Goal: Find specific page/section: Find specific page/section

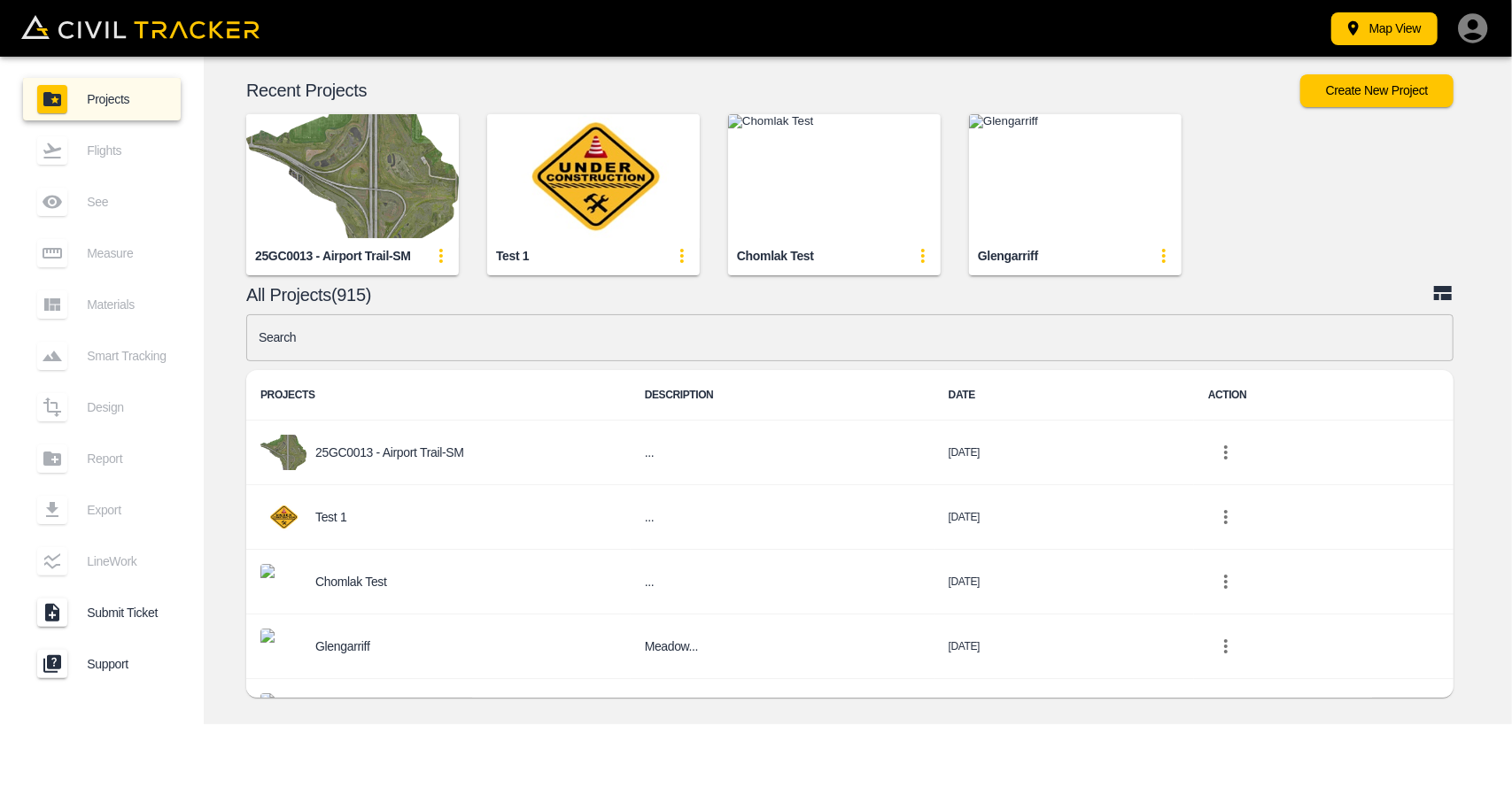
click at [349, 224] on img "button" at bounding box center [352, 176] width 213 height 124
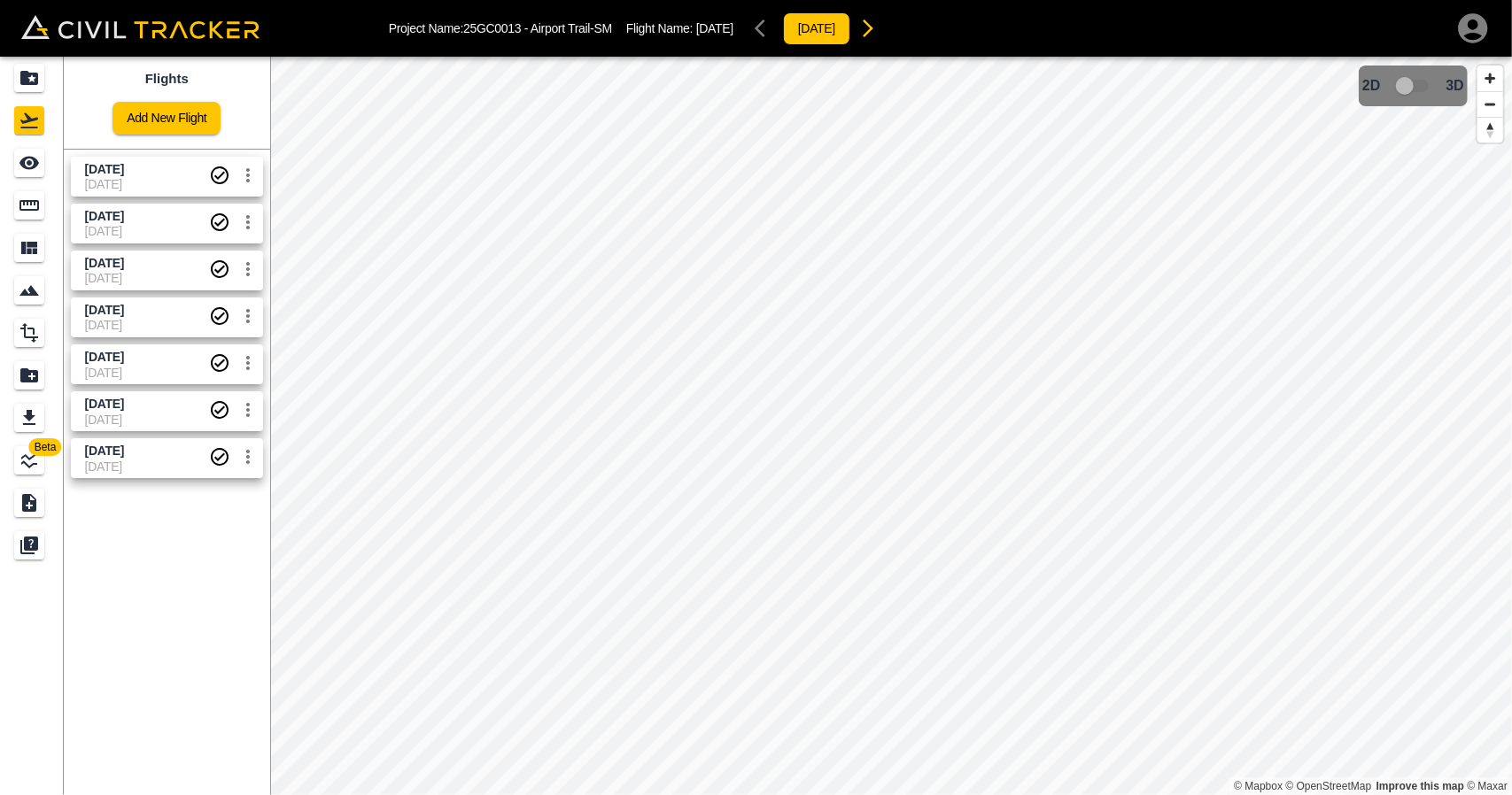
click at [143, 228] on span "[DATE]" at bounding box center [146, 231] width 124 height 14
click at [30, 156] on icon "See" at bounding box center [30, 162] width 20 height 13
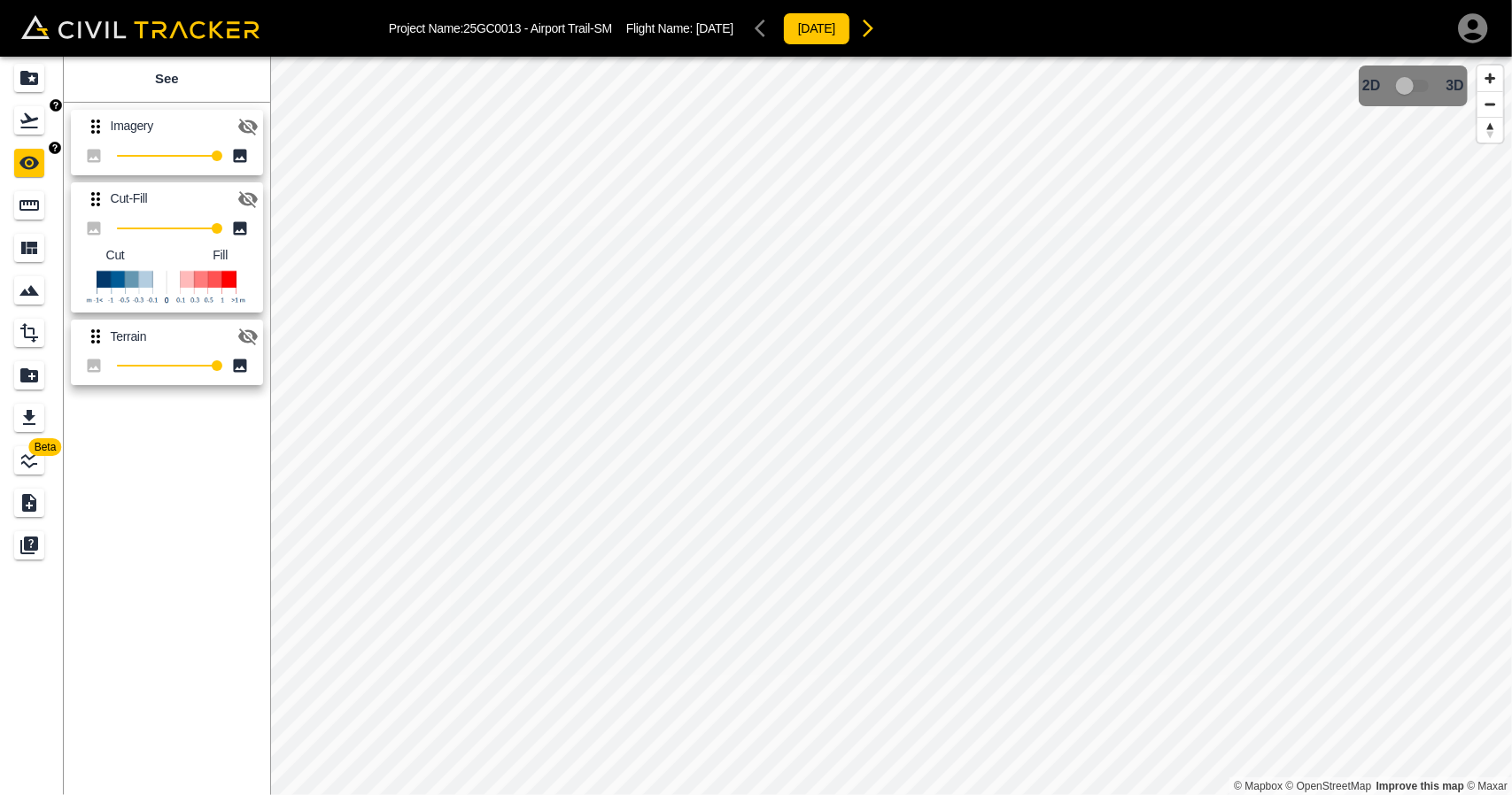
click at [28, 135] on link at bounding box center [32, 120] width 64 height 43
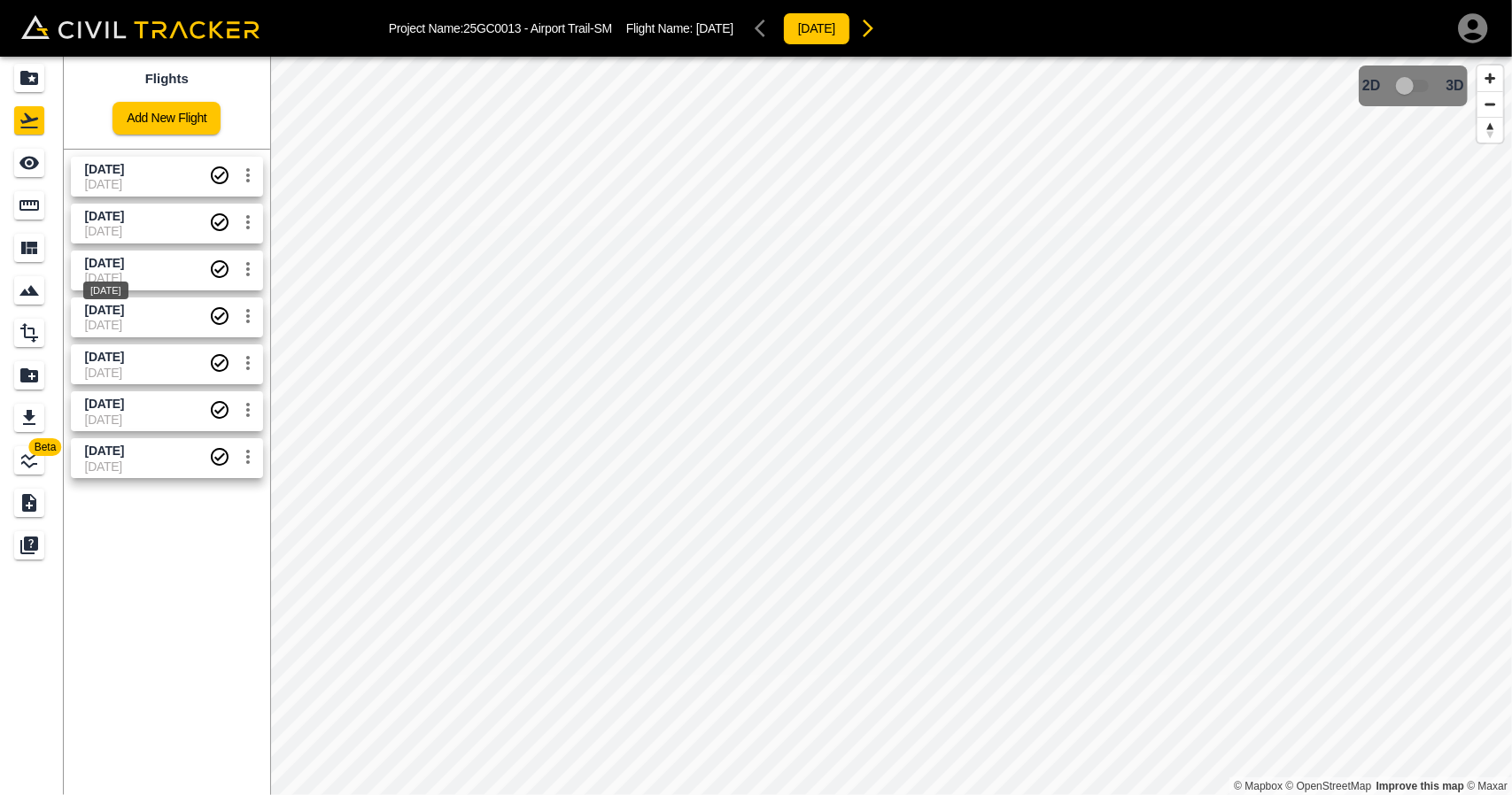
click at [115, 261] on span "[DATE]" at bounding box center [104, 263] width 39 height 14
click at [124, 210] on span "[DATE]" at bounding box center [104, 216] width 39 height 14
click at [150, 265] on span "[DATE]" at bounding box center [146, 263] width 124 height 17
click at [1400, 98] on input "checkbox" at bounding box center [1404, 86] width 101 height 34
click at [1452, 83] on input "checkbox" at bounding box center [1457, 81] width 101 height 34
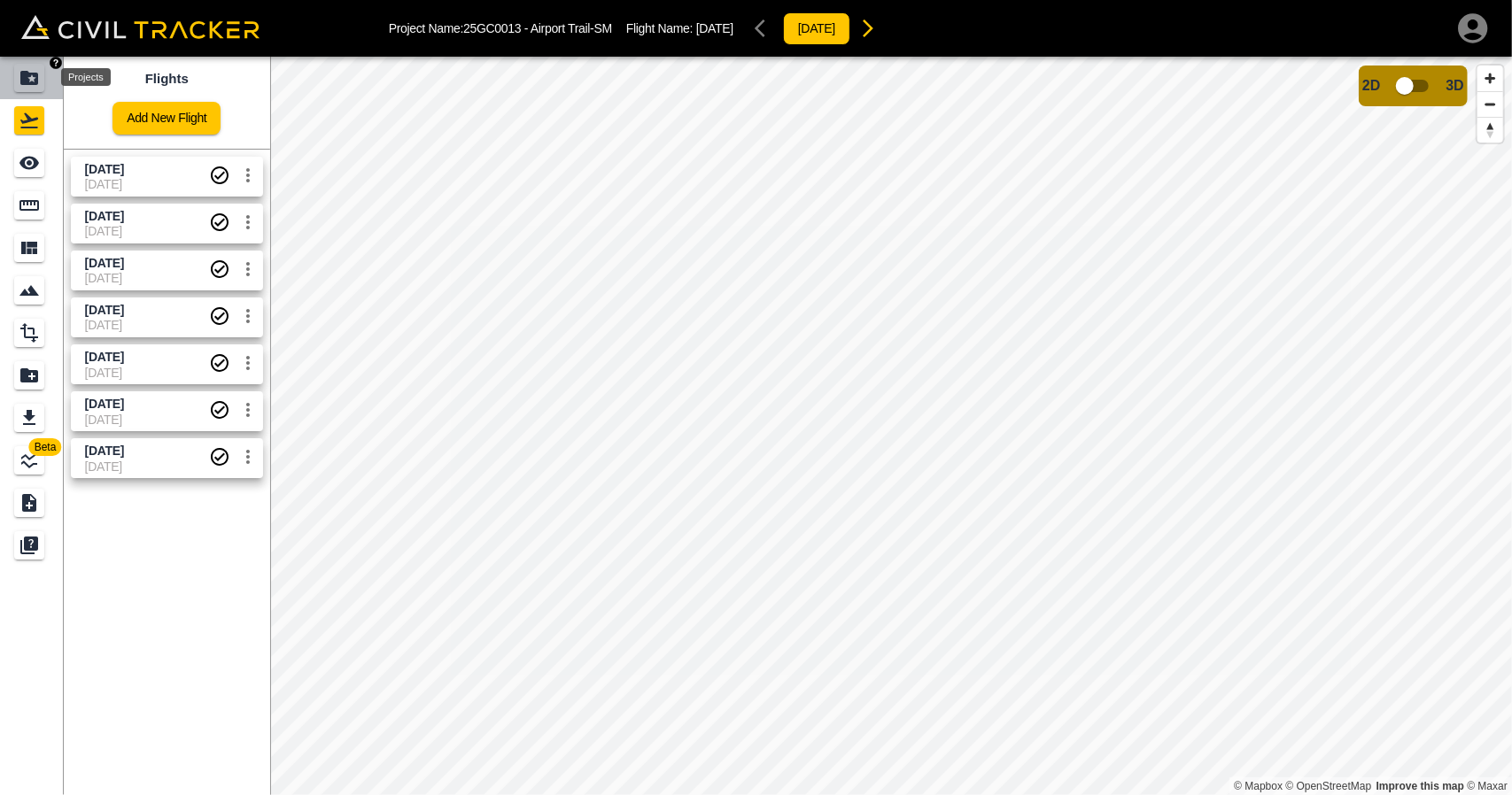
click at [20, 86] on icon "Projects" at bounding box center [29, 78] width 21 height 21
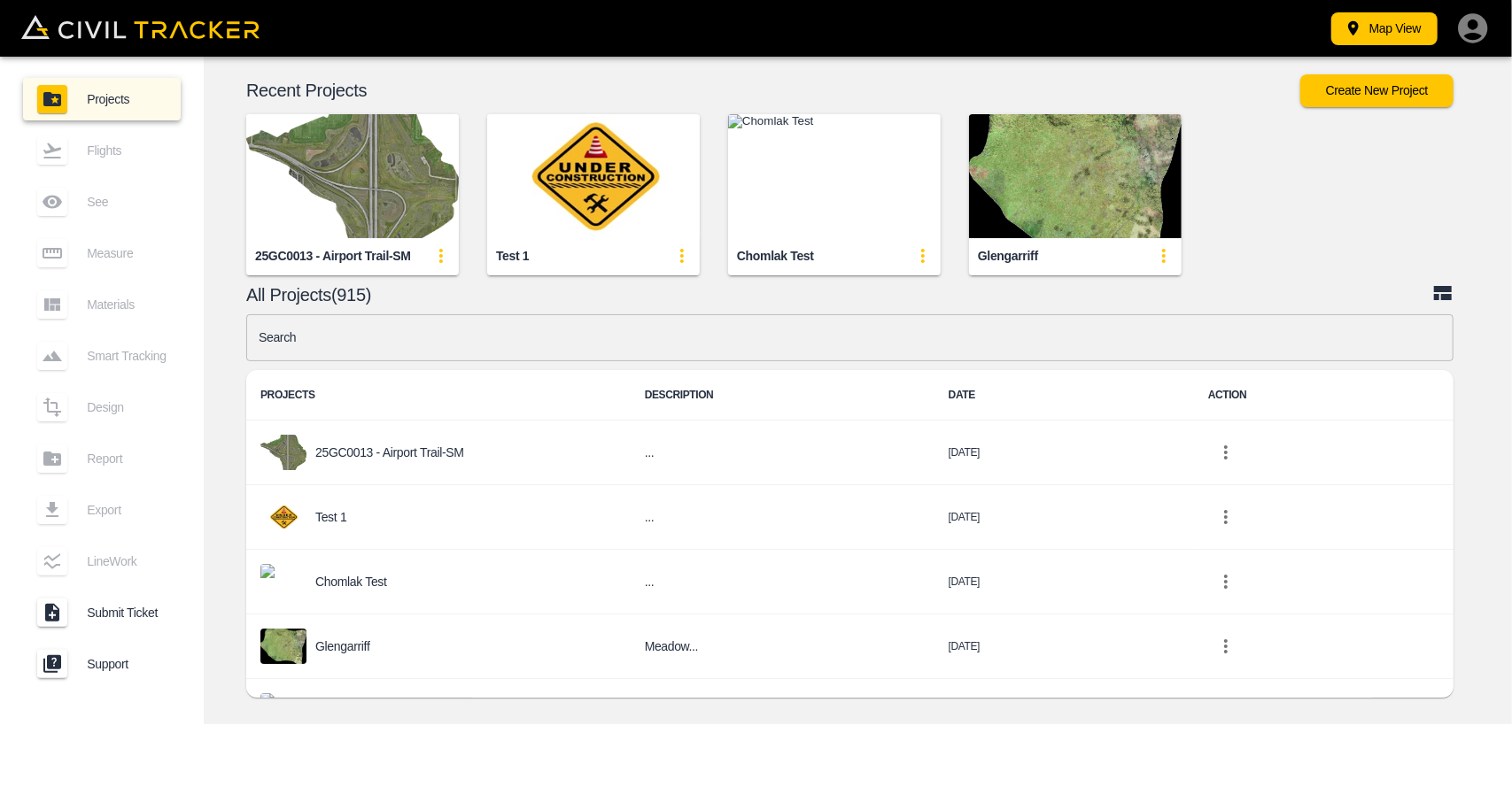
click at [509, 340] on input "text" at bounding box center [849, 337] width 1207 height 47
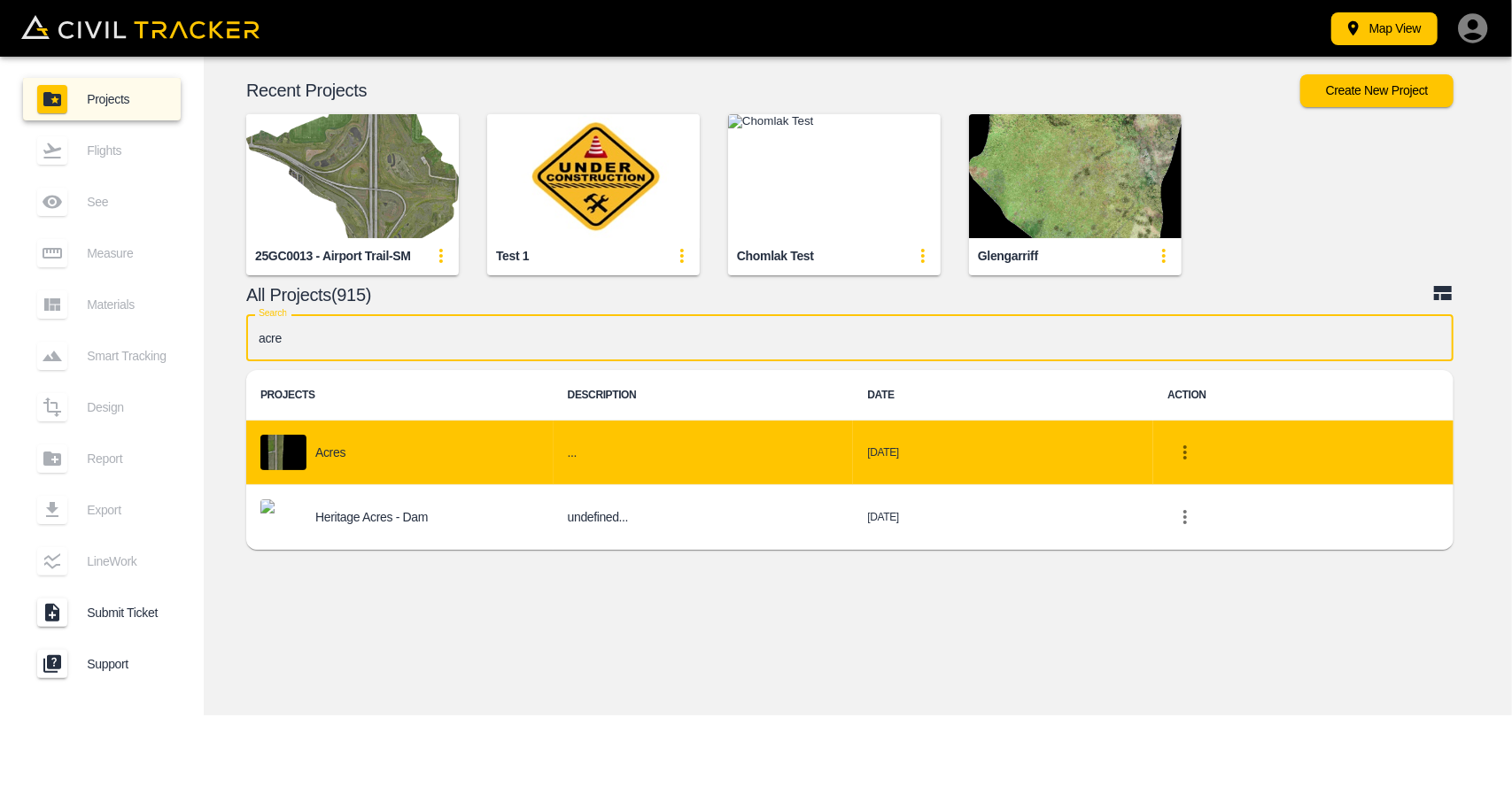
type input "acre"
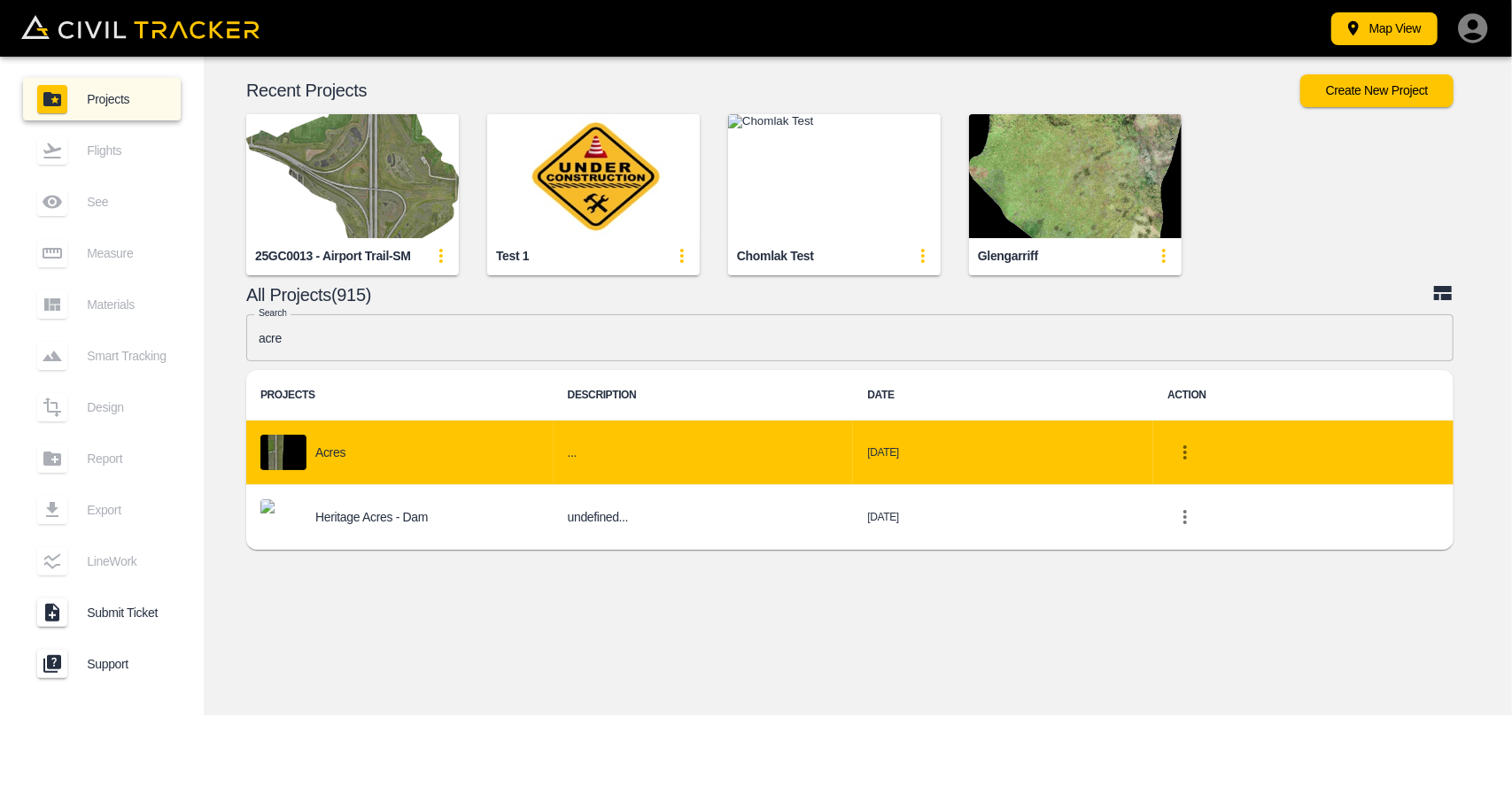
click at [404, 451] on div "Acres" at bounding box center [400, 453] width 279 height 36
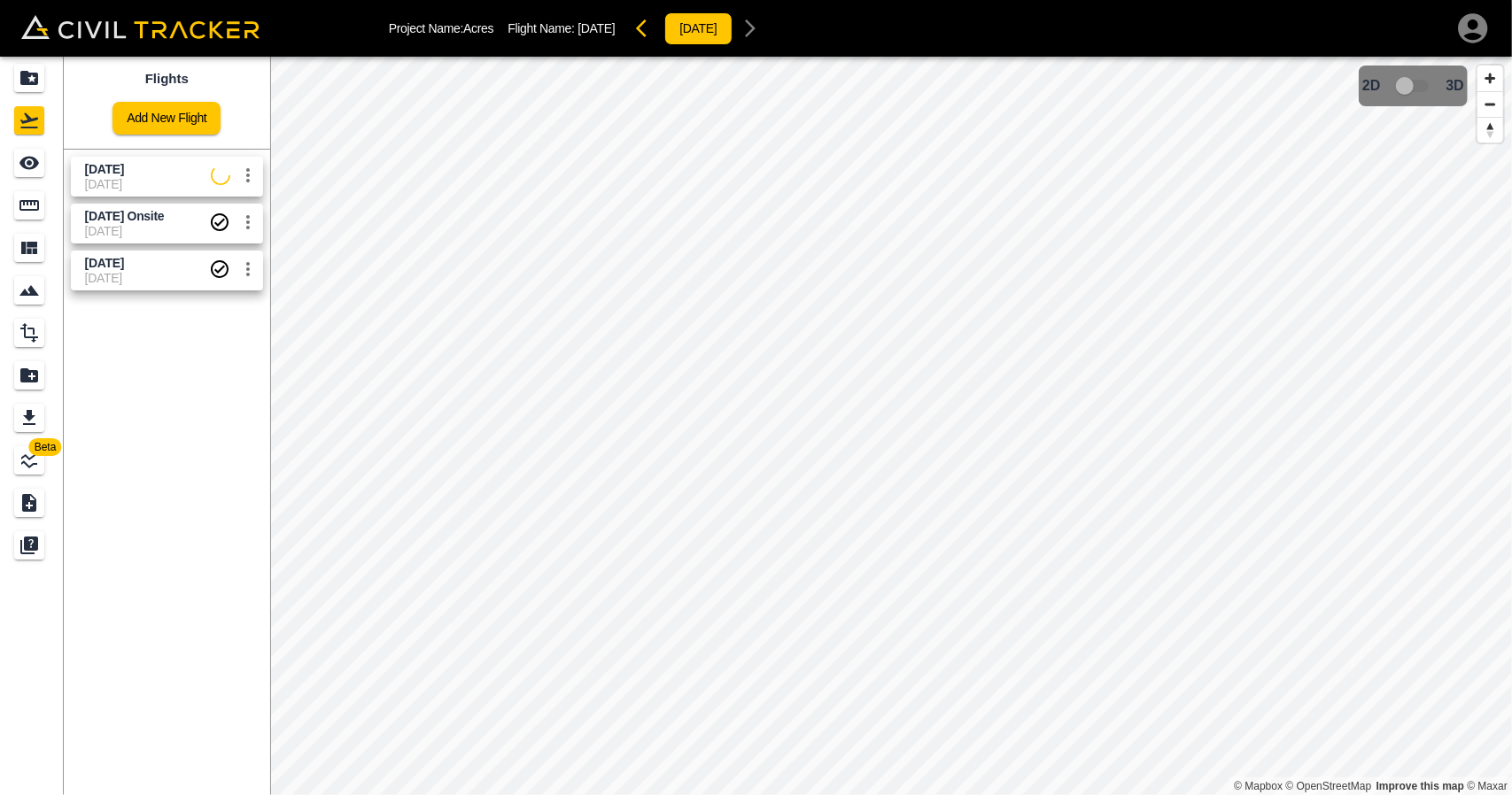
drag, startPoint x: 104, startPoint y: 226, endPoint x: 63, endPoint y: 211, distance: 43.7
click at [104, 226] on span "[DATE]" at bounding box center [146, 231] width 124 height 14
click at [20, 174] on div "See" at bounding box center [29, 162] width 30 height 28
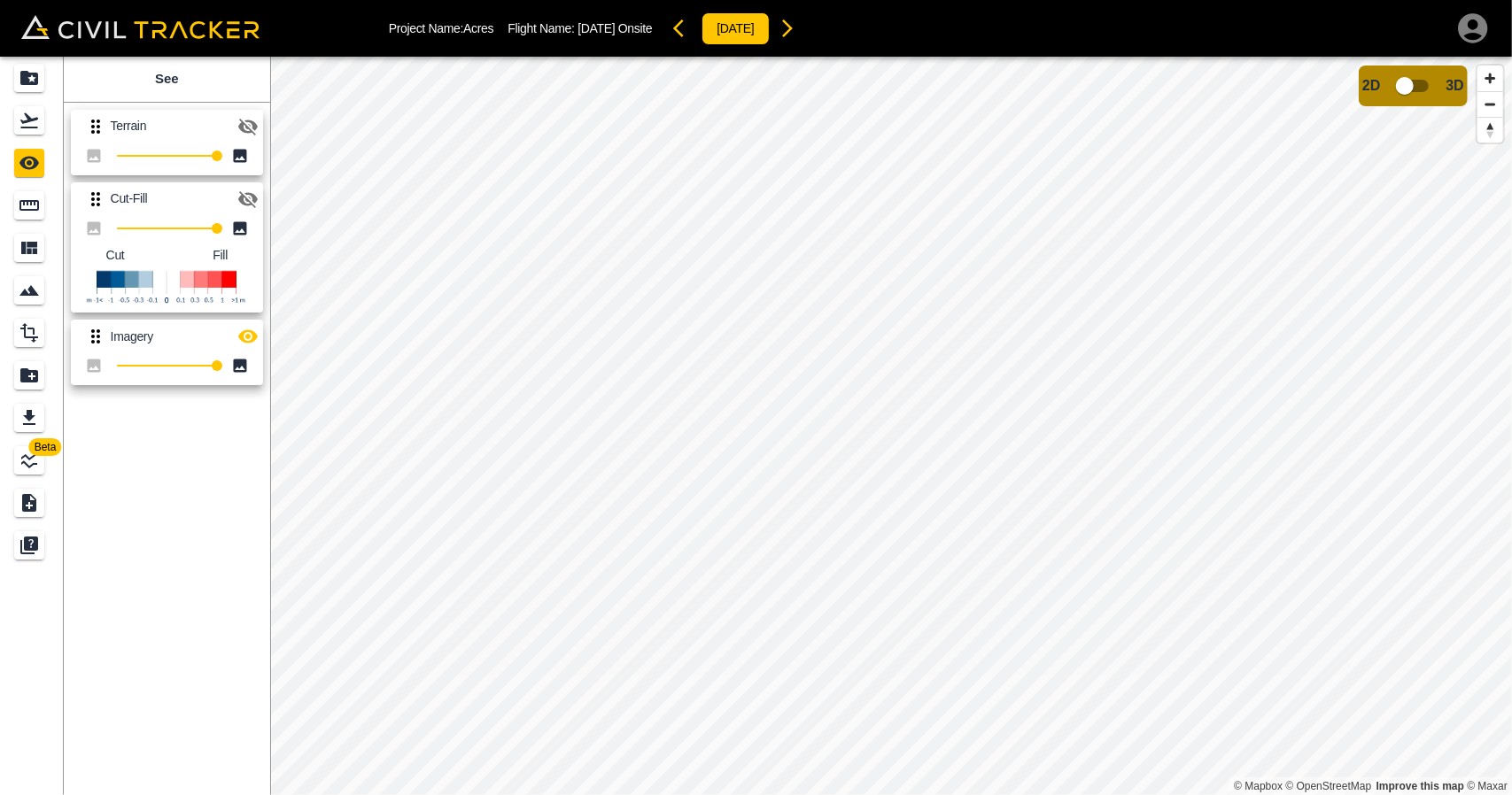
drag, startPoint x: 241, startPoint y: 203, endPoint x: 249, endPoint y: 224, distance: 22.5
click at [241, 204] on icon "button" at bounding box center [247, 198] width 21 height 21
click at [243, 204] on icon "button" at bounding box center [247, 198] width 21 height 21
click at [245, 135] on icon "button" at bounding box center [247, 126] width 21 height 21
click at [248, 336] on icon "button" at bounding box center [248, 336] width 20 height 13
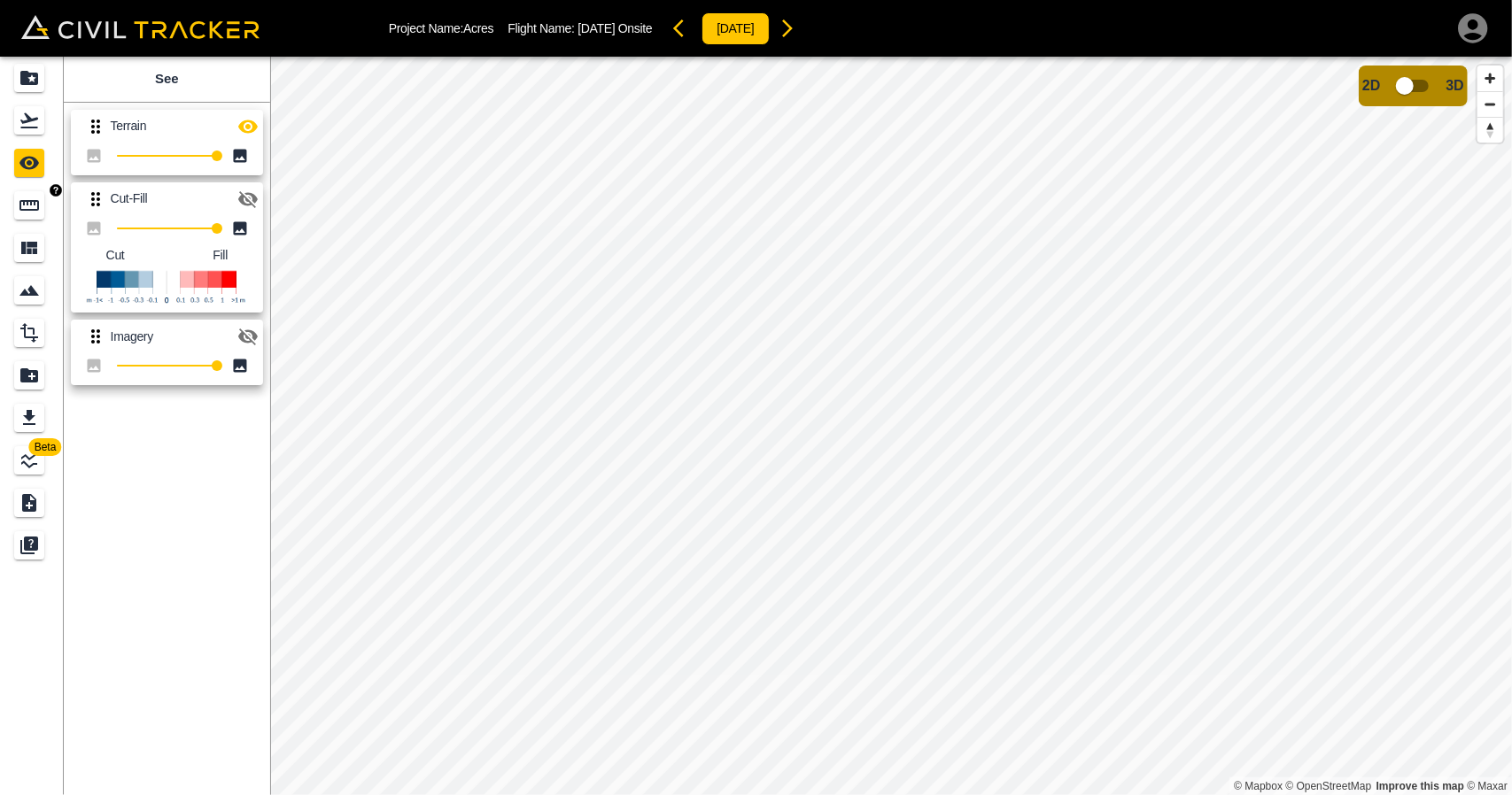
click at [19, 215] on icon "Measure" at bounding box center [29, 205] width 21 height 21
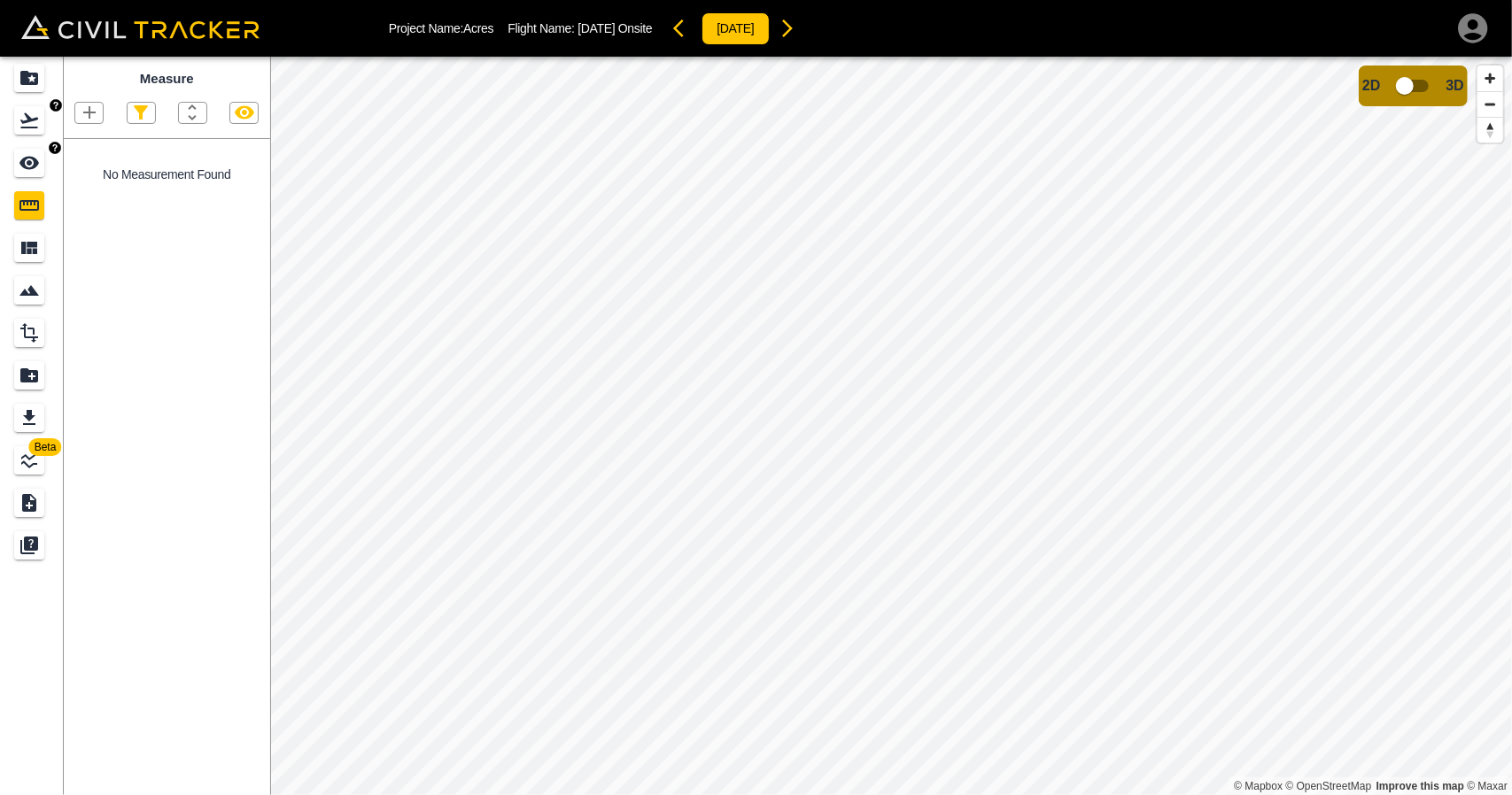
click at [32, 123] on icon "Flights" at bounding box center [29, 119] width 21 height 21
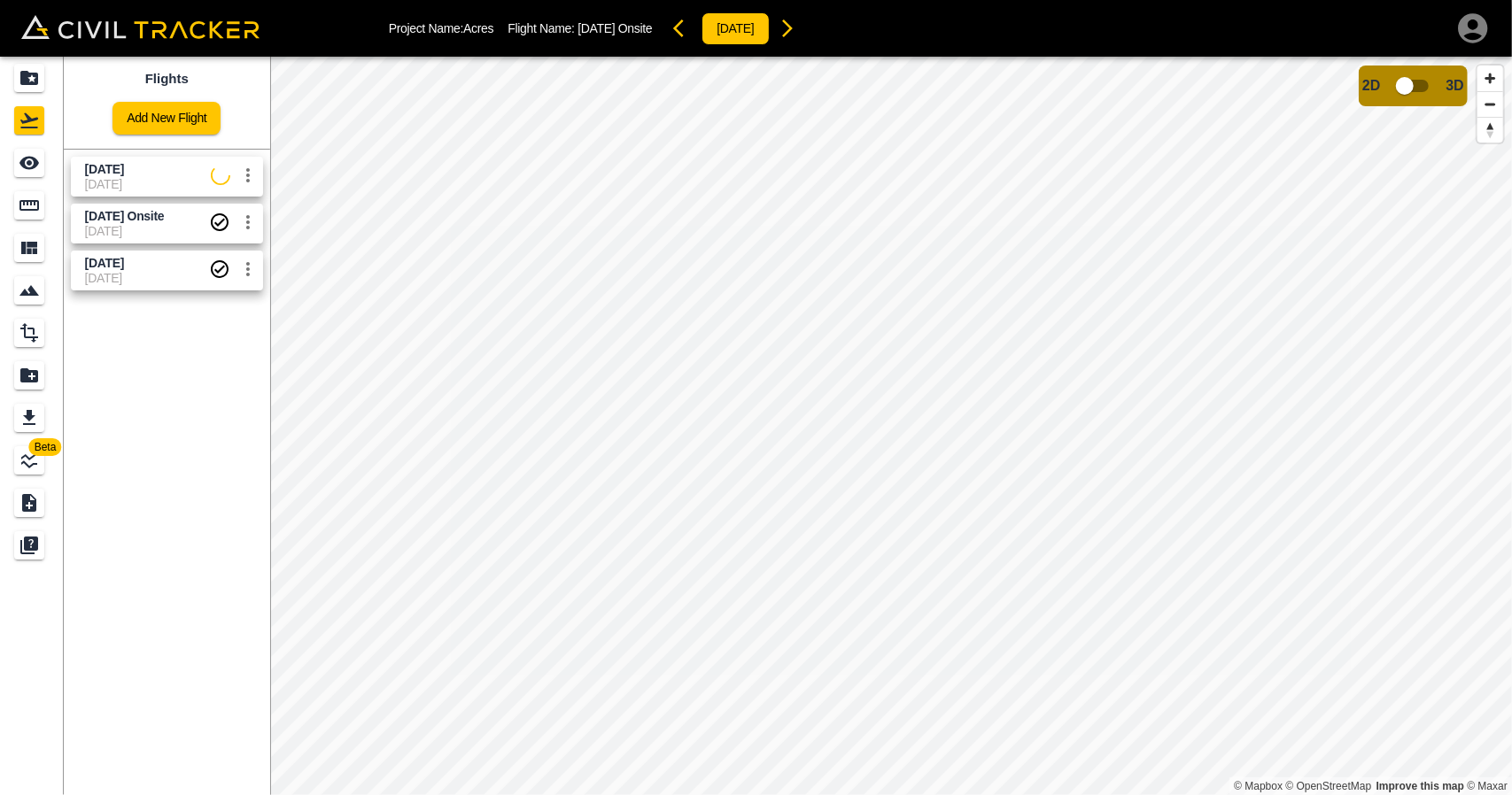
click at [20, 83] on icon "Projects" at bounding box center [29, 78] width 21 height 21
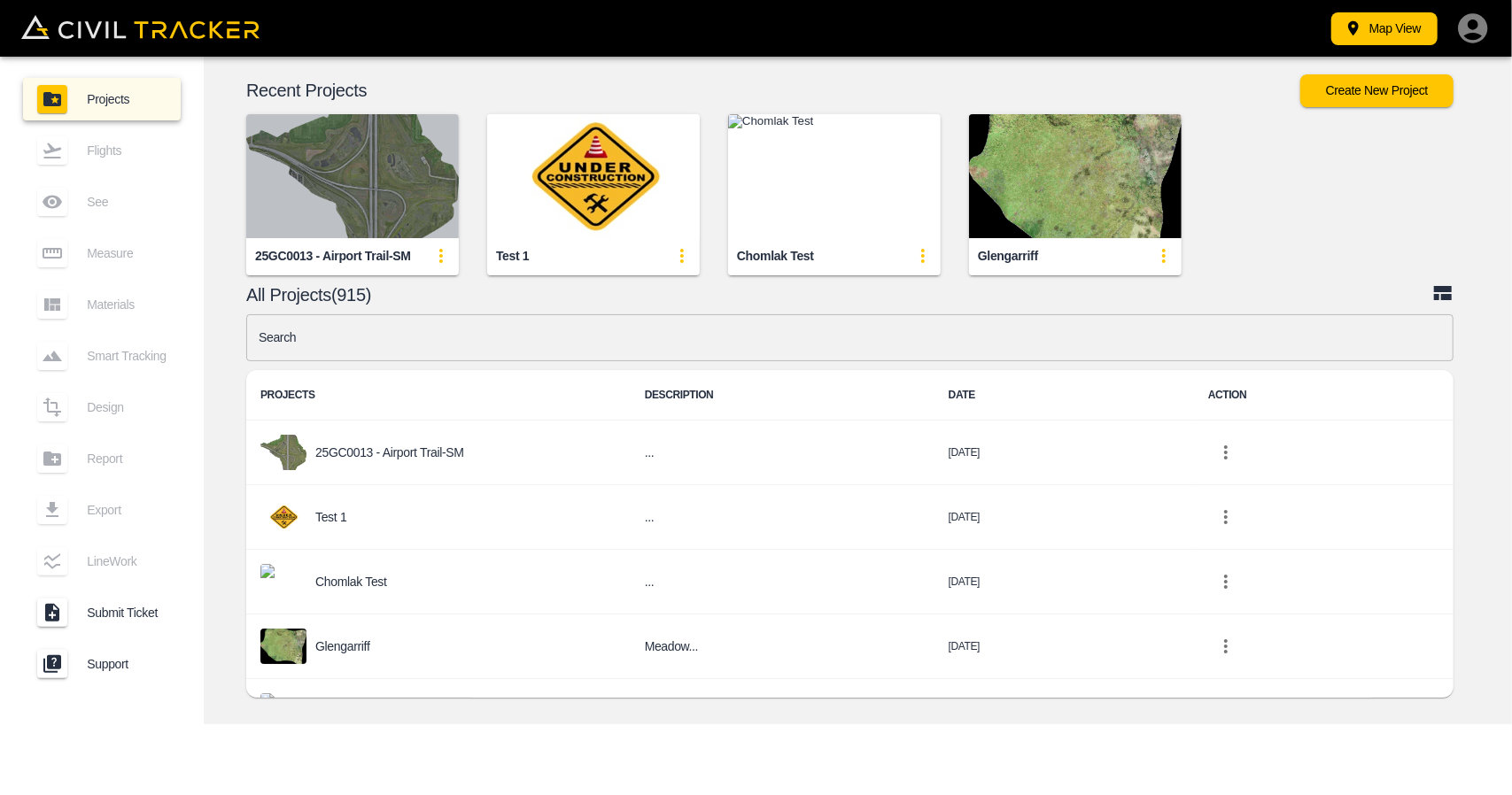
click at [418, 188] on img "button" at bounding box center [352, 176] width 213 height 124
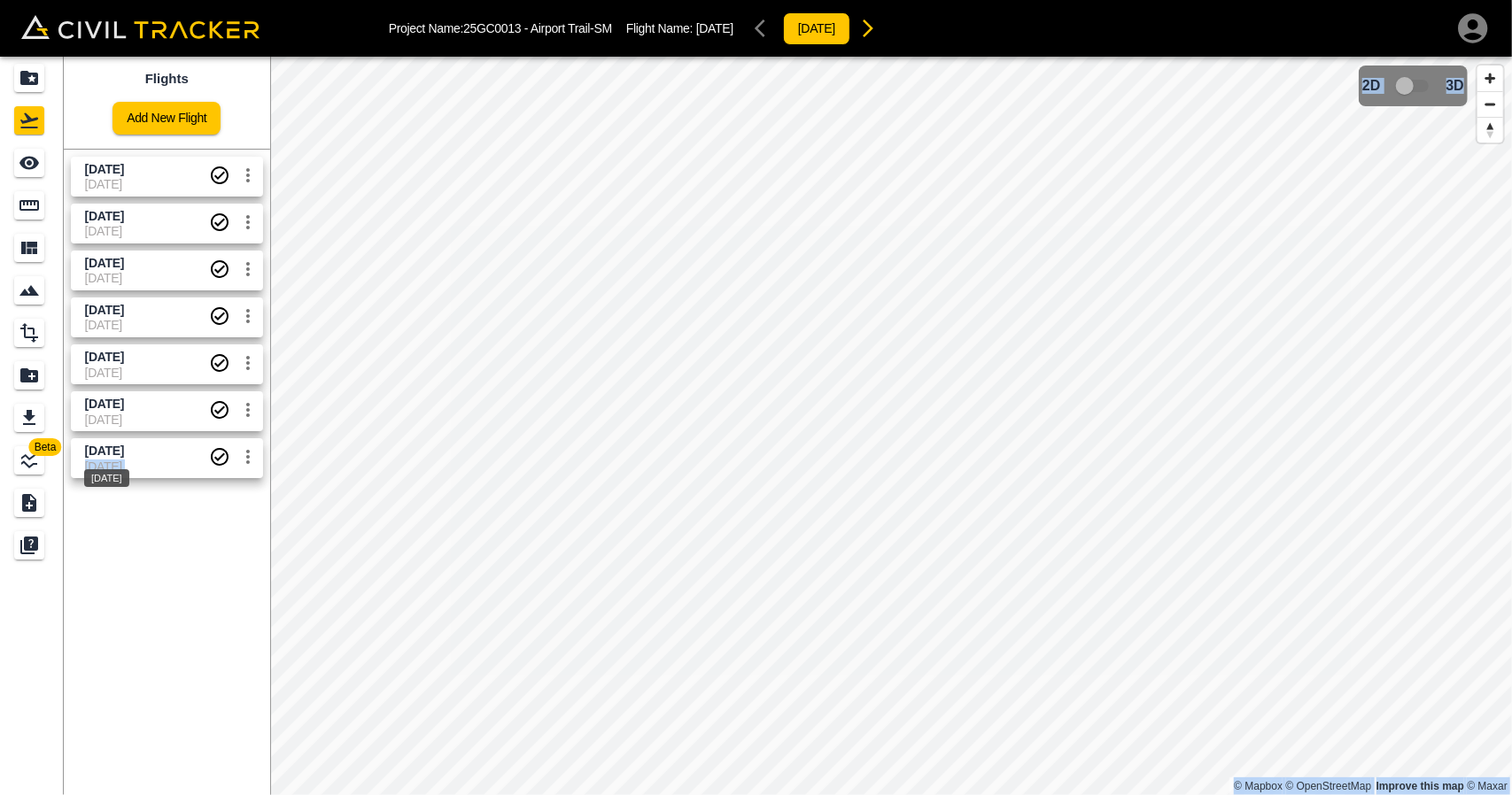
click at [123, 456] on body "Project Name: 25GC0013 - Airport Trail-SM Flight Name: [DATE] [DATE] Beta Fligh…" at bounding box center [756, 397] width 1512 height 795
drag, startPoint x: 1313, startPoint y: 28, endPoint x: 789, endPoint y: 54, distance: 524.6
click at [1311, 28] on div "Project Name: 25GC0013 - Airport Trail-SM Flight Name: [DATE] [DATE]" at bounding box center [940, 29] width 1102 height 36
click at [160, 453] on span "[DATE]" at bounding box center [146, 451] width 124 height 17
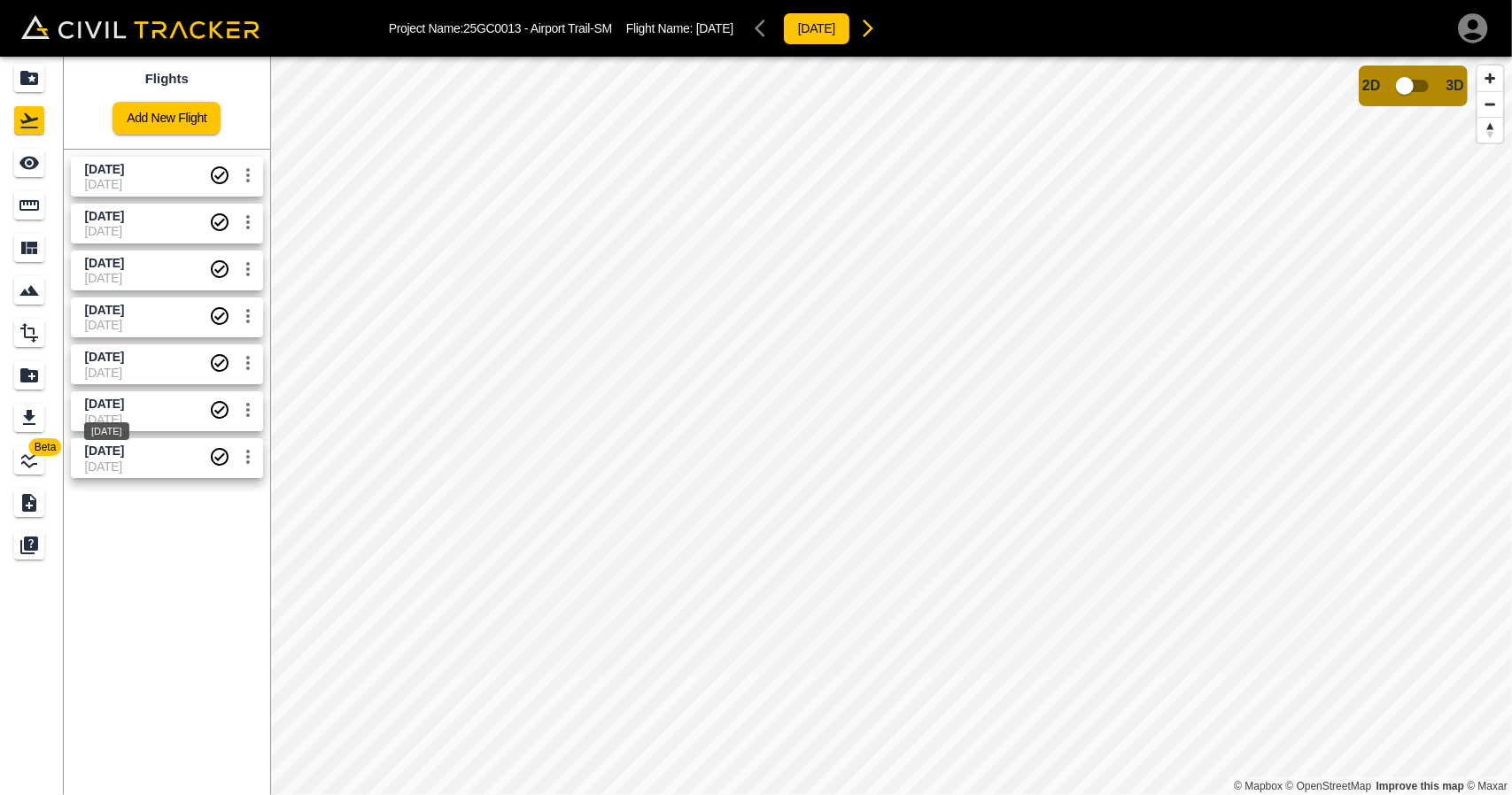
click at [124, 406] on span "[DATE]" at bounding box center [104, 404] width 39 height 14
click at [148, 365] on span "[DATE]" at bounding box center [146, 372] width 124 height 14
click at [124, 308] on span "[DATE]" at bounding box center [104, 309] width 39 height 14
click at [138, 271] on span "[DATE]" at bounding box center [146, 278] width 124 height 14
click at [124, 215] on span "[DATE]" at bounding box center [104, 216] width 39 height 14
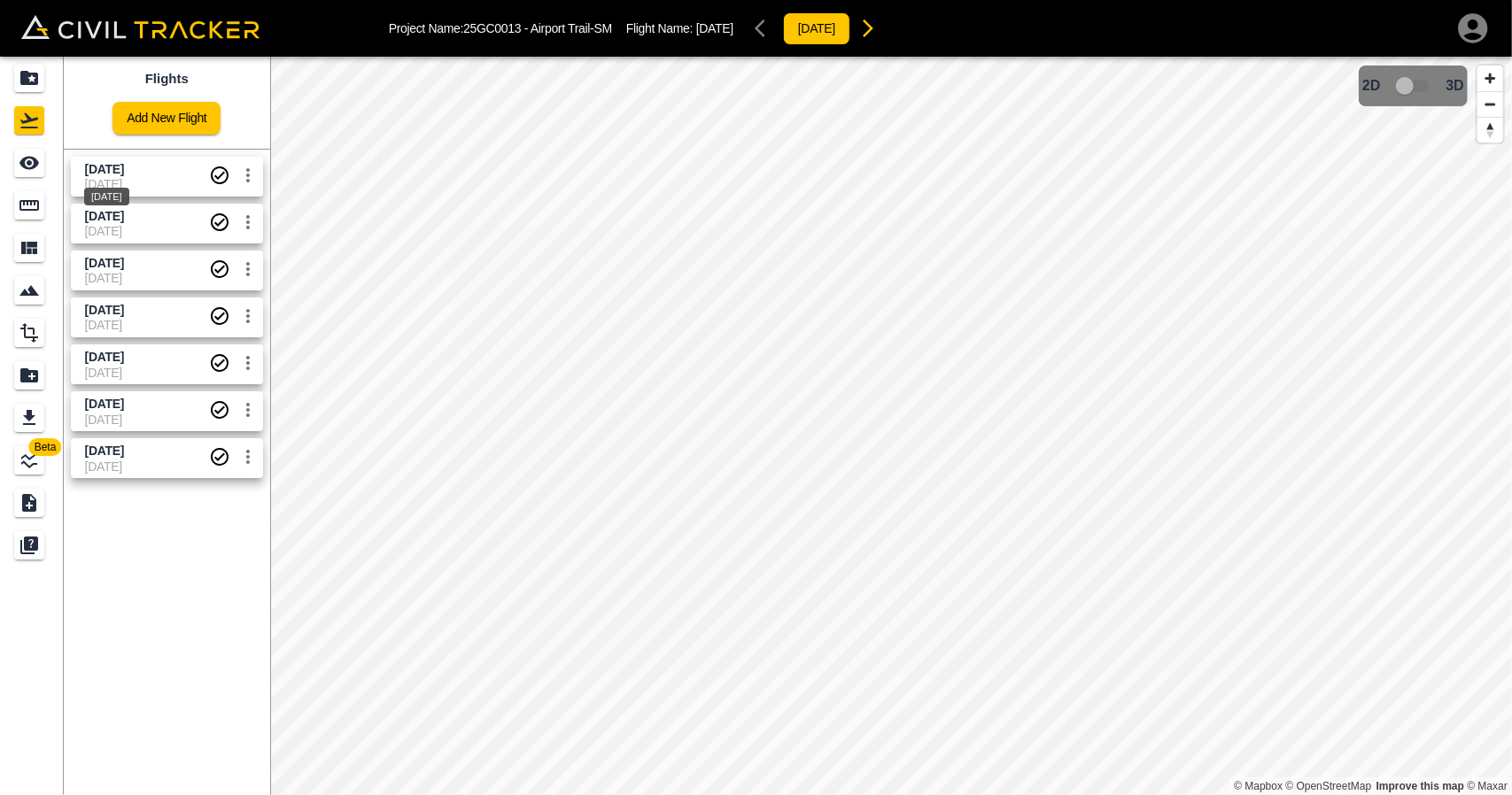
click at [124, 168] on span "[DATE]" at bounding box center [104, 169] width 39 height 14
click at [4, 86] on link at bounding box center [32, 78] width 64 height 43
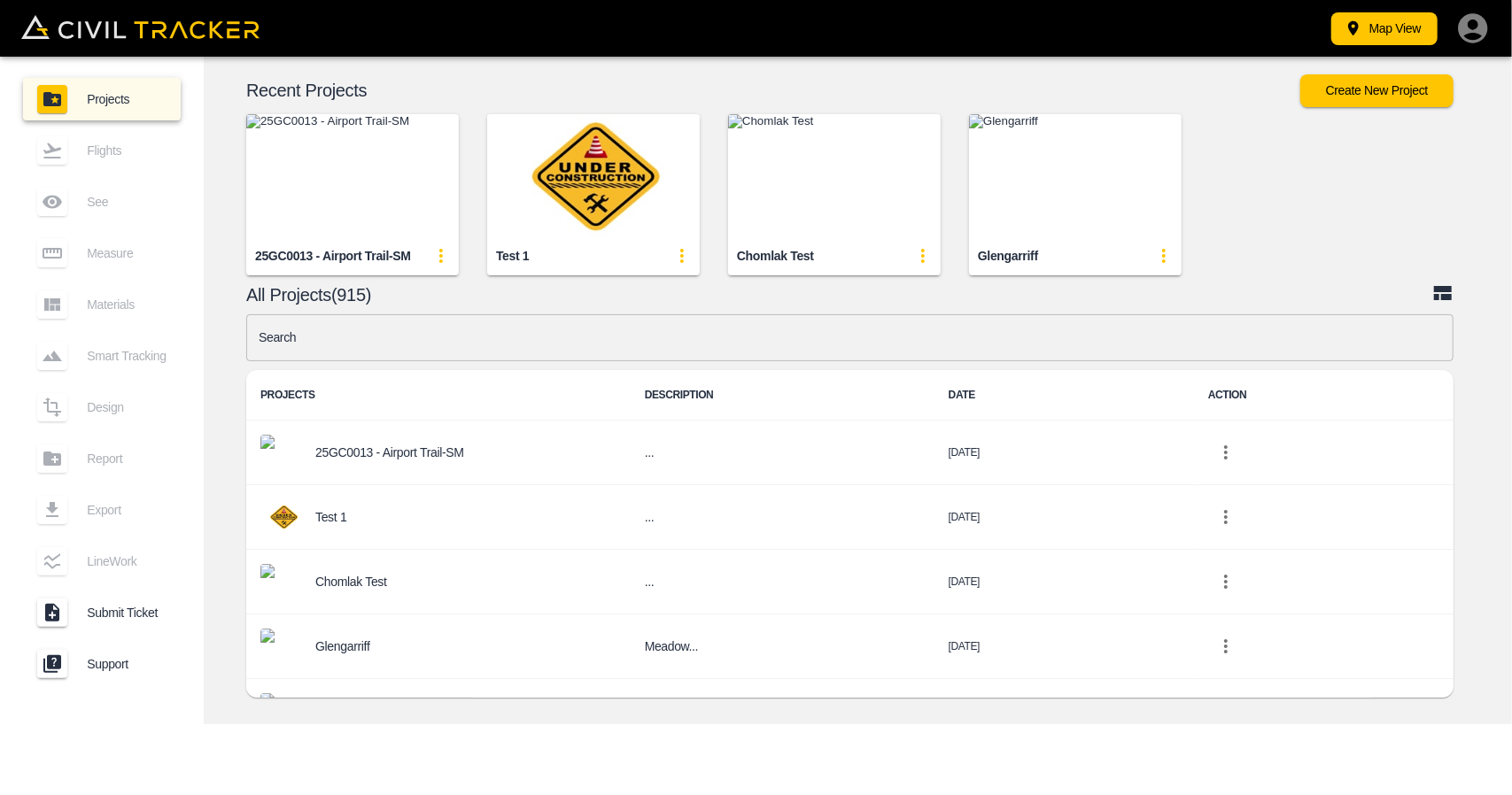
click at [358, 182] on img "button" at bounding box center [352, 176] width 213 height 124
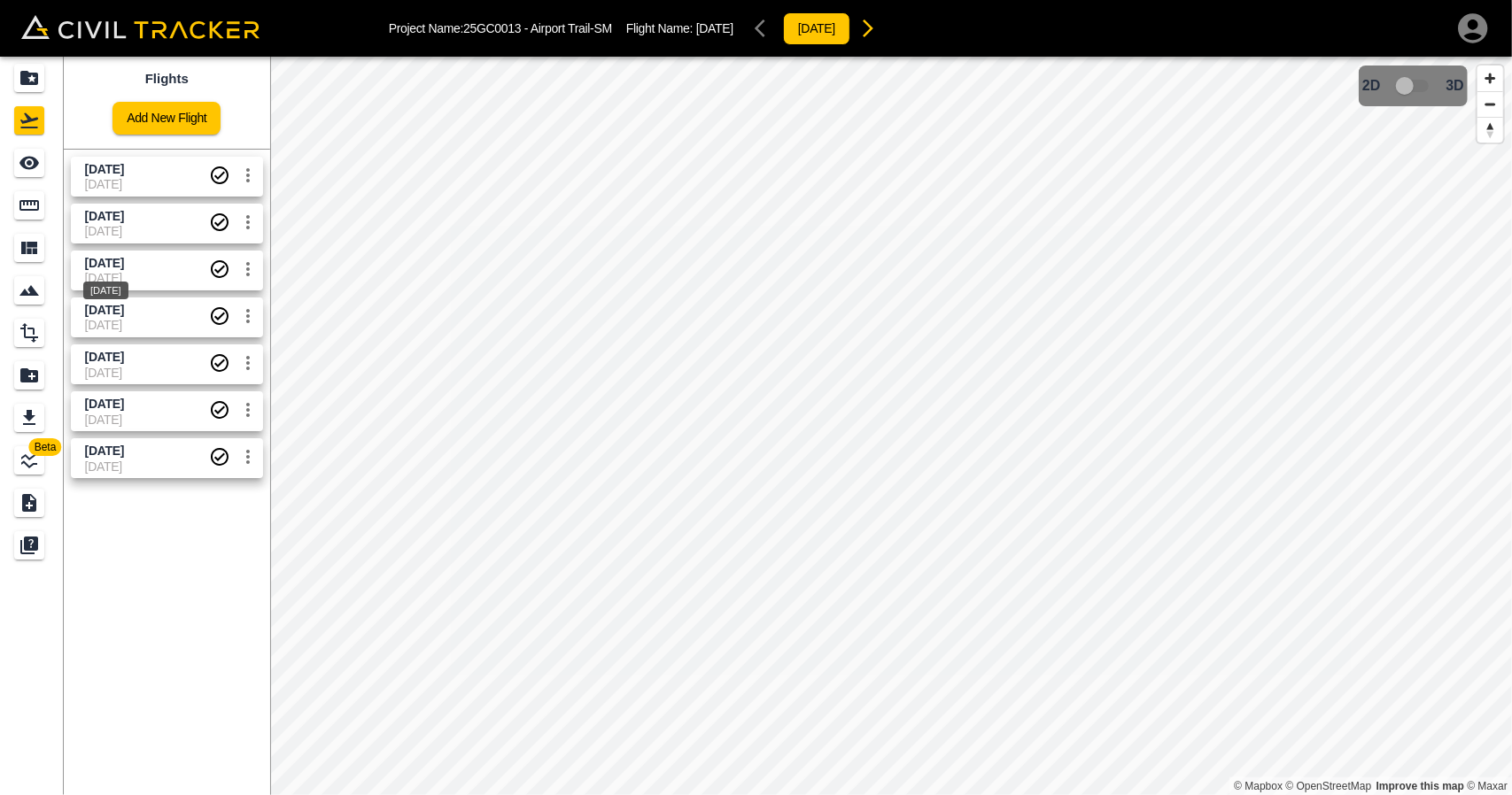
click at [116, 263] on span "[DATE]" at bounding box center [104, 263] width 39 height 14
click at [122, 304] on span "[DATE]" at bounding box center [104, 309] width 39 height 14
click at [1420, 95] on input "checkbox" at bounding box center [1404, 86] width 101 height 34
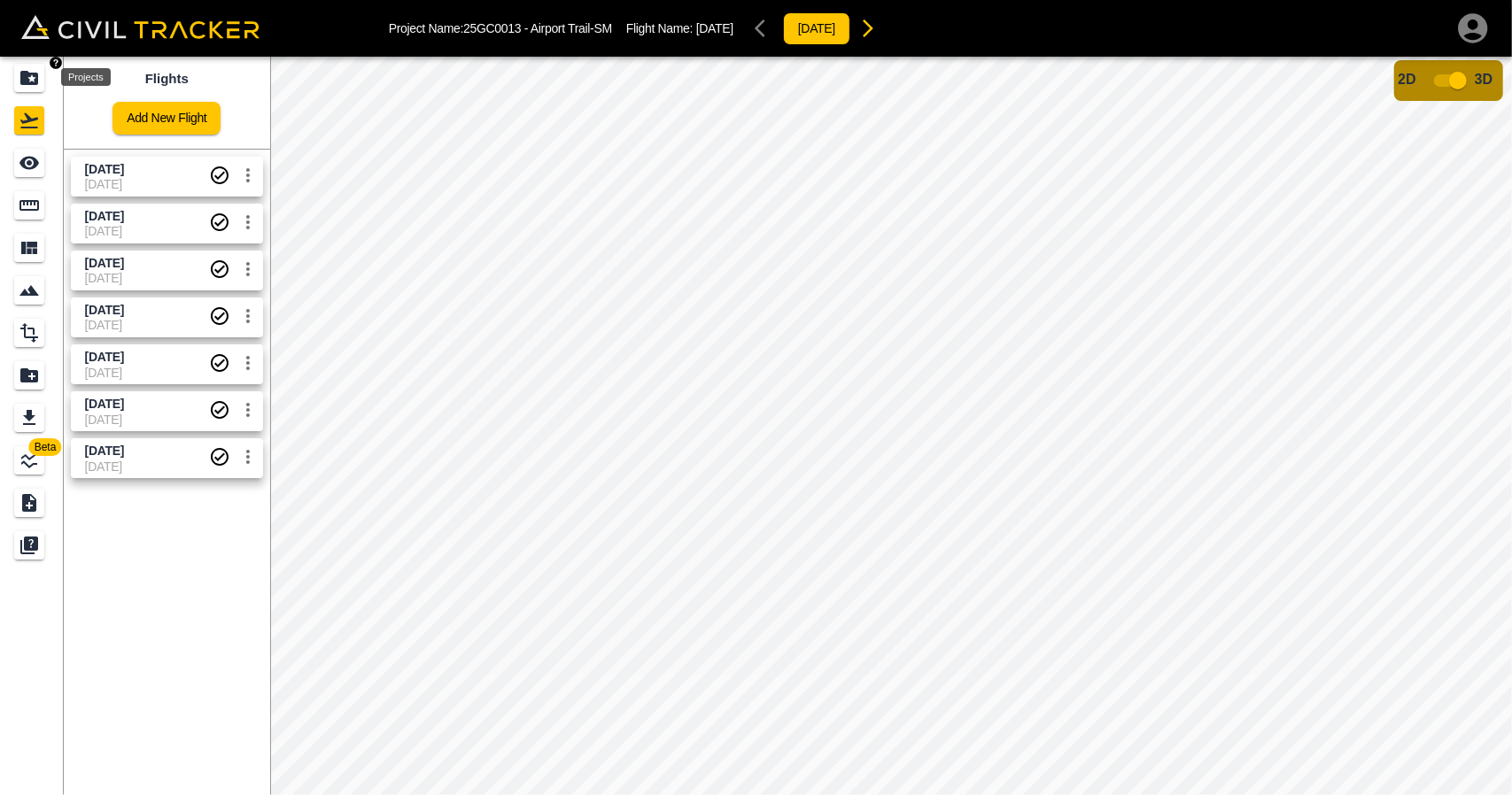
click at [46, 88] on div "Projects" at bounding box center [32, 78] width 36 height 28
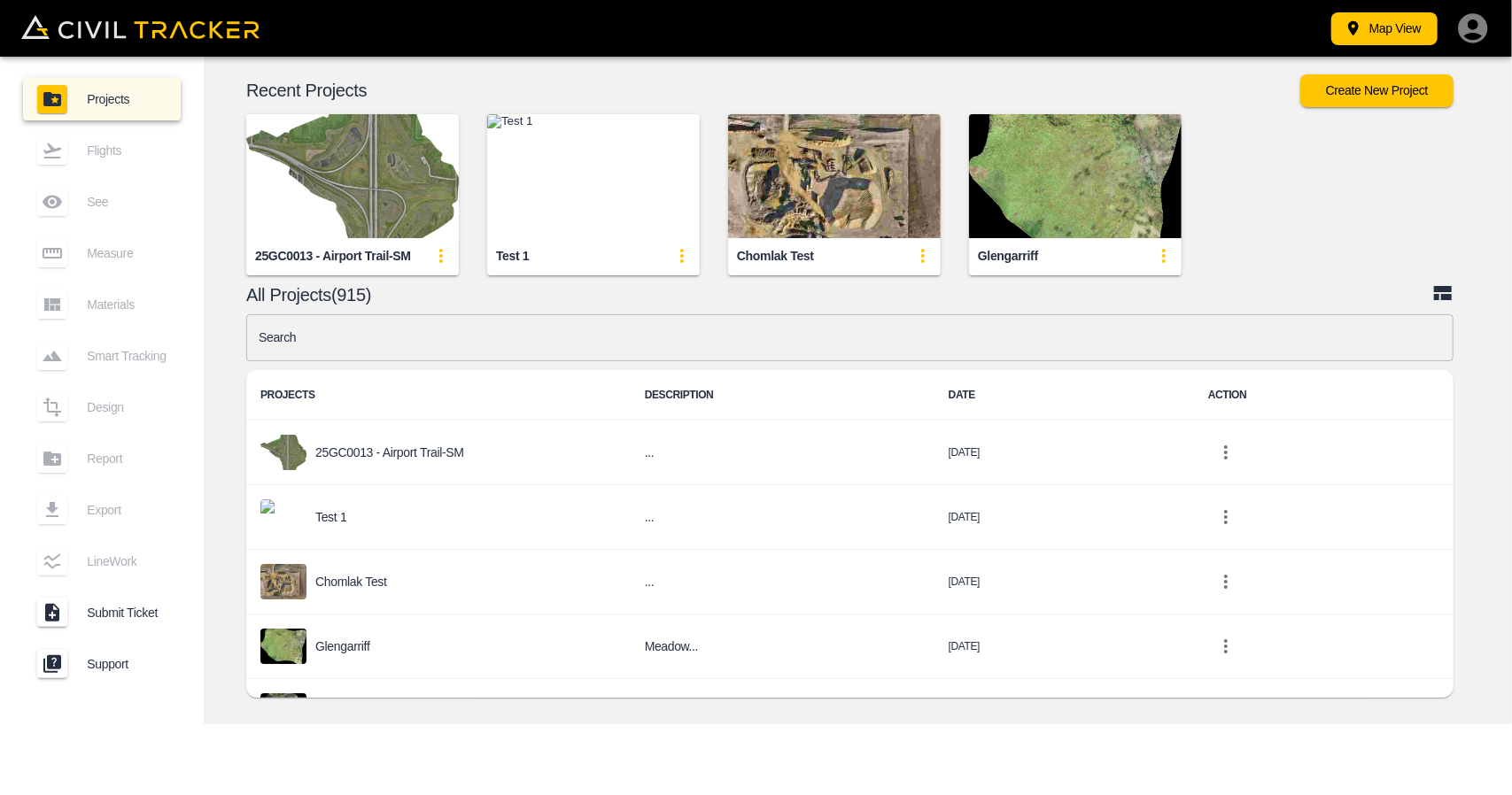
click at [314, 203] on img "button" at bounding box center [352, 176] width 213 height 124
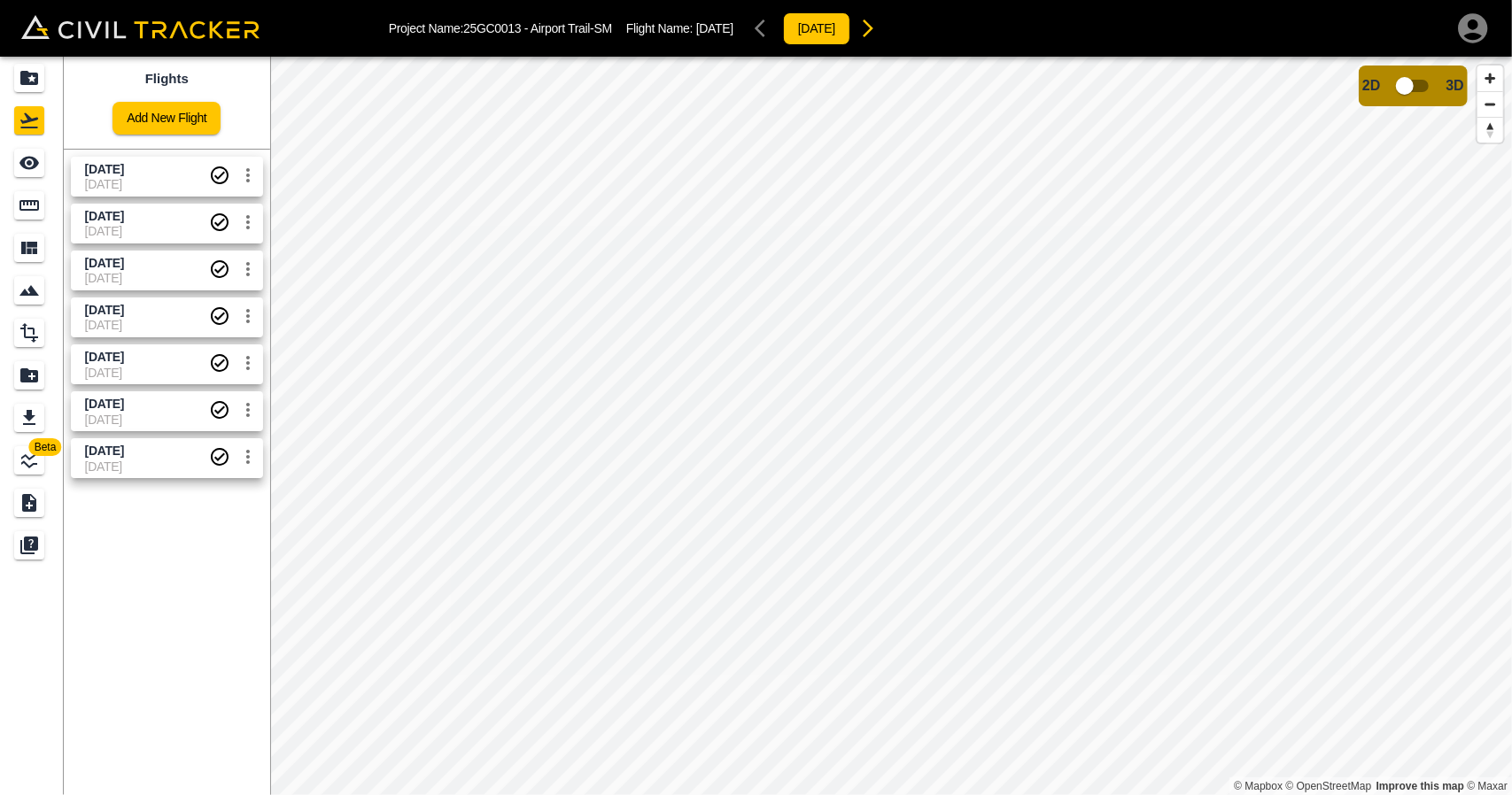
click at [146, 465] on span "[DATE]" at bounding box center [146, 467] width 124 height 14
click at [1411, 94] on input "checkbox" at bounding box center [1404, 86] width 101 height 34
click at [143, 460] on span "[DATE]" at bounding box center [146, 467] width 124 height 14
click at [124, 416] on span "[DATE]" at bounding box center [146, 420] width 124 height 14
click at [124, 345] on link "[DATE] [DATE]" at bounding box center [166, 364] width 192 height 40
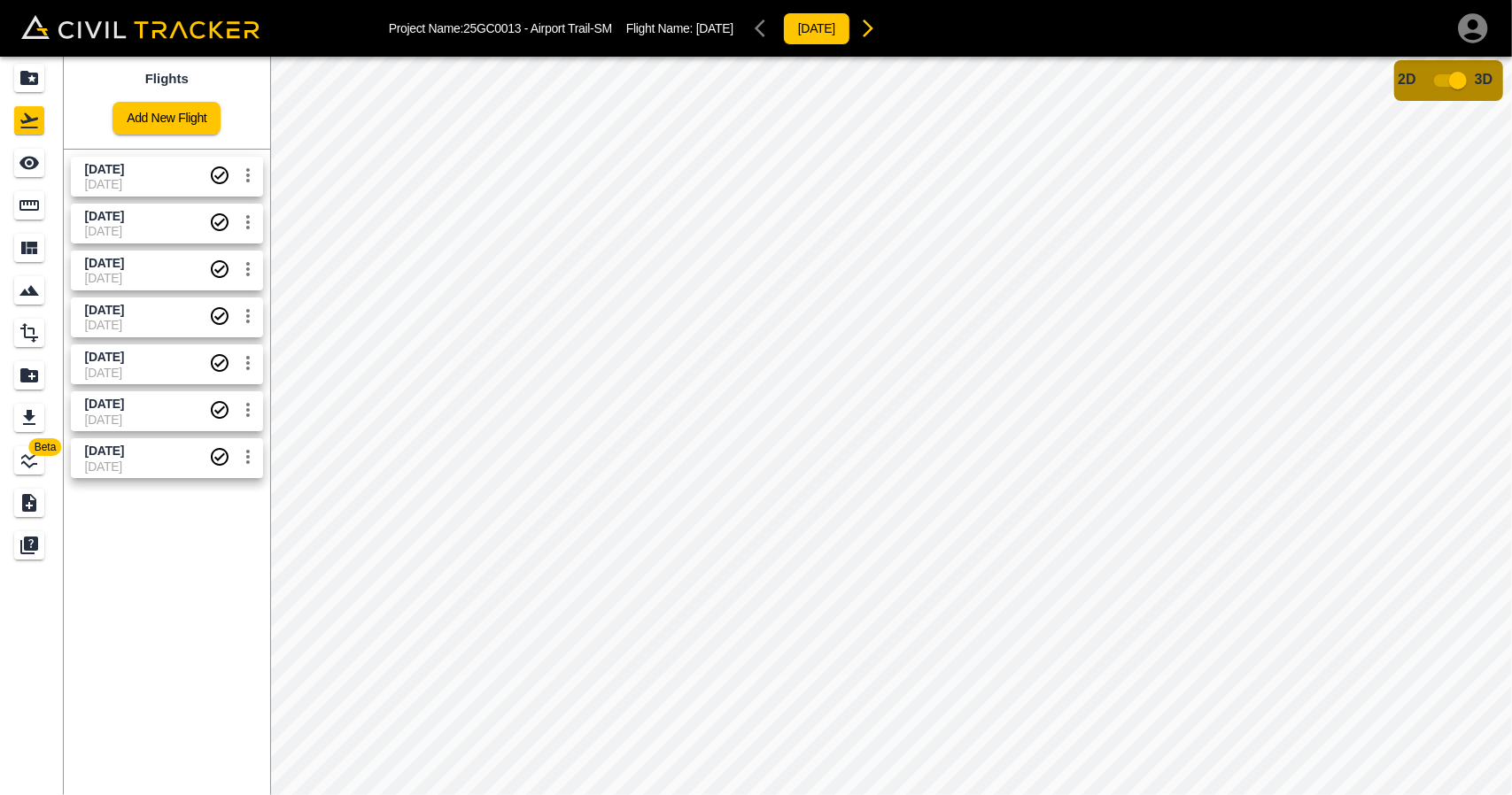
click at [124, 300] on link "[DATE] [DATE]" at bounding box center [166, 317] width 192 height 40
click at [124, 267] on span "[DATE]" at bounding box center [104, 263] width 39 height 14
click at [19, 81] on icon "Projects" at bounding box center [29, 78] width 21 height 21
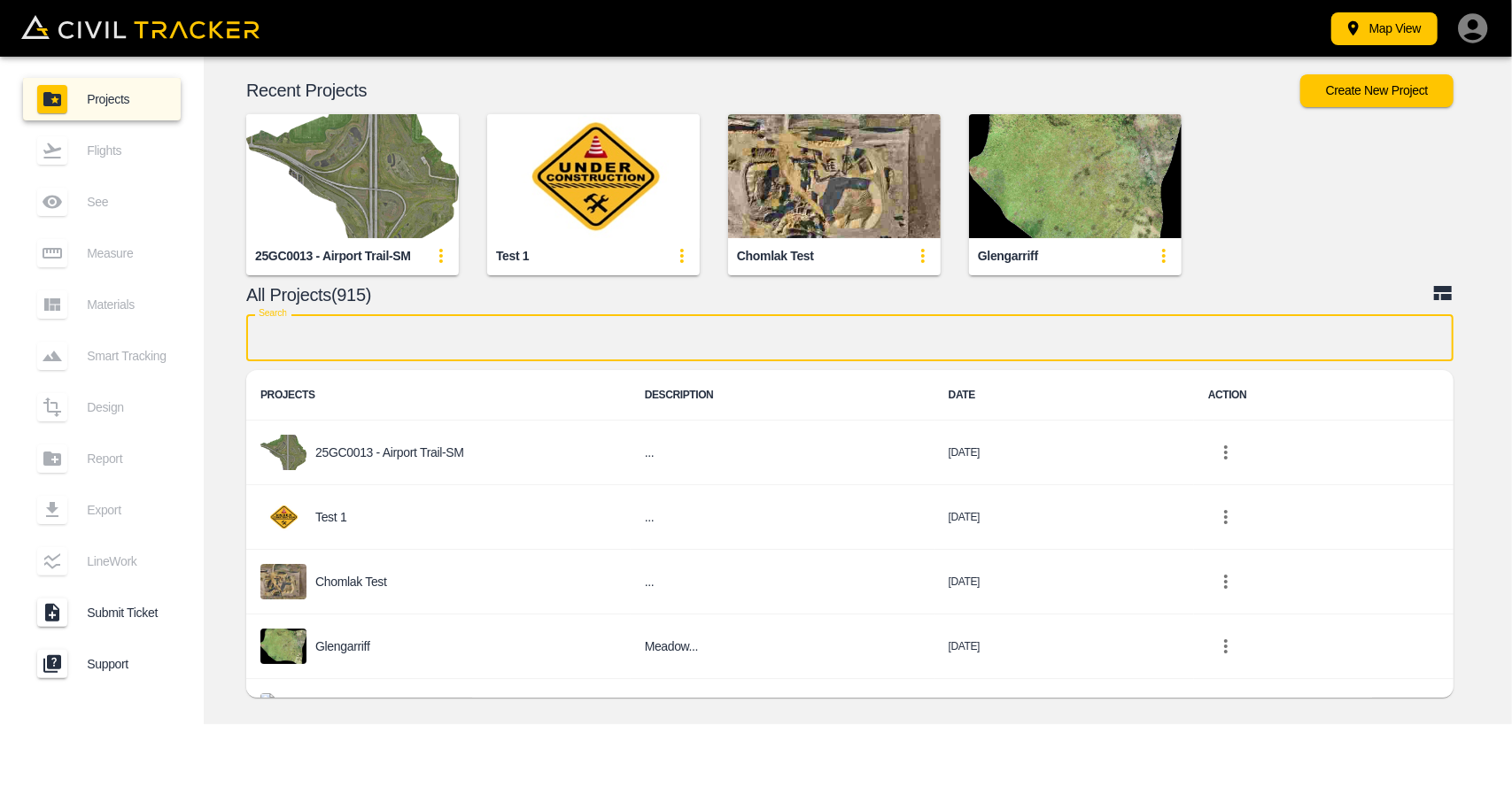
click at [581, 328] on input "text" at bounding box center [849, 337] width 1207 height 47
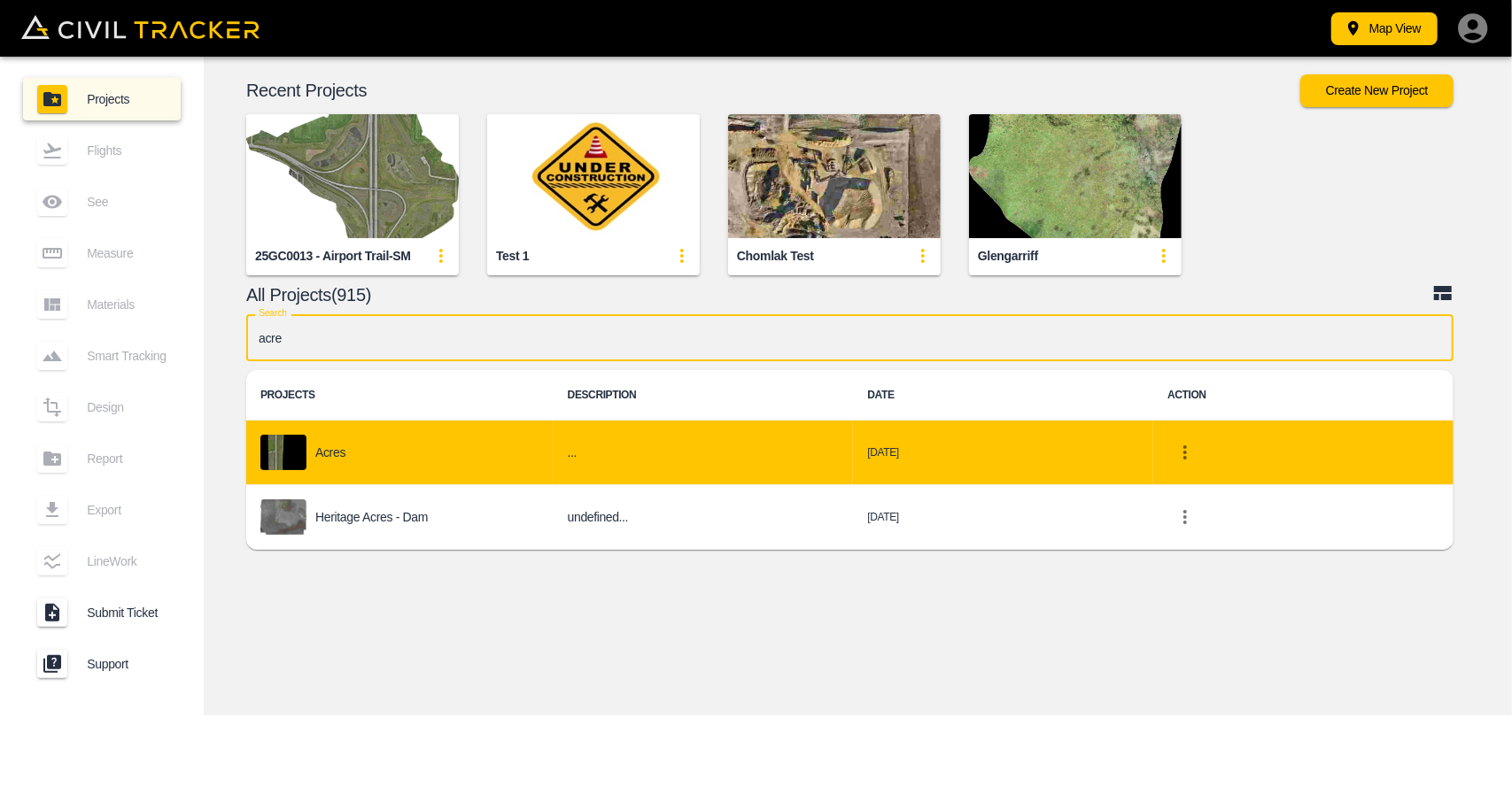
type input "acre"
click at [453, 454] on div "Acres" at bounding box center [400, 453] width 279 height 36
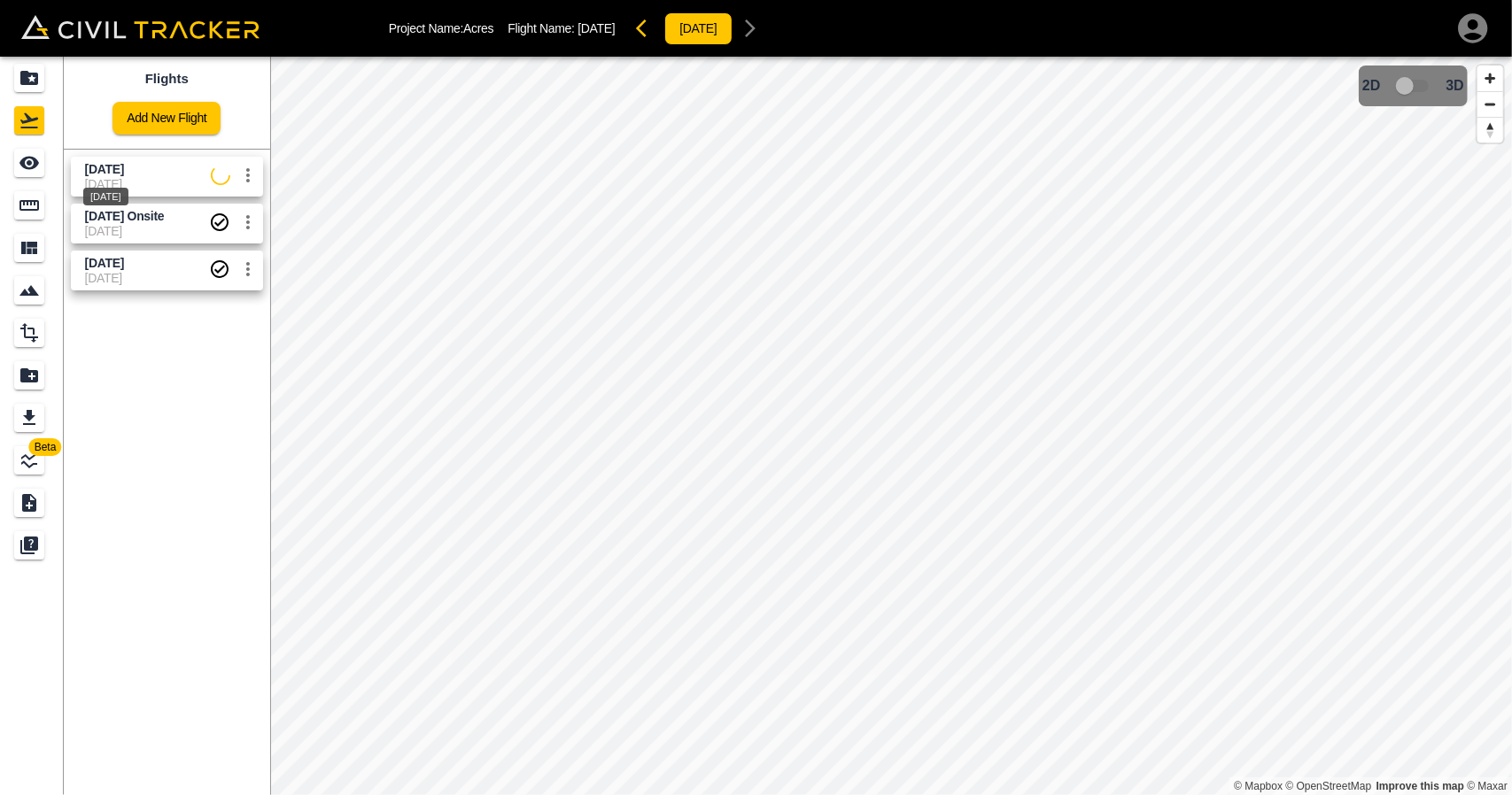
click at [124, 169] on span "[DATE]" at bounding box center [104, 169] width 39 height 14
click at [2, 164] on link at bounding box center [32, 162] width 64 height 43
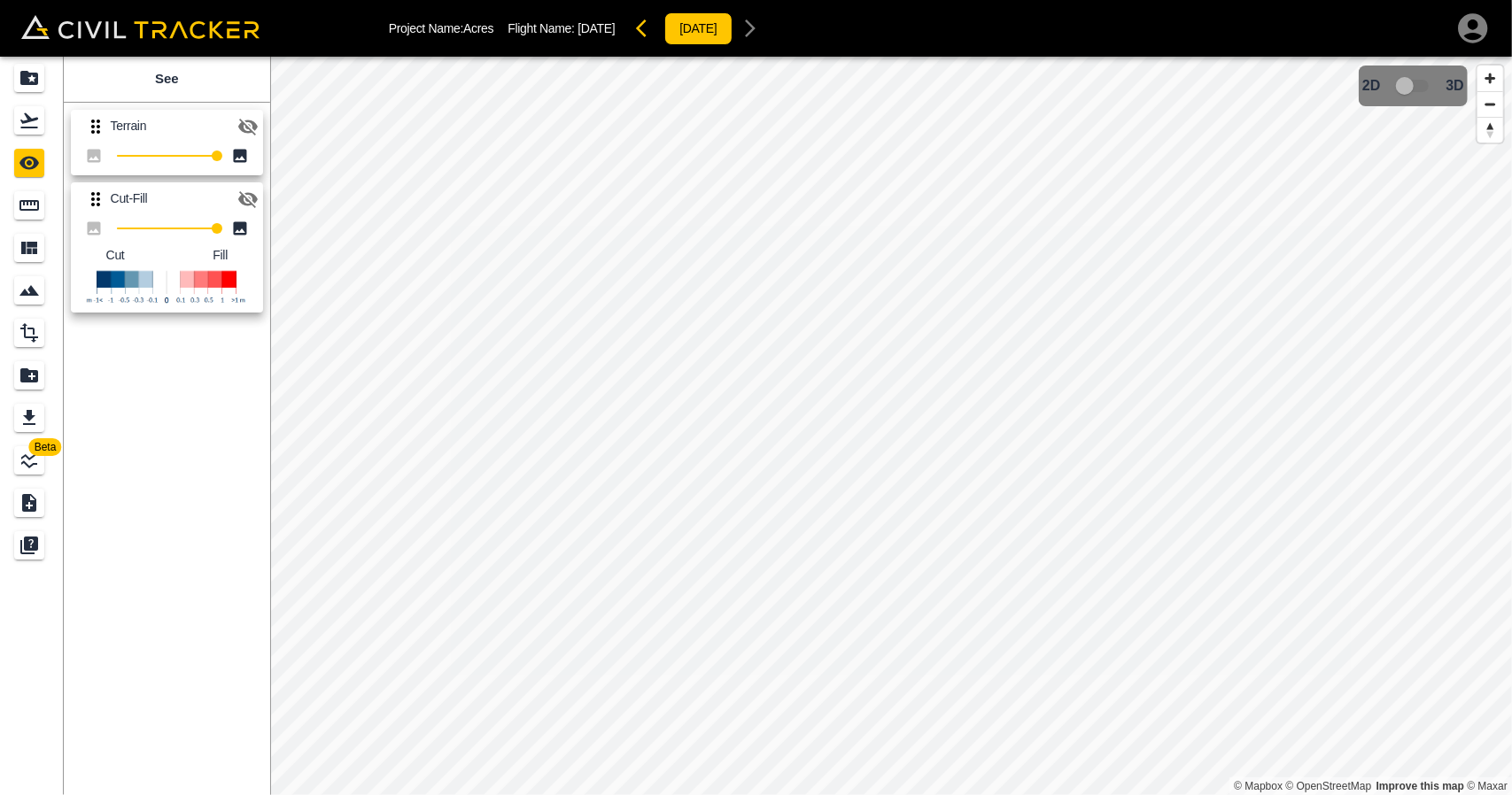
click at [241, 197] on icon "button" at bounding box center [248, 199] width 20 height 17
click at [245, 128] on icon "button" at bounding box center [248, 126] width 20 height 17
click at [245, 128] on icon "button" at bounding box center [247, 126] width 21 height 21
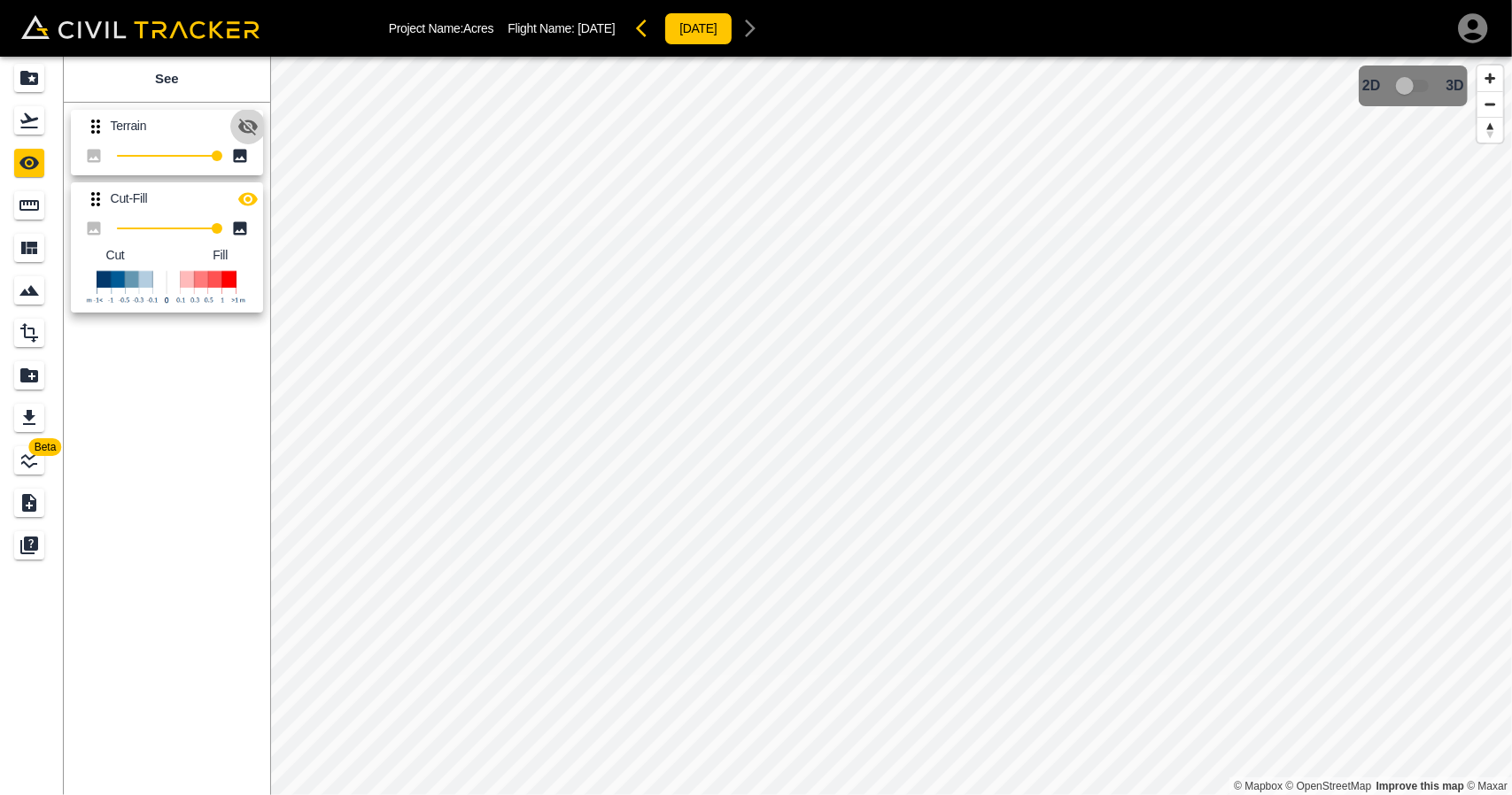
click at [245, 128] on icon "button" at bounding box center [247, 126] width 21 height 21
click at [51, 126] on link at bounding box center [32, 120] width 64 height 43
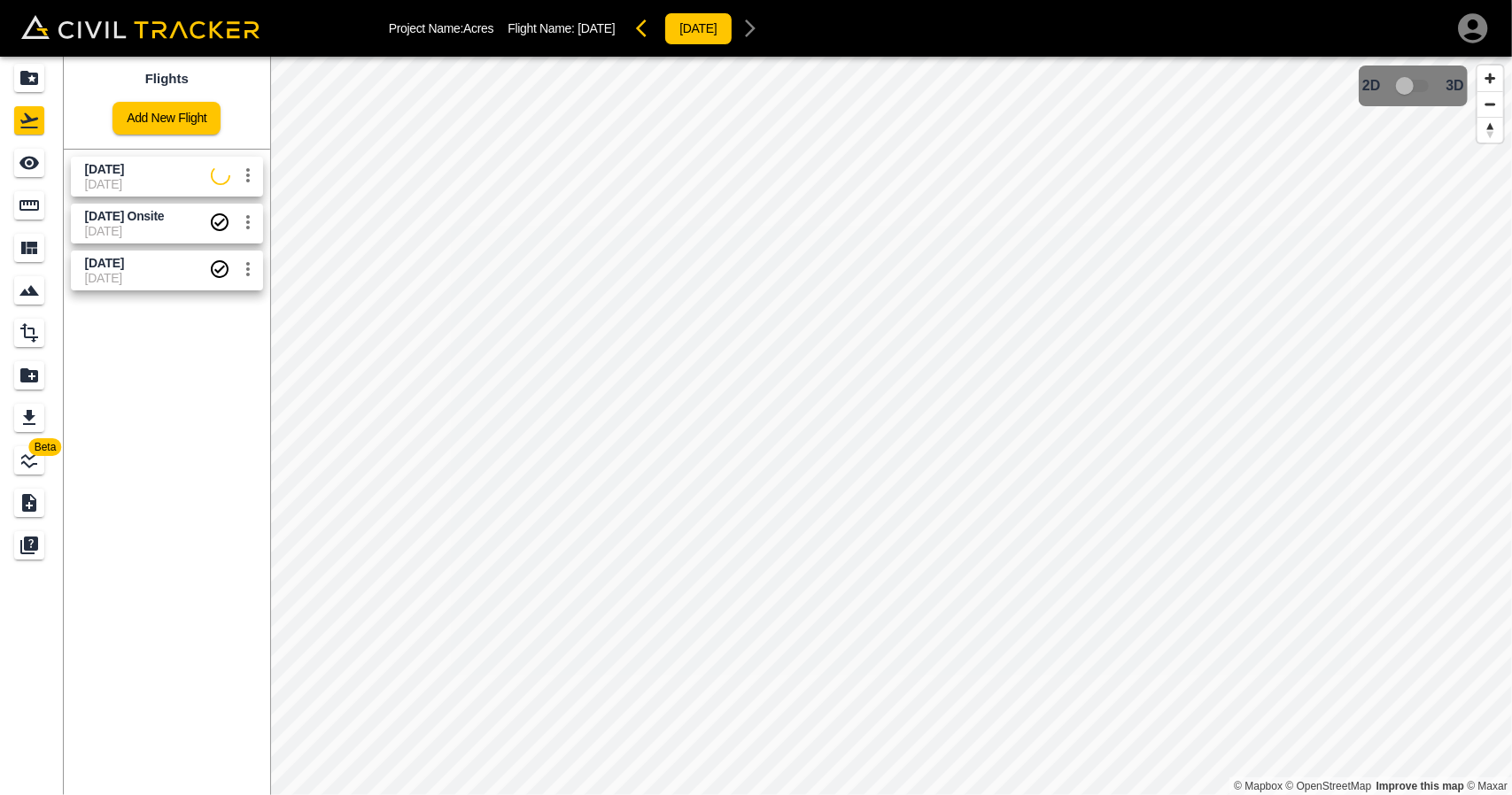
click at [139, 220] on span "[DATE] Onsite" at bounding box center [124, 216] width 80 height 14
click at [41, 172] on div "See" at bounding box center [29, 162] width 30 height 28
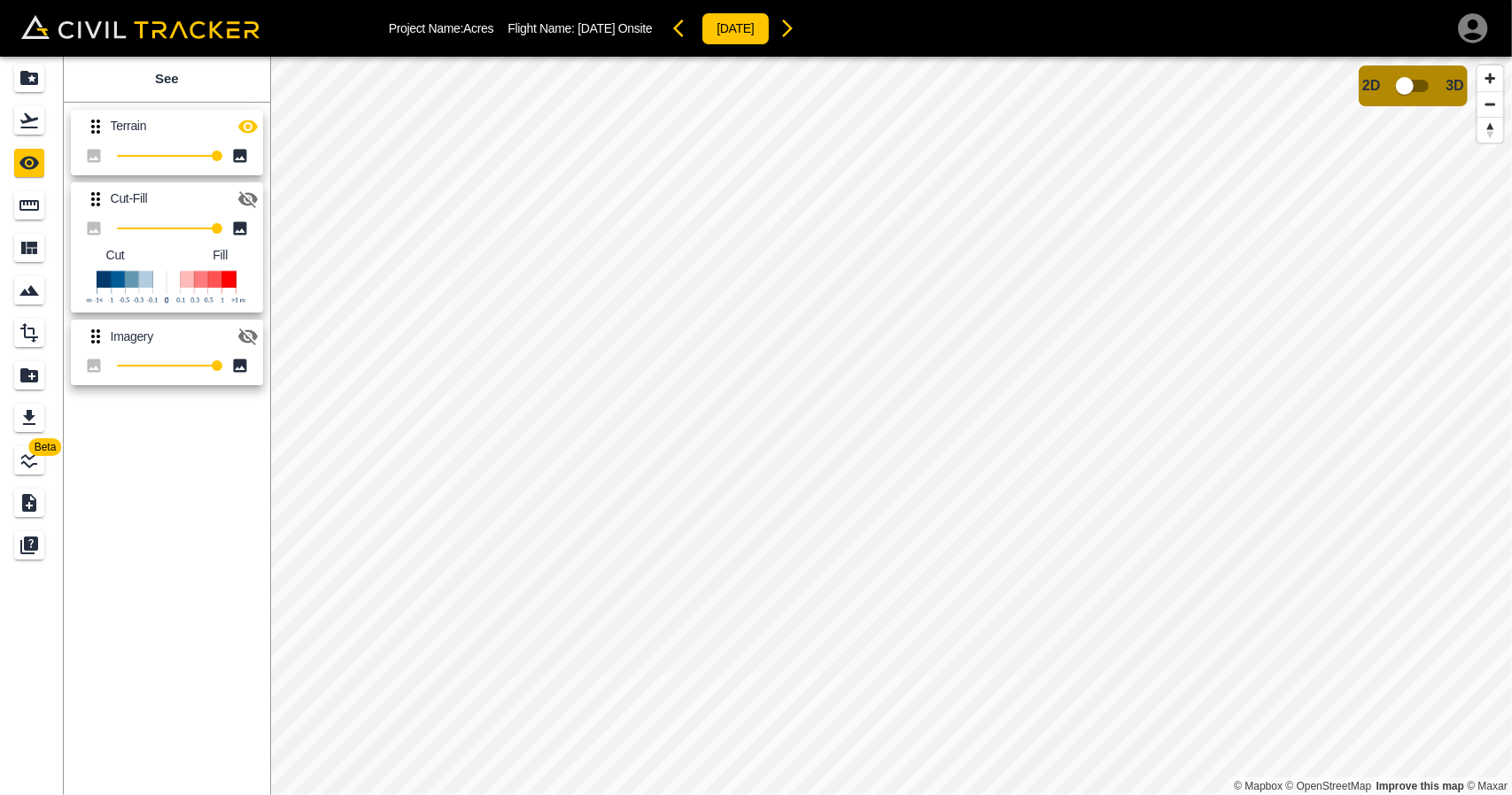
click at [798, 31] on icon "button" at bounding box center [786, 28] width 21 height 21
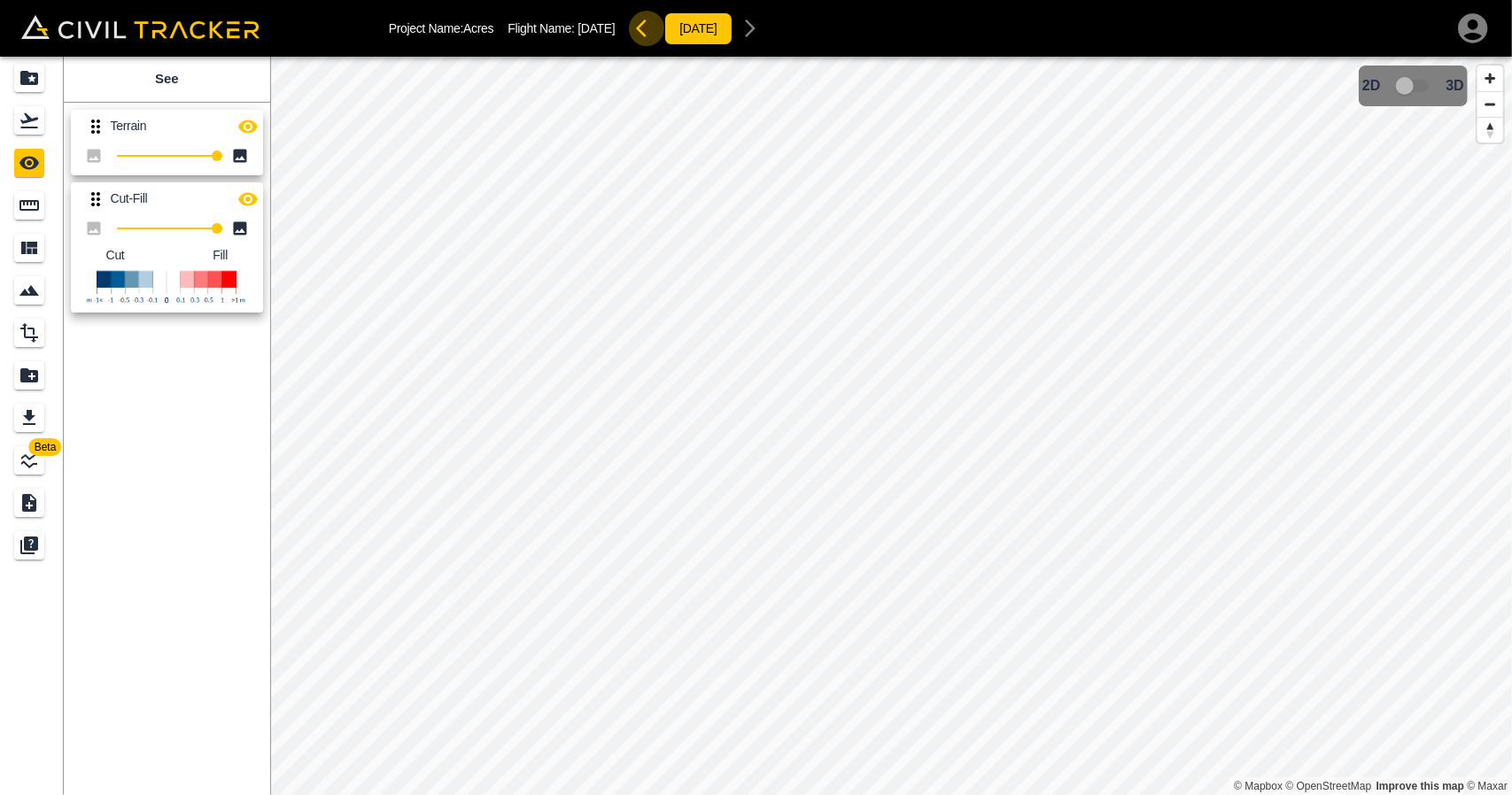
click at [663, 36] on button "button" at bounding box center [647, 29] width 36 height 36
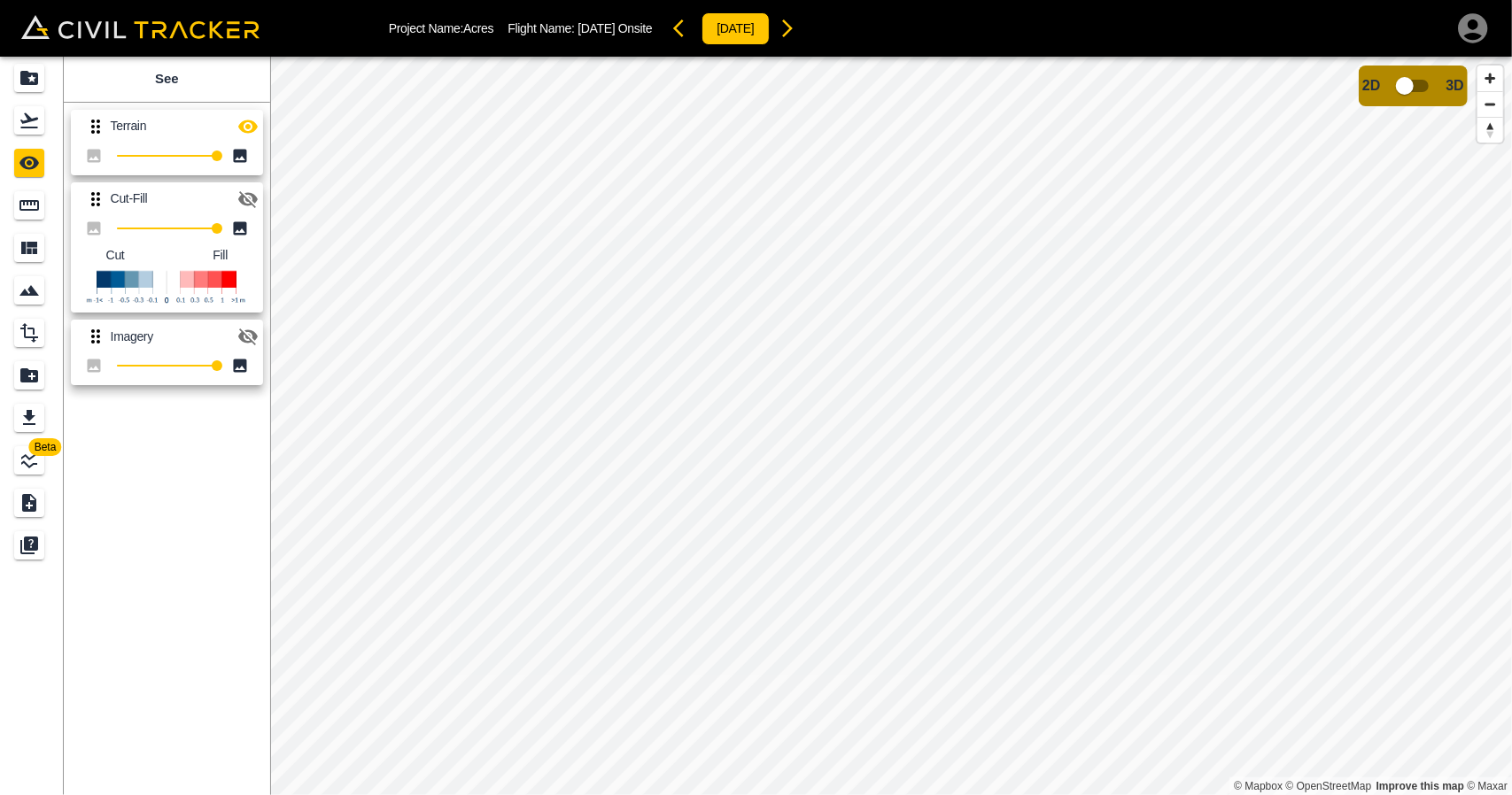
click at [798, 26] on icon "button" at bounding box center [786, 28] width 21 height 21
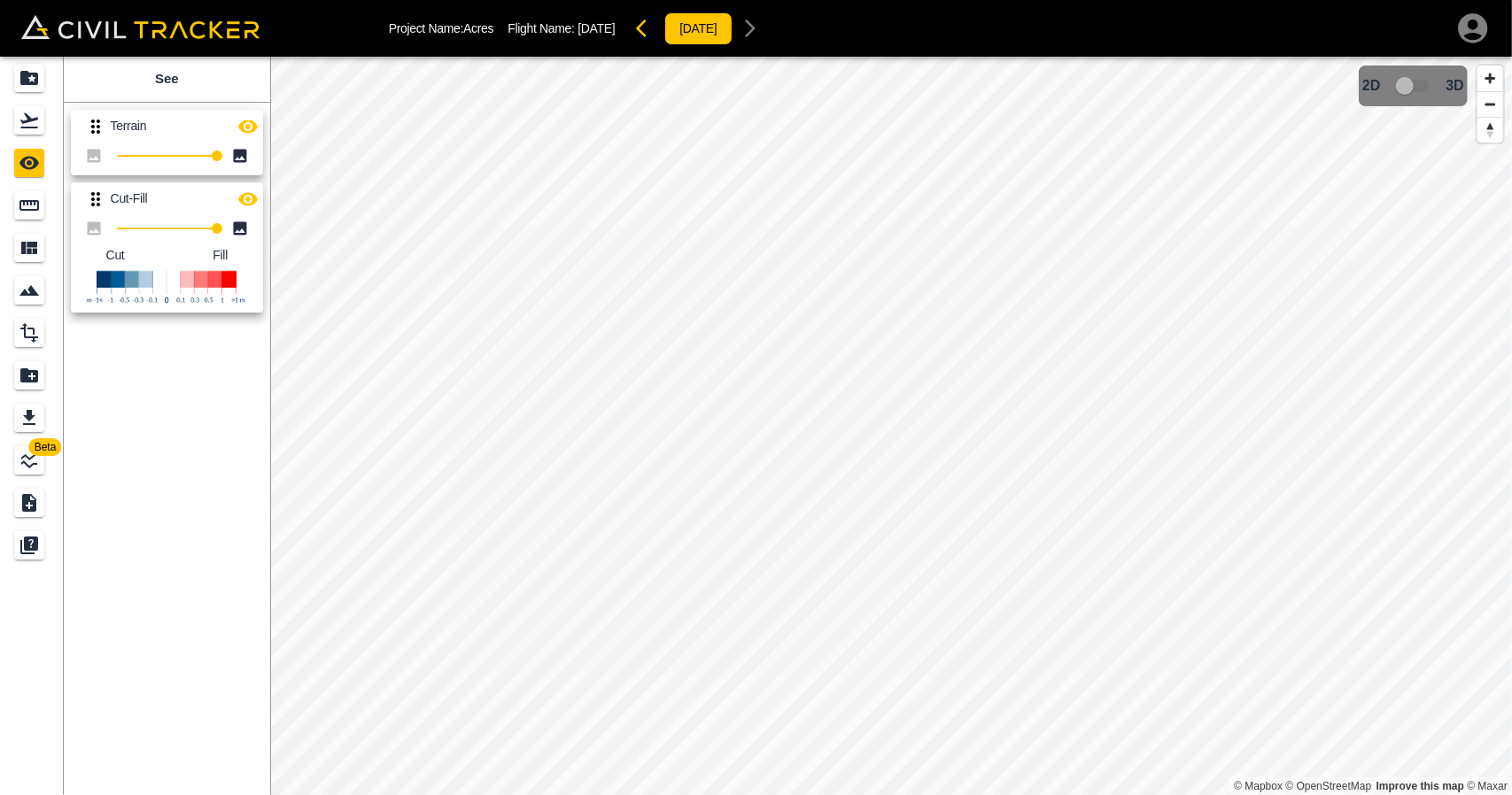
click at [657, 29] on icon "button" at bounding box center [646, 28] width 21 height 21
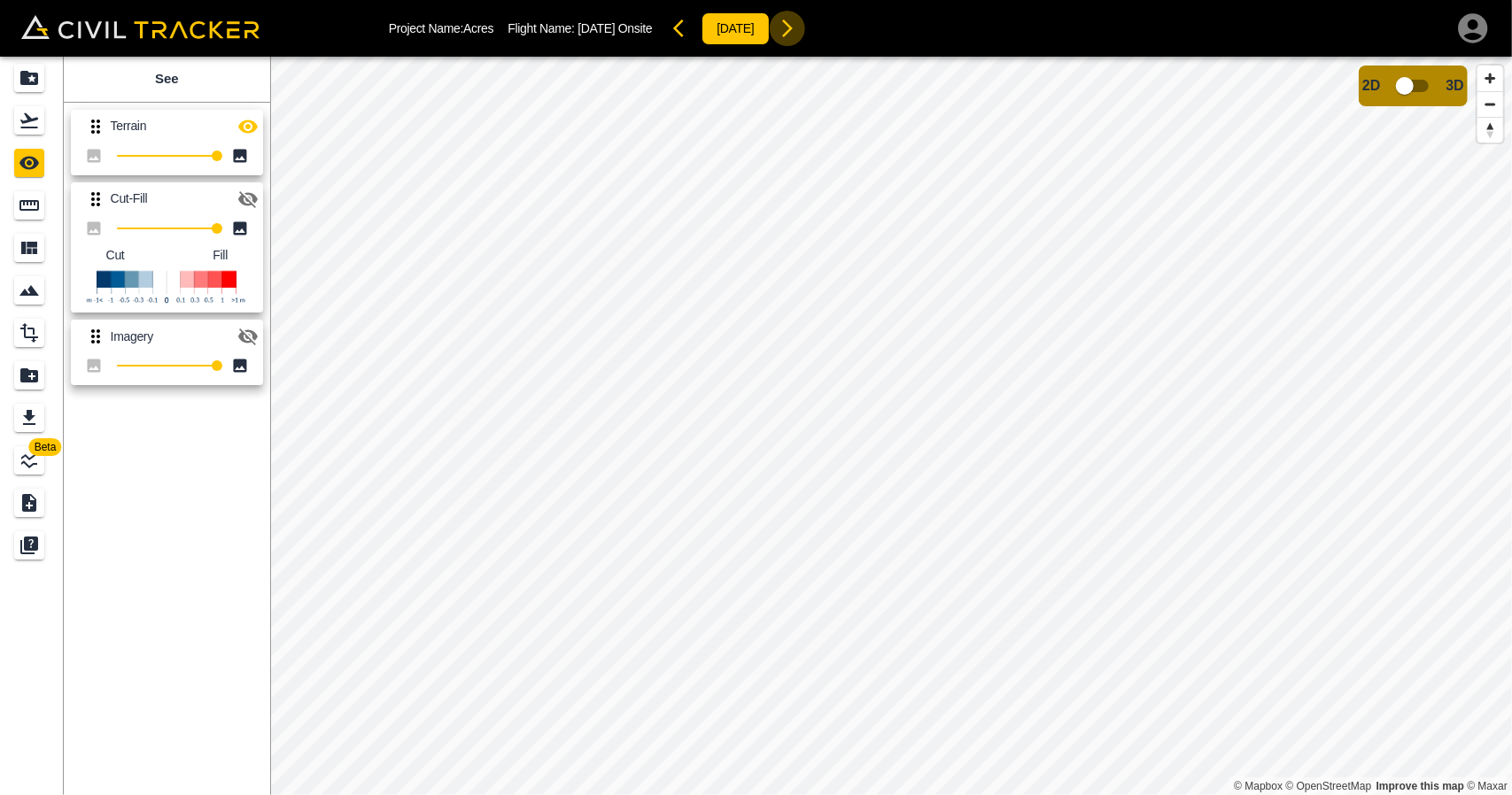
click at [792, 27] on icon "button" at bounding box center [787, 29] width 11 height 18
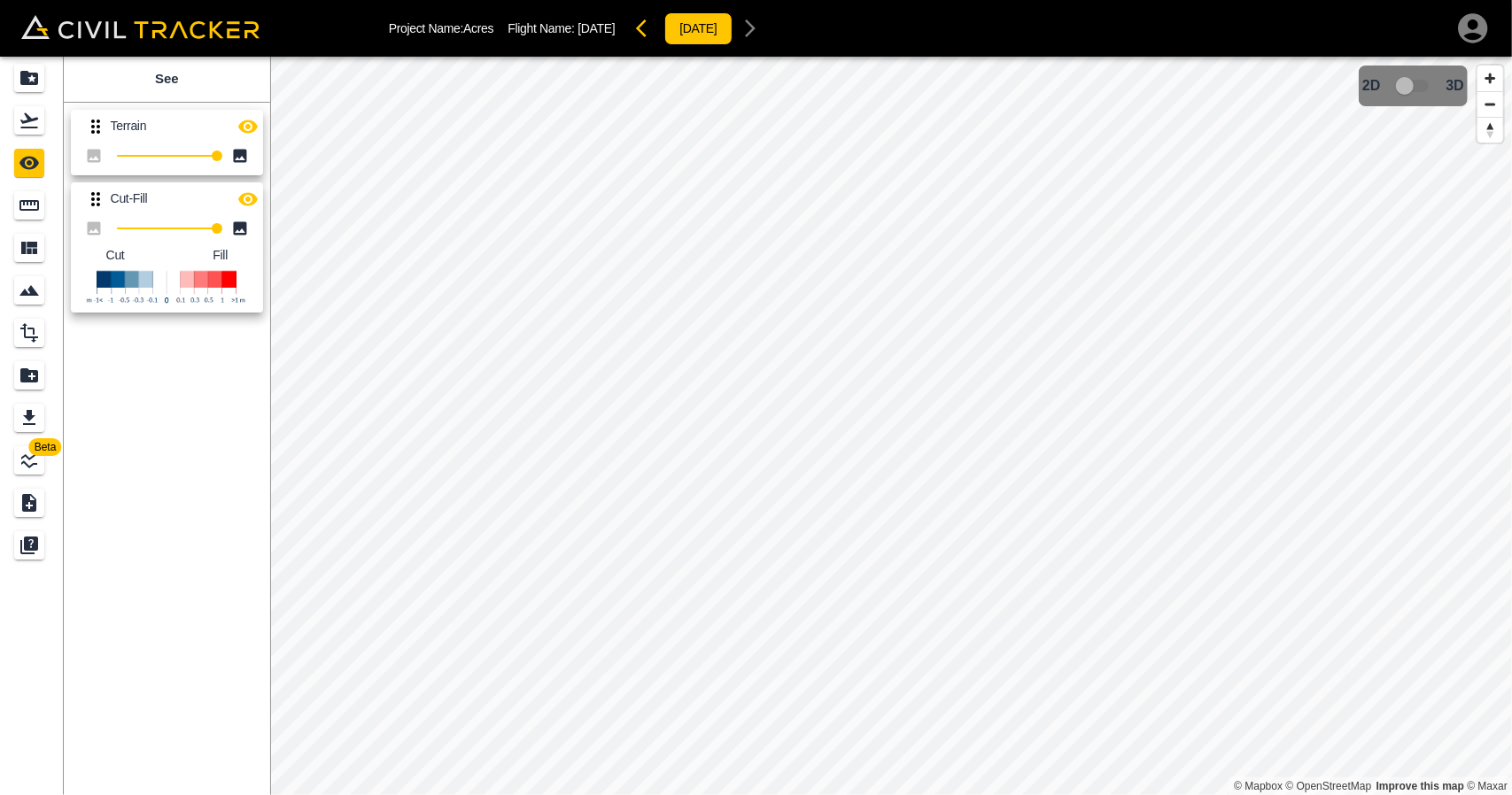
click at [662, 28] on button "button" at bounding box center [647, 29] width 36 height 36
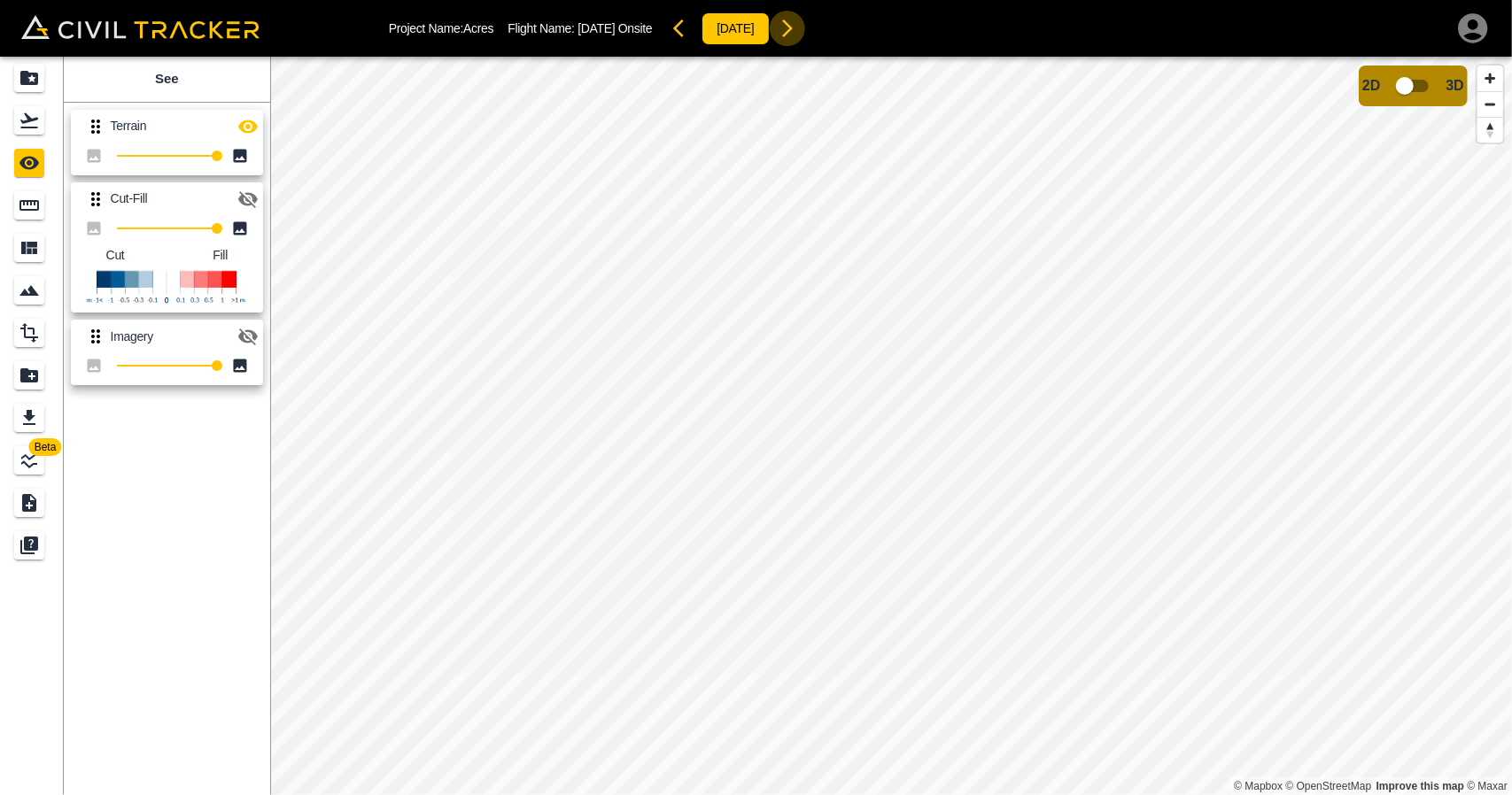
click at [798, 28] on icon "button" at bounding box center [786, 28] width 21 height 21
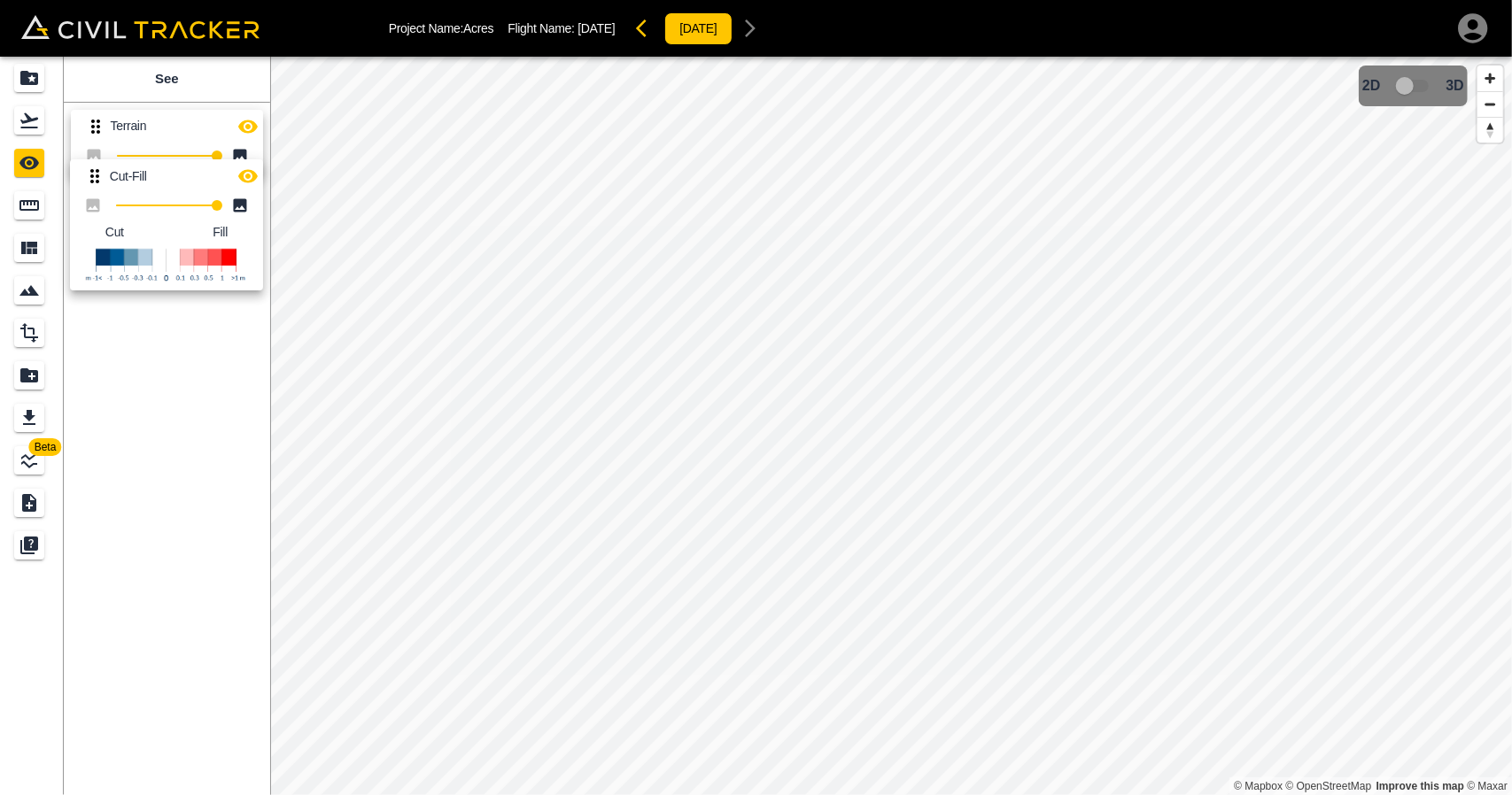
drag, startPoint x: 93, startPoint y: 203, endPoint x: 94, endPoint y: 148, distance: 55.0
click at [93, 149] on div "Terrain 100 Cut-Fill 100 Cut Fill" at bounding box center [163, 208] width 213 height 225
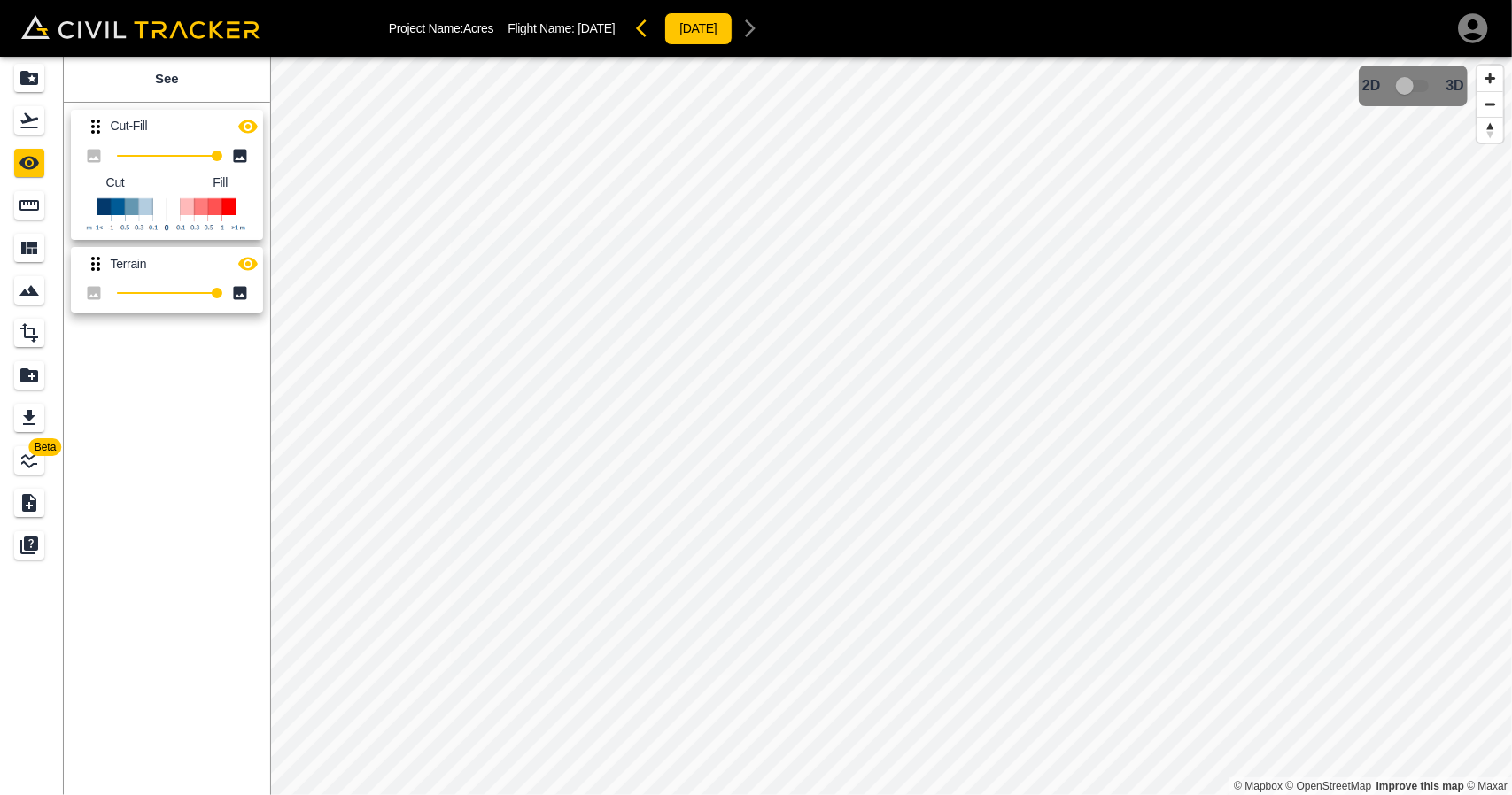
click at [252, 256] on icon "button" at bounding box center [247, 263] width 21 height 21
click at [251, 126] on icon "button" at bounding box center [247, 126] width 21 height 21
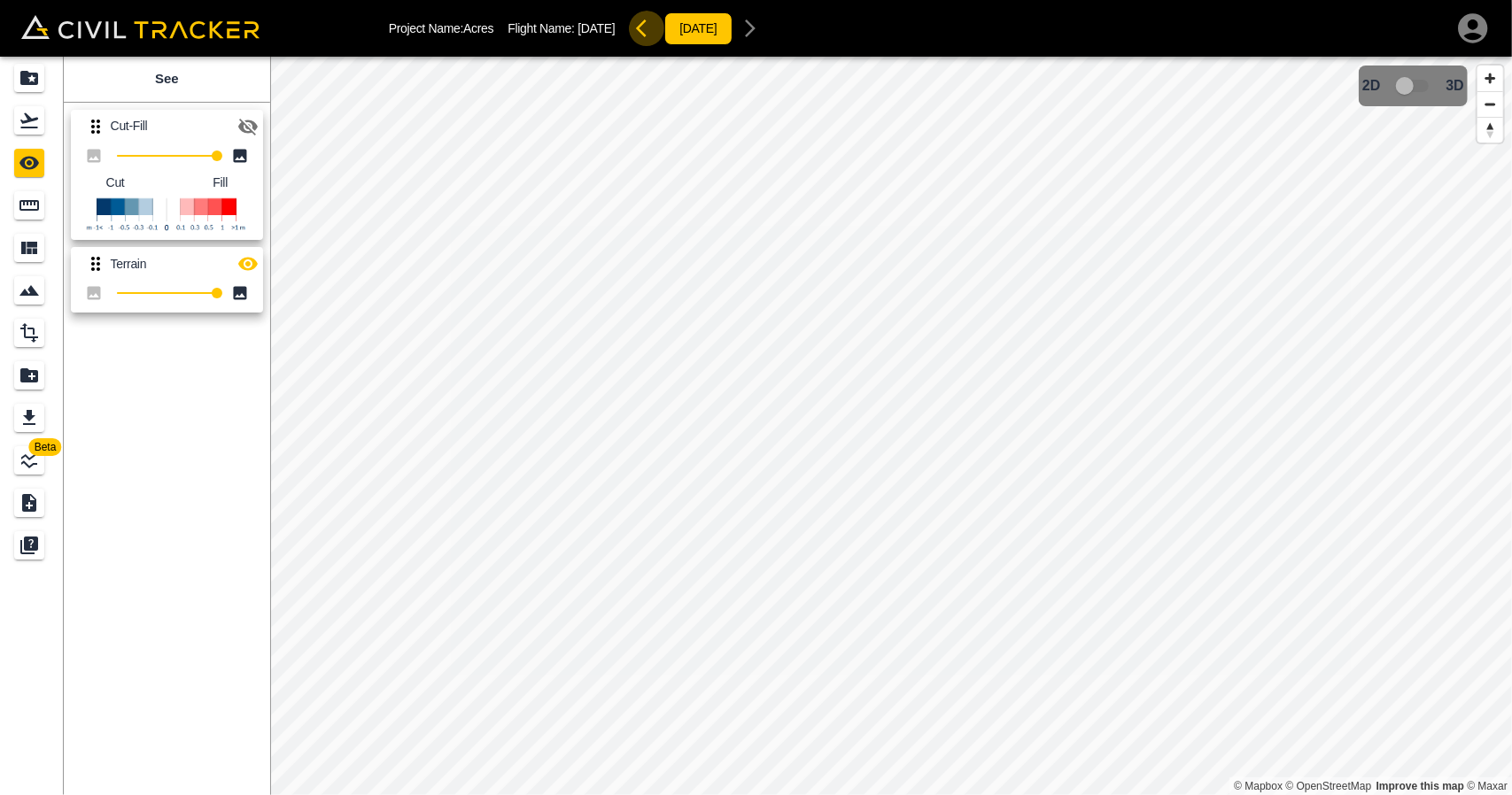
click at [657, 35] on icon "button" at bounding box center [646, 28] width 21 height 21
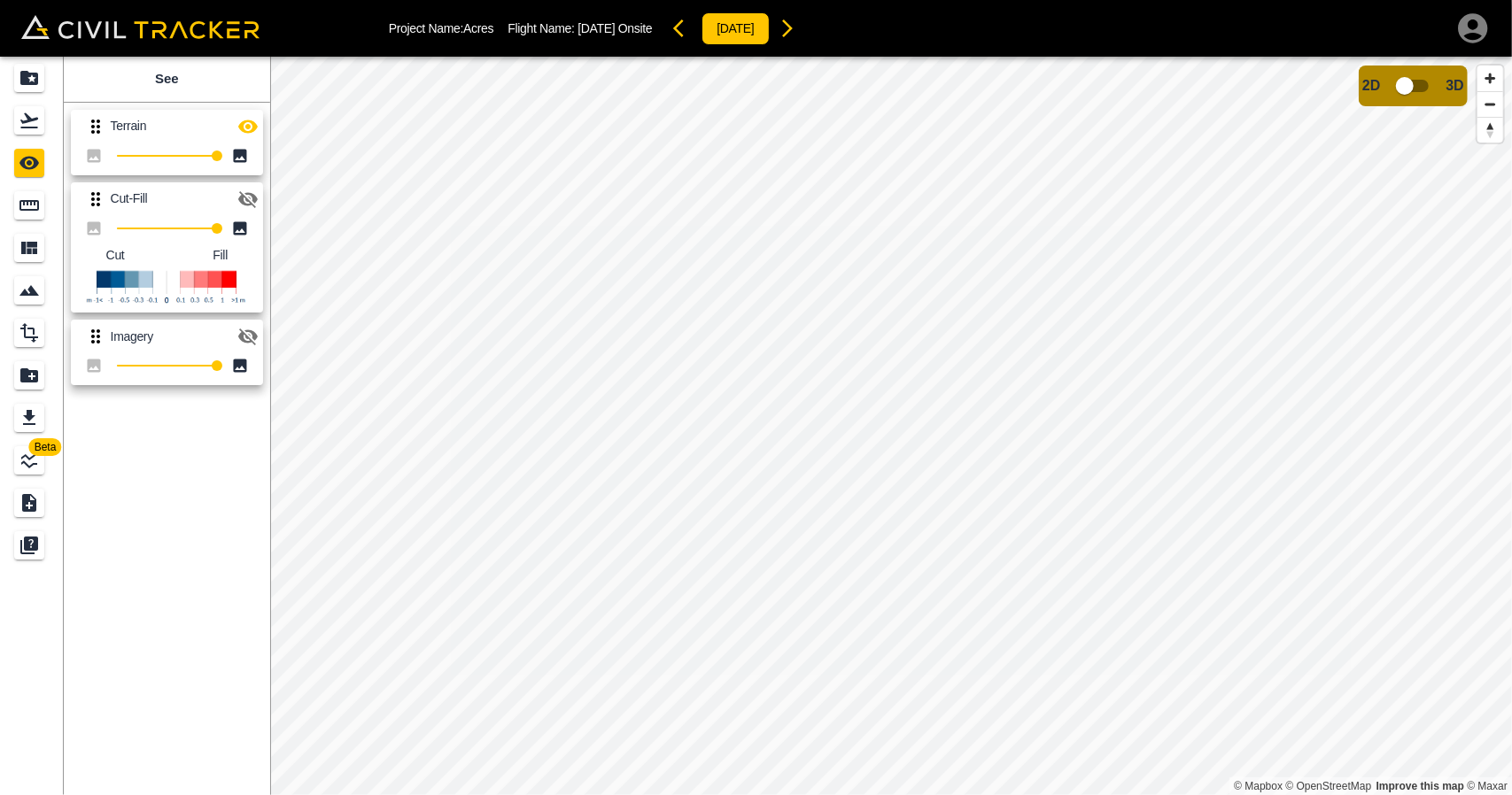
click at [798, 33] on icon "button" at bounding box center [786, 28] width 21 height 21
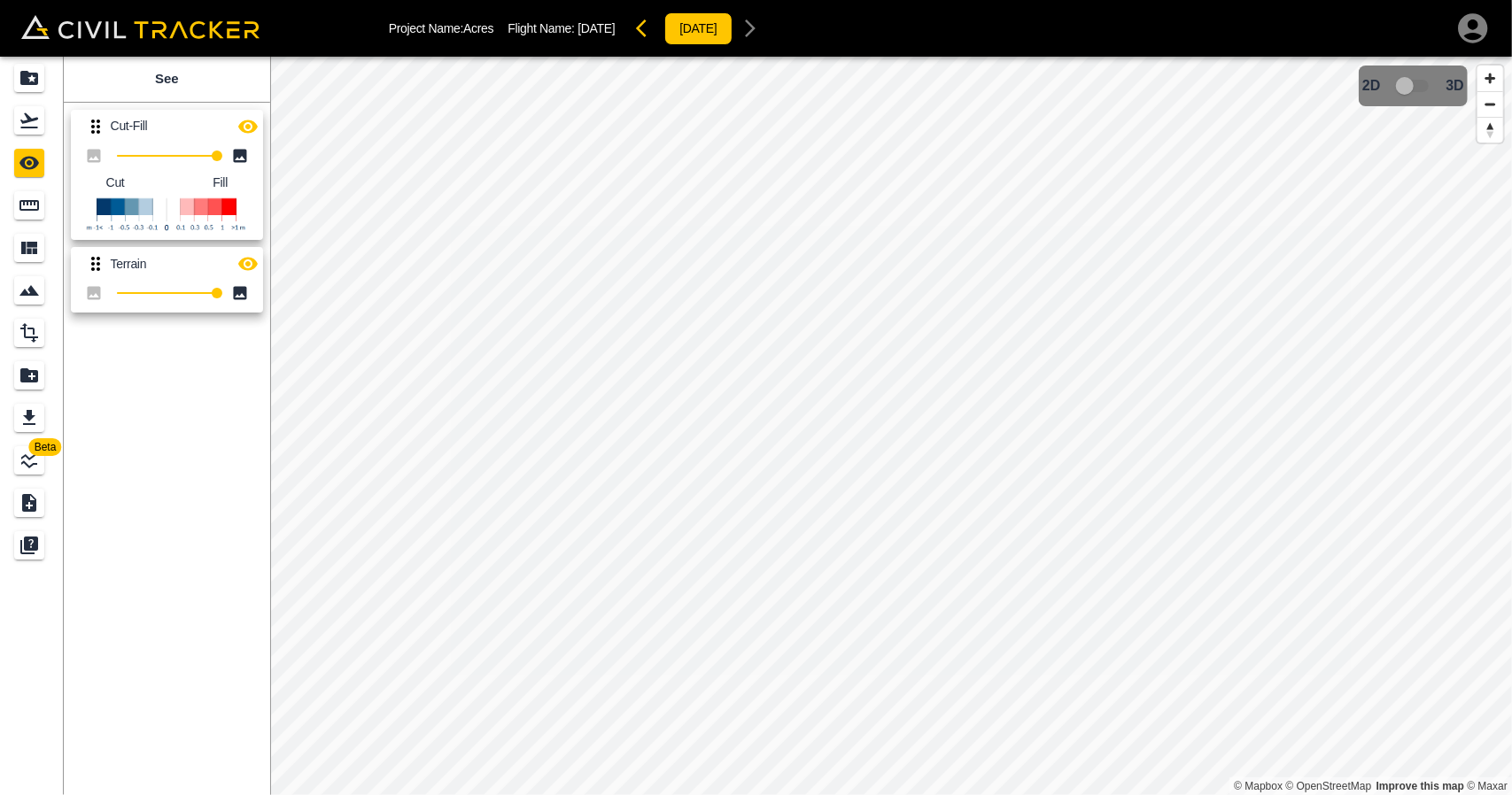
click at [657, 35] on icon "button" at bounding box center [646, 28] width 21 height 21
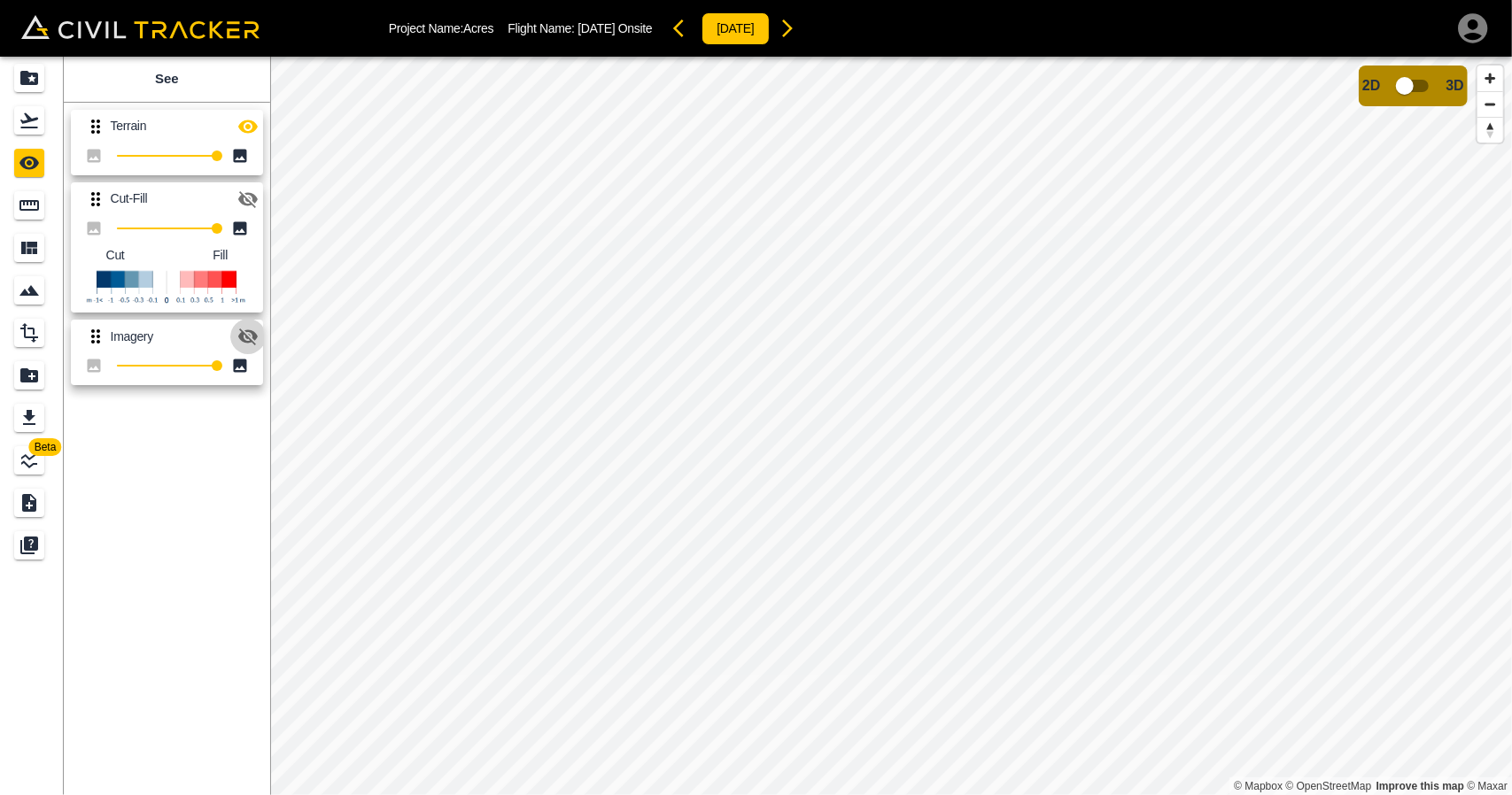
click at [249, 339] on icon "button" at bounding box center [248, 336] width 20 height 17
click at [237, 116] on icon "button" at bounding box center [247, 126] width 21 height 21
click at [48, 127] on div "Flights" at bounding box center [32, 120] width 36 height 28
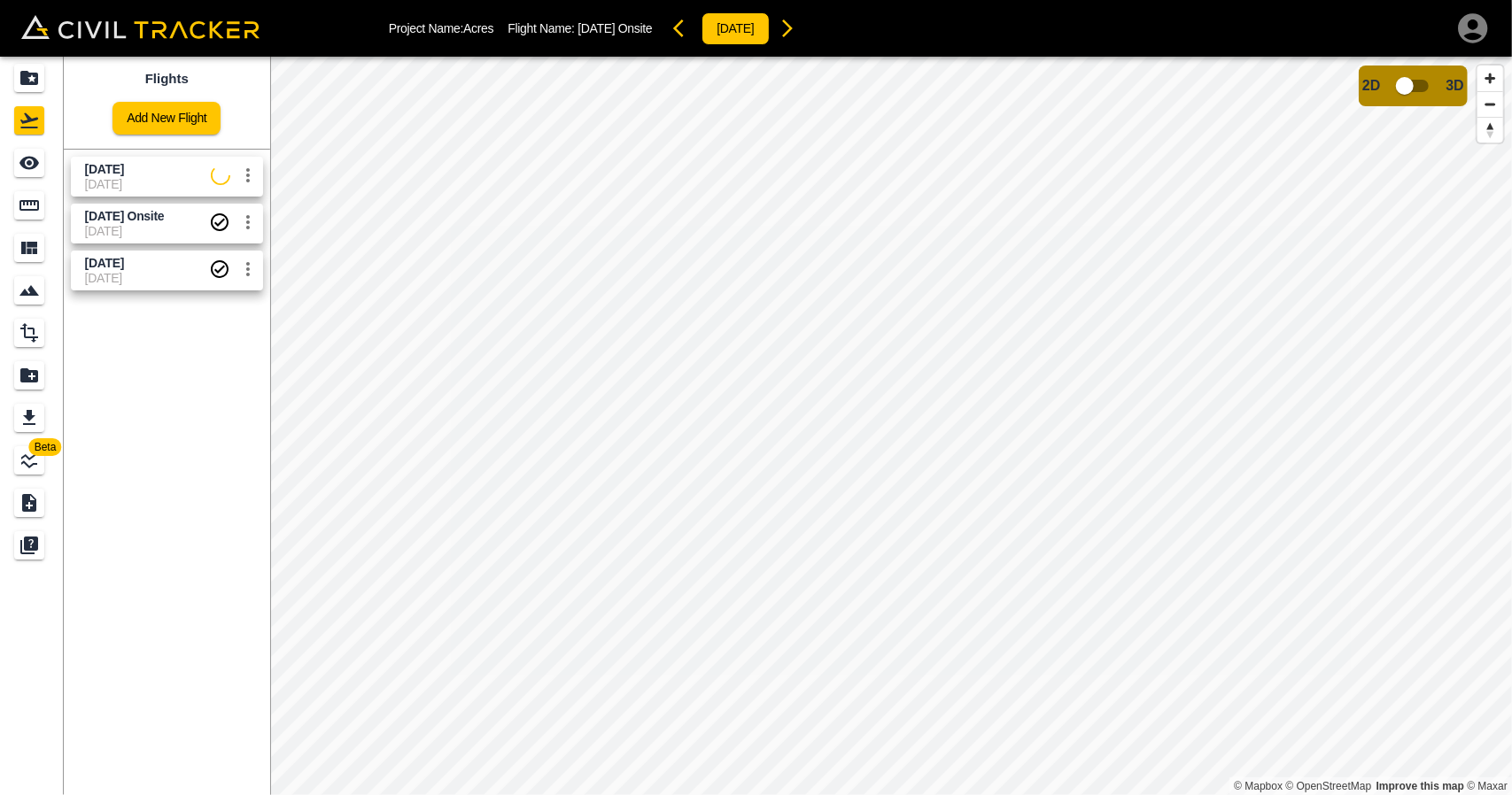
click at [113, 188] on span "[DATE]" at bounding box center [147, 184] width 125 height 14
click at [36, 172] on icon "See" at bounding box center [29, 162] width 21 height 21
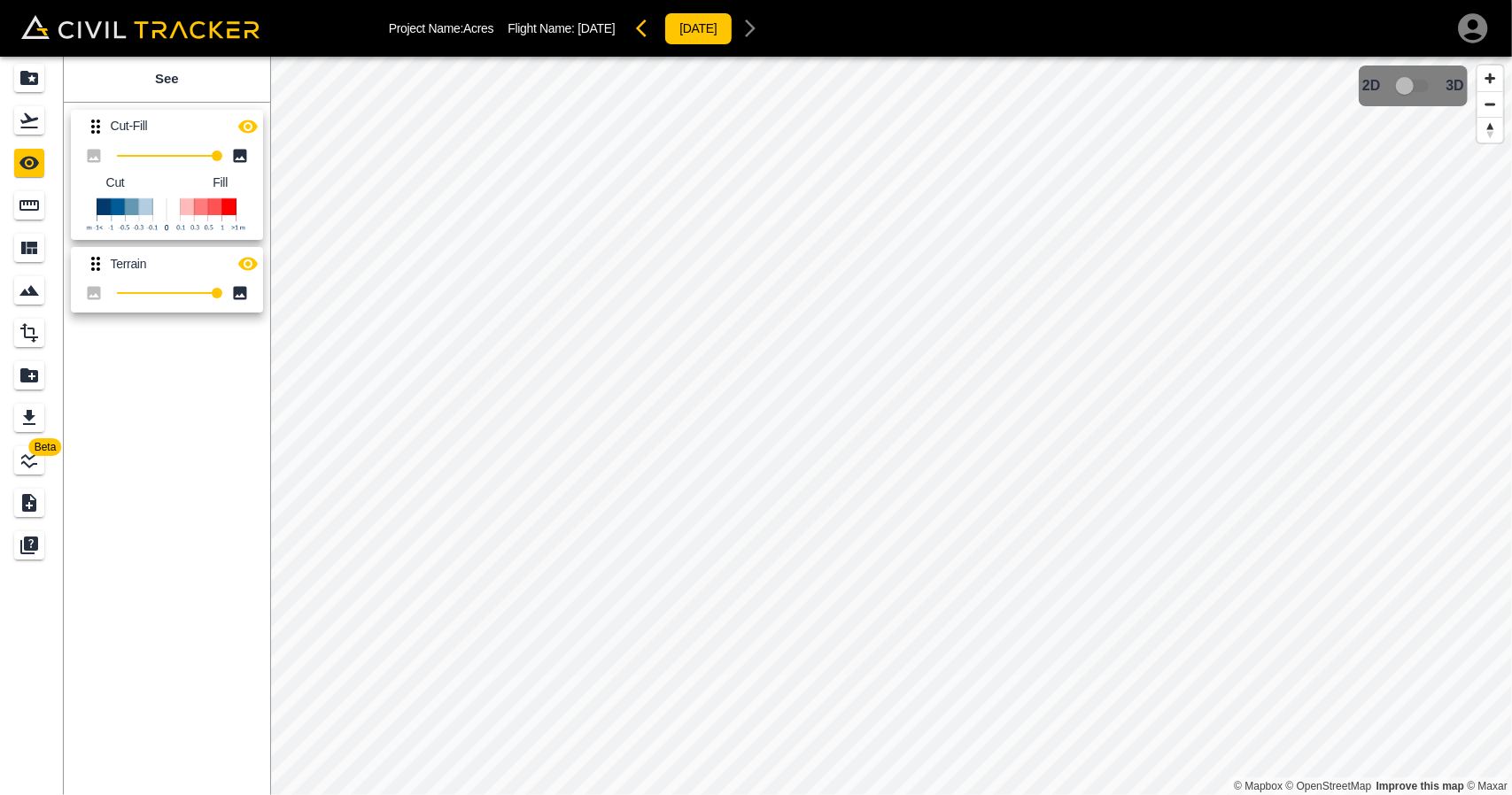
click at [261, 123] on button "button" at bounding box center [248, 126] width 36 height 36
click at [242, 125] on icon "button" at bounding box center [248, 126] width 20 height 17
type input "100"
click at [372, 198] on div "Beta See Cut-Fill 100 Cut Fill Terrain 100 © Mapbox © OpenStreetMap Improve thi…" at bounding box center [756, 426] width 1512 height 738
click at [243, 132] on icon "button" at bounding box center [247, 126] width 21 height 21
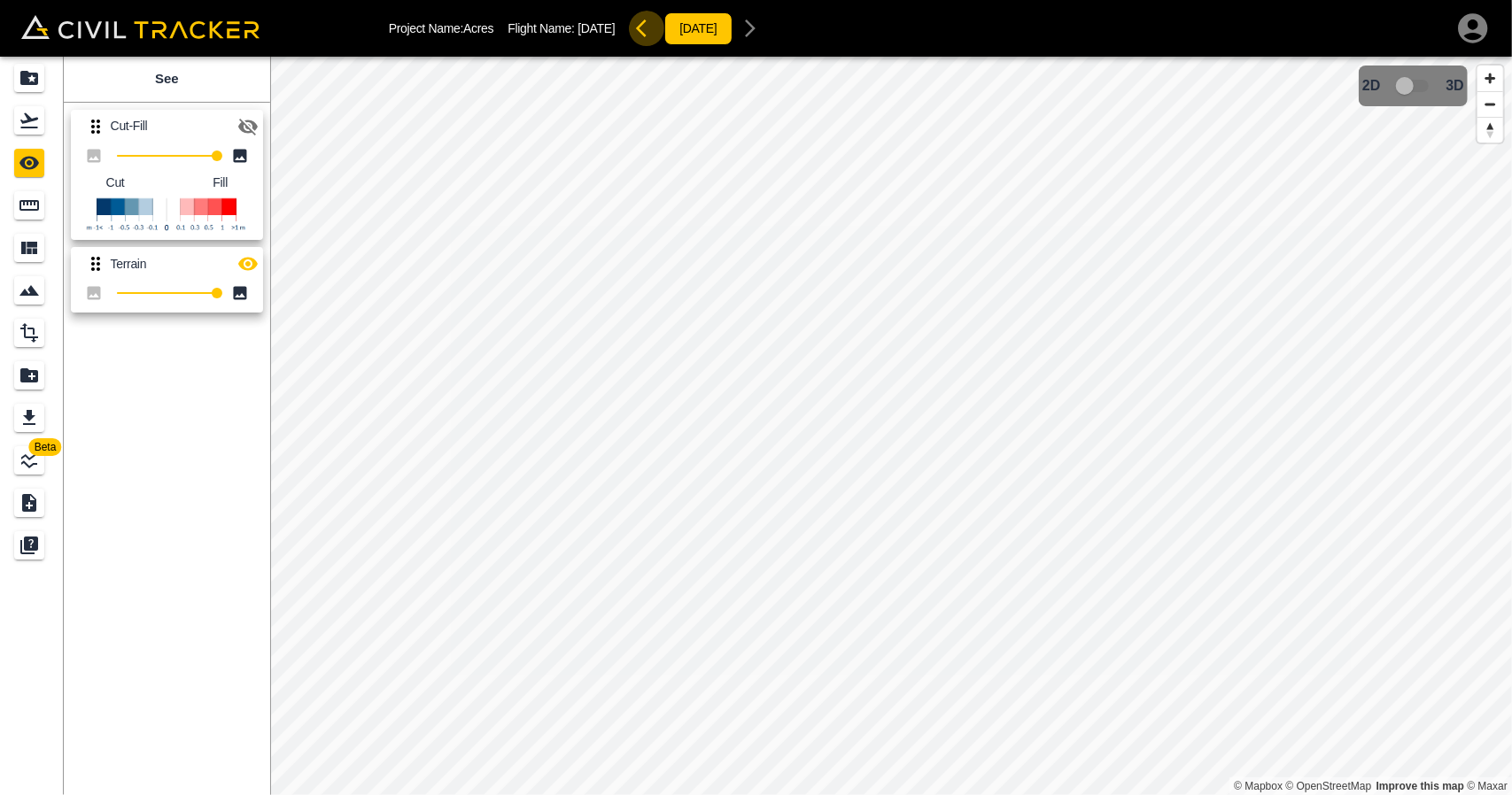
click at [662, 31] on button "button" at bounding box center [647, 29] width 36 height 36
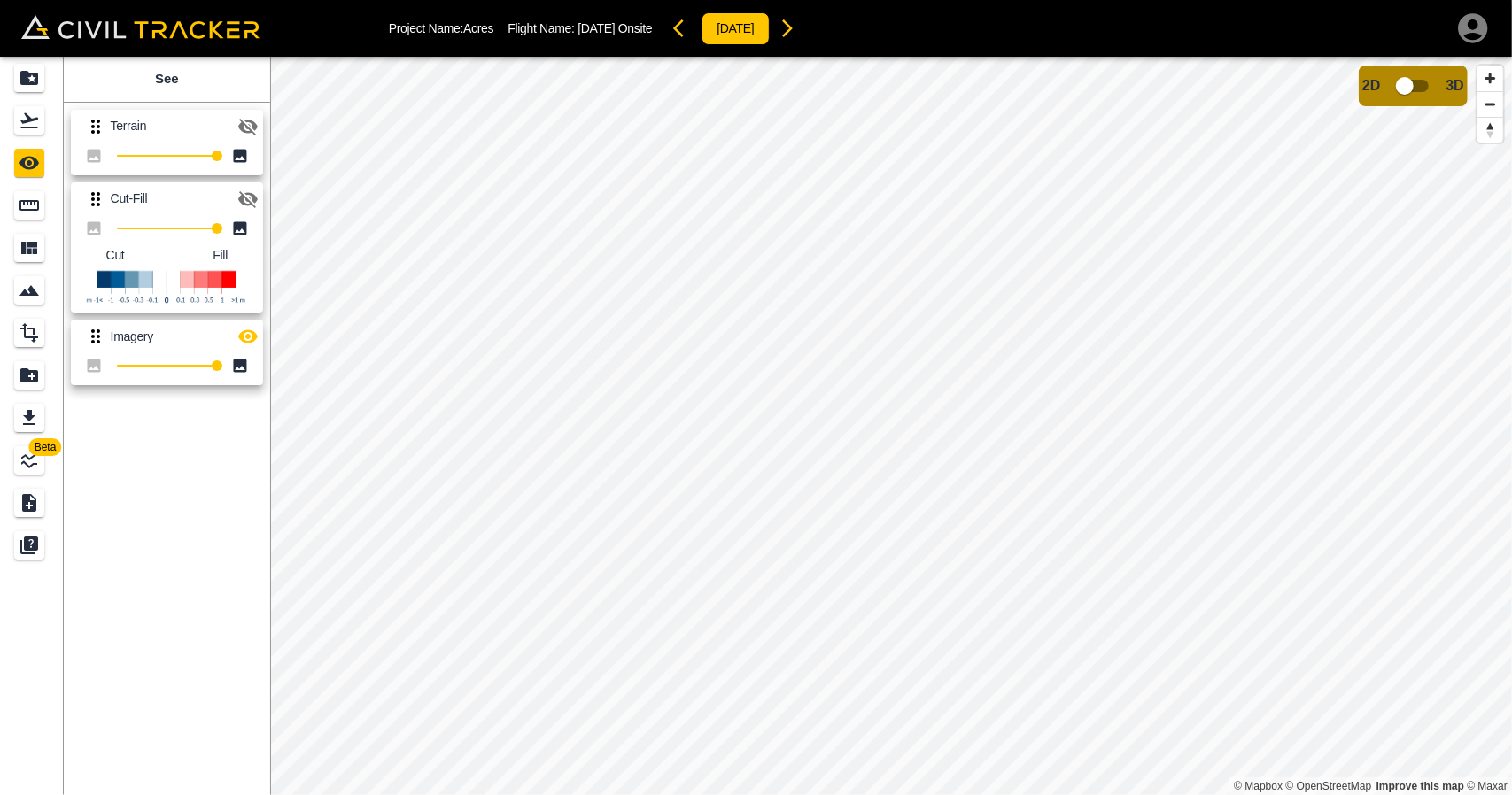
click at [241, 130] on icon "button" at bounding box center [248, 126] width 20 height 17
click at [805, 42] on button "button" at bounding box center [787, 29] width 36 height 36
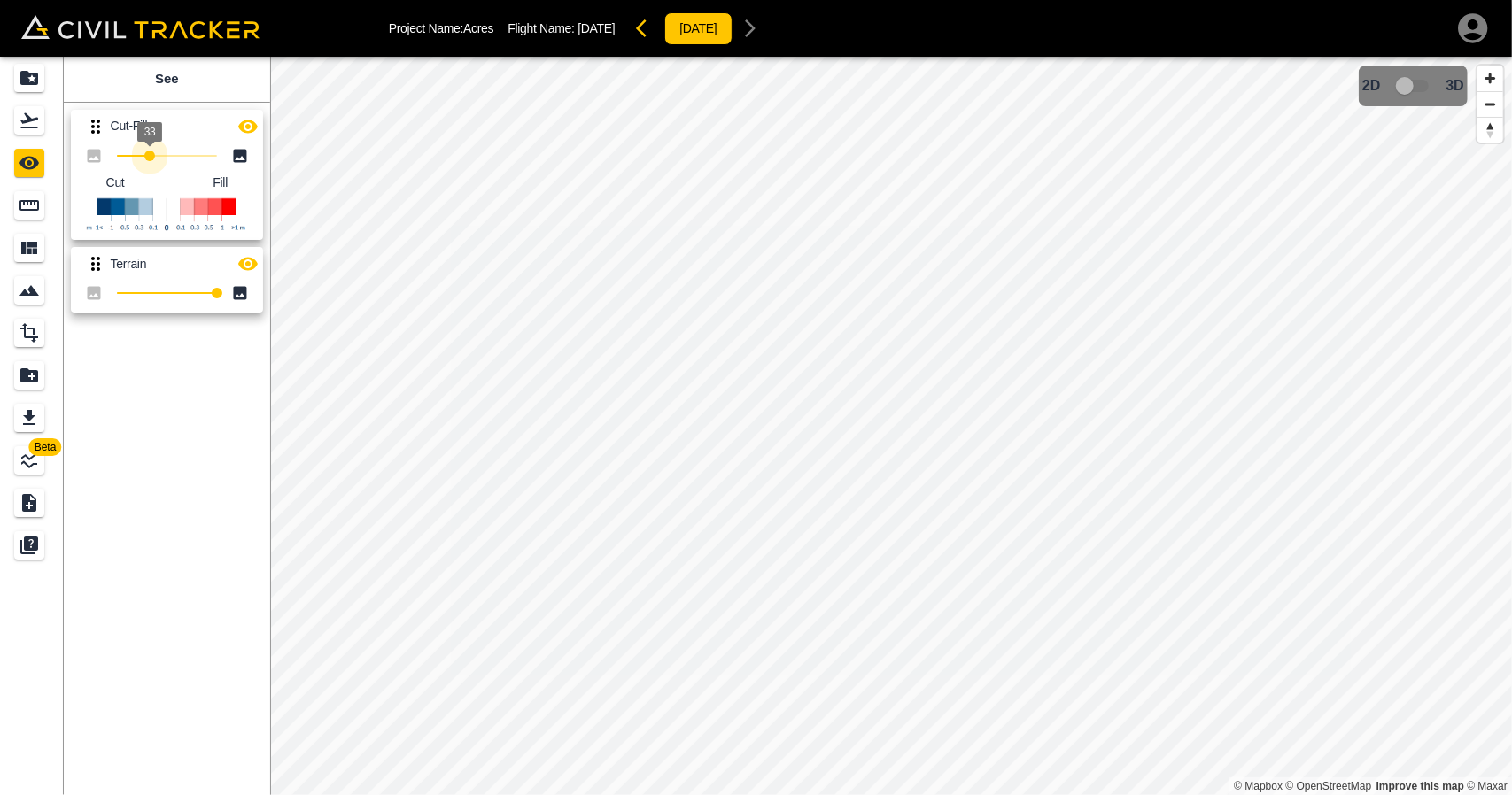
type input "100"
click at [319, 172] on div "Beta See Cut-Fill 100 Cut Fill Terrain 100 © Mapbox © OpenStreetMap Improve thi…" at bounding box center [756, 426] width 1512 height 738
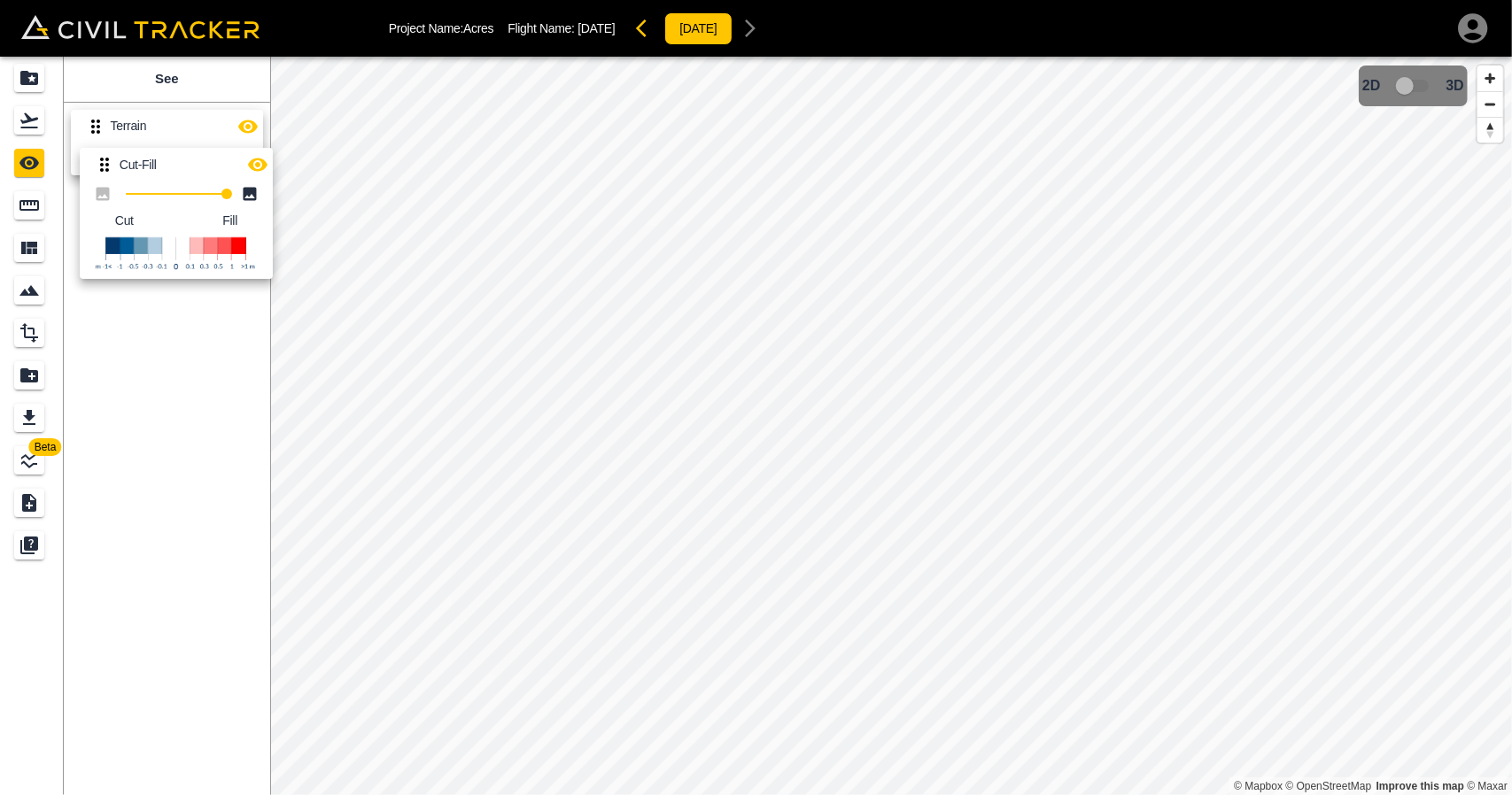
drag, startPoint x: 95, startPoint y: 133, endPoint x: 108, endPoint y: 245, distance: 112.8
click at [108, 245] on div "Cut-Fill 100 Cut Fill Terrain 100" at bounding box center [163, 208] width 213 height 225
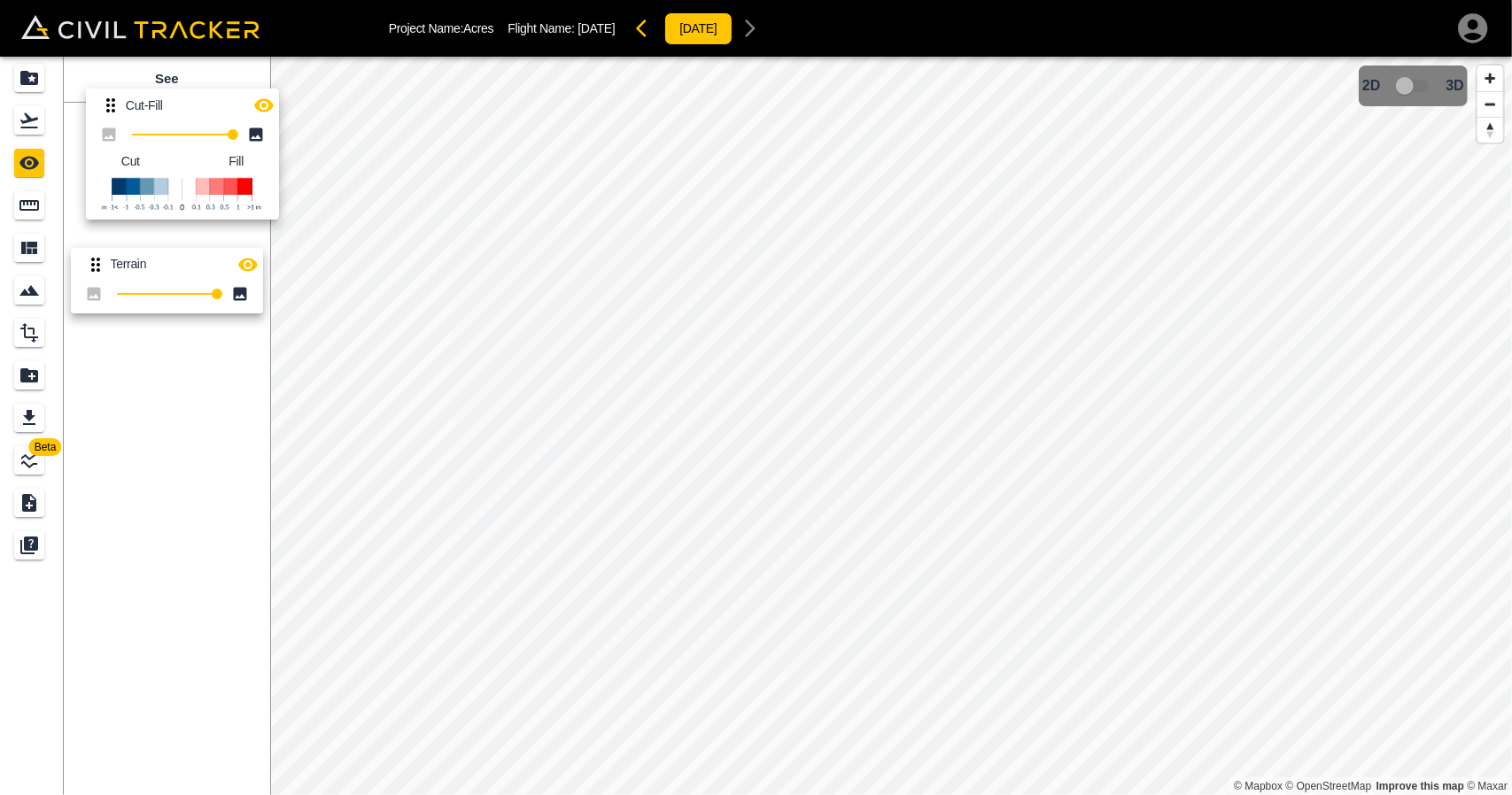
drag, startPoint x: 94, startPoint y: 199, endPoint x: 115, endPoint y: 101, distance: 100.2
click at [111, 100] on div "Terrain 100 Cut-Fill 100 Cut Fill" at bounding box center [163, 208] width 213 height 225
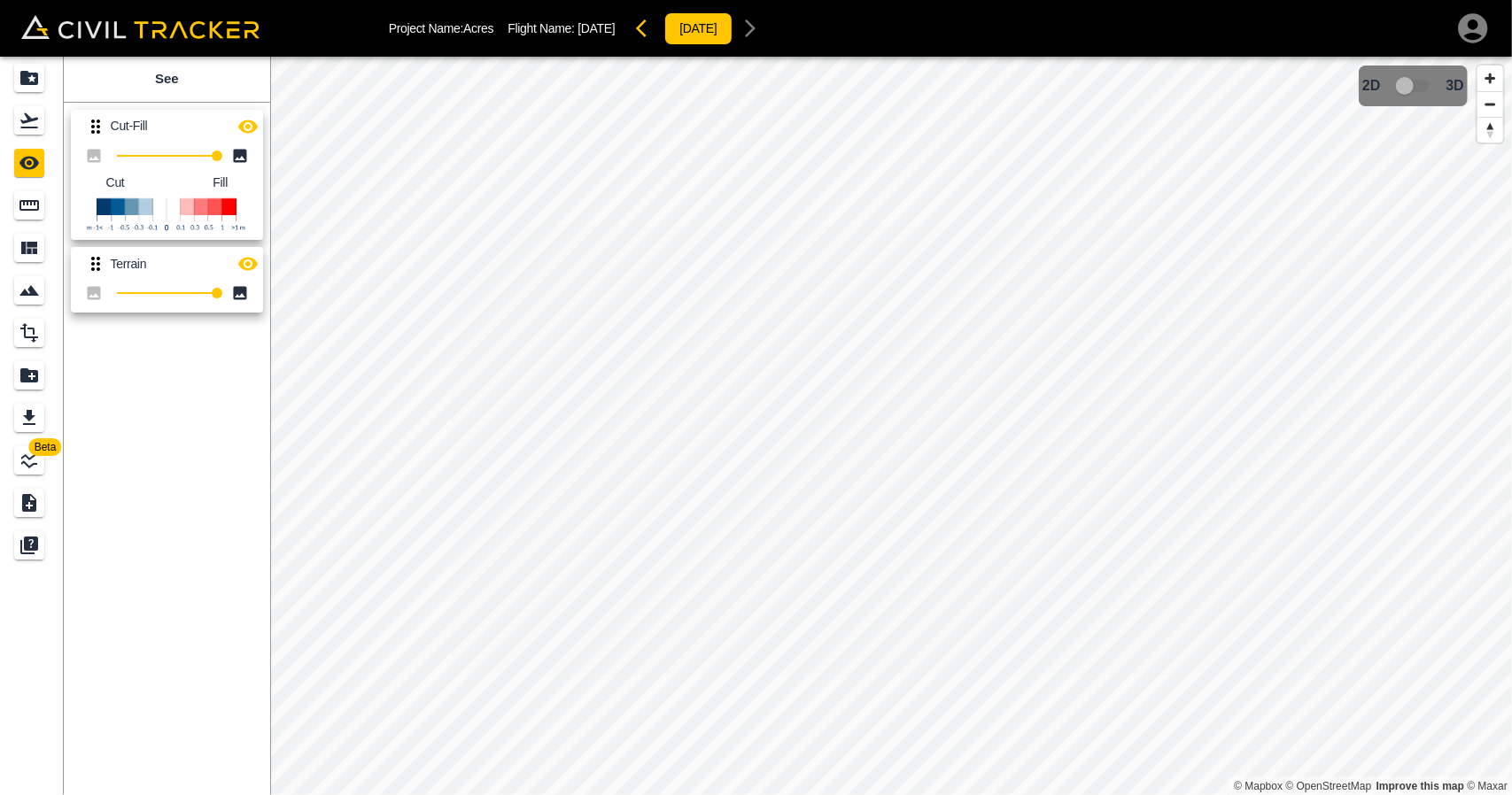
click at [258, 123] on icon "button" at bounding box center [247, 126] width 21 height 21
click at [239, 127] on icon "button" at bounding box center [248, 126] width 20 height 17
click at [664, 33] on button "button" at bounding box center [647, 29] width 36 height 36
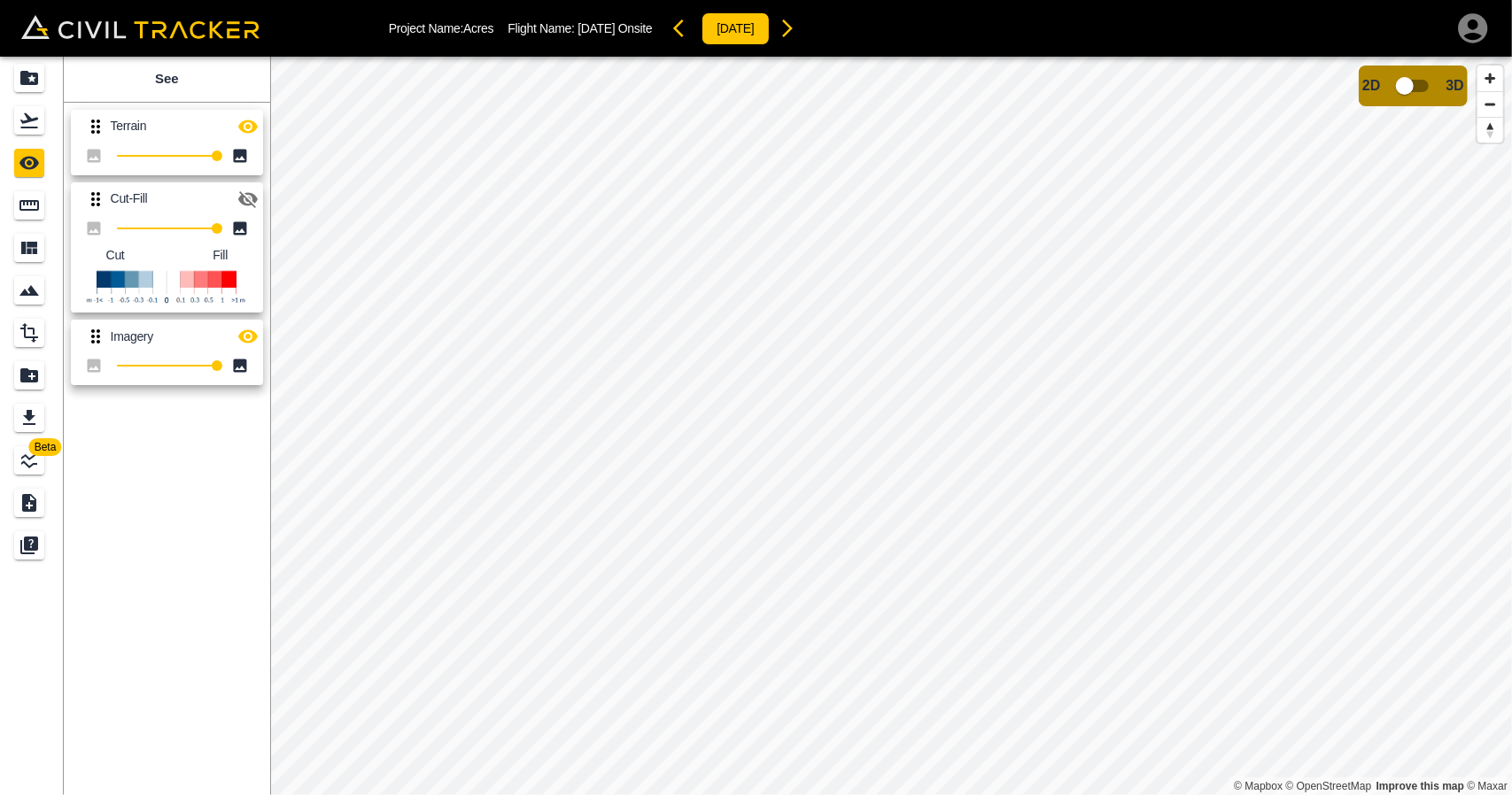
click at [792, 33] on icon "button" at bounding box center [787, 29] width 11 height 18
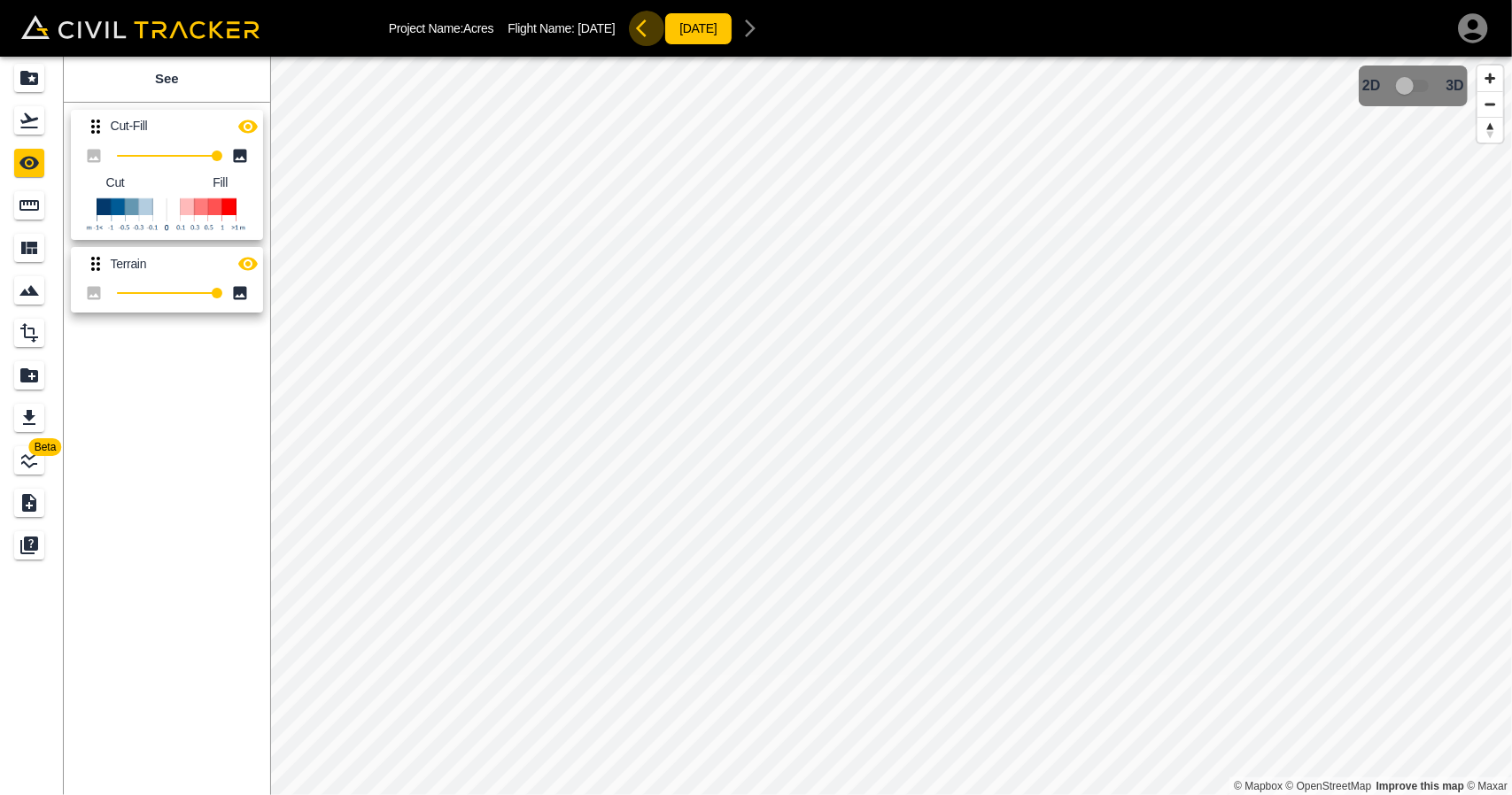
click at [664, 41] on button "button" at bounding box center [647, 29] width 36 height 36
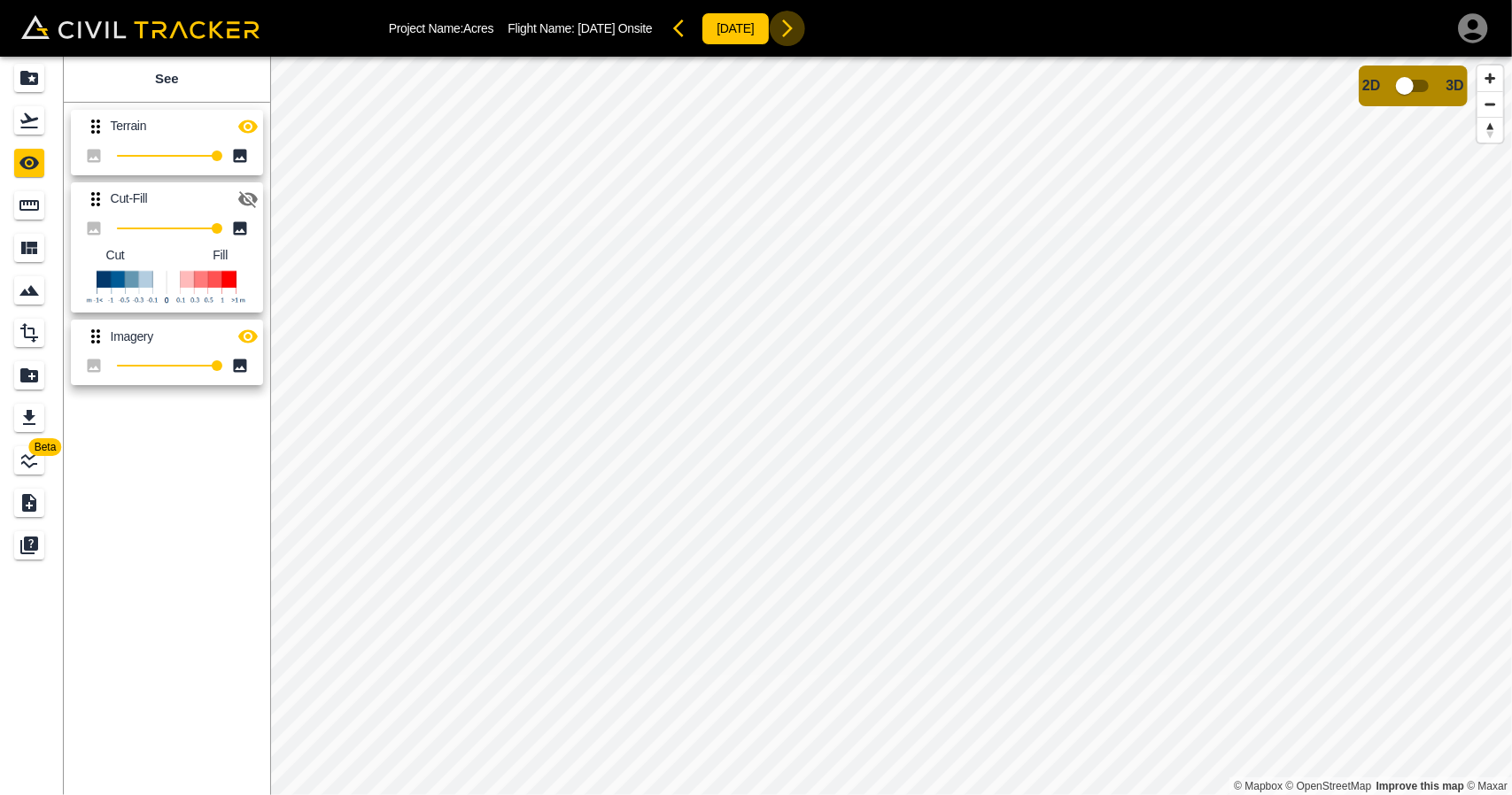
click at [792, 35] on icon "button" at bounding box center [787, 29] width 11 height 18
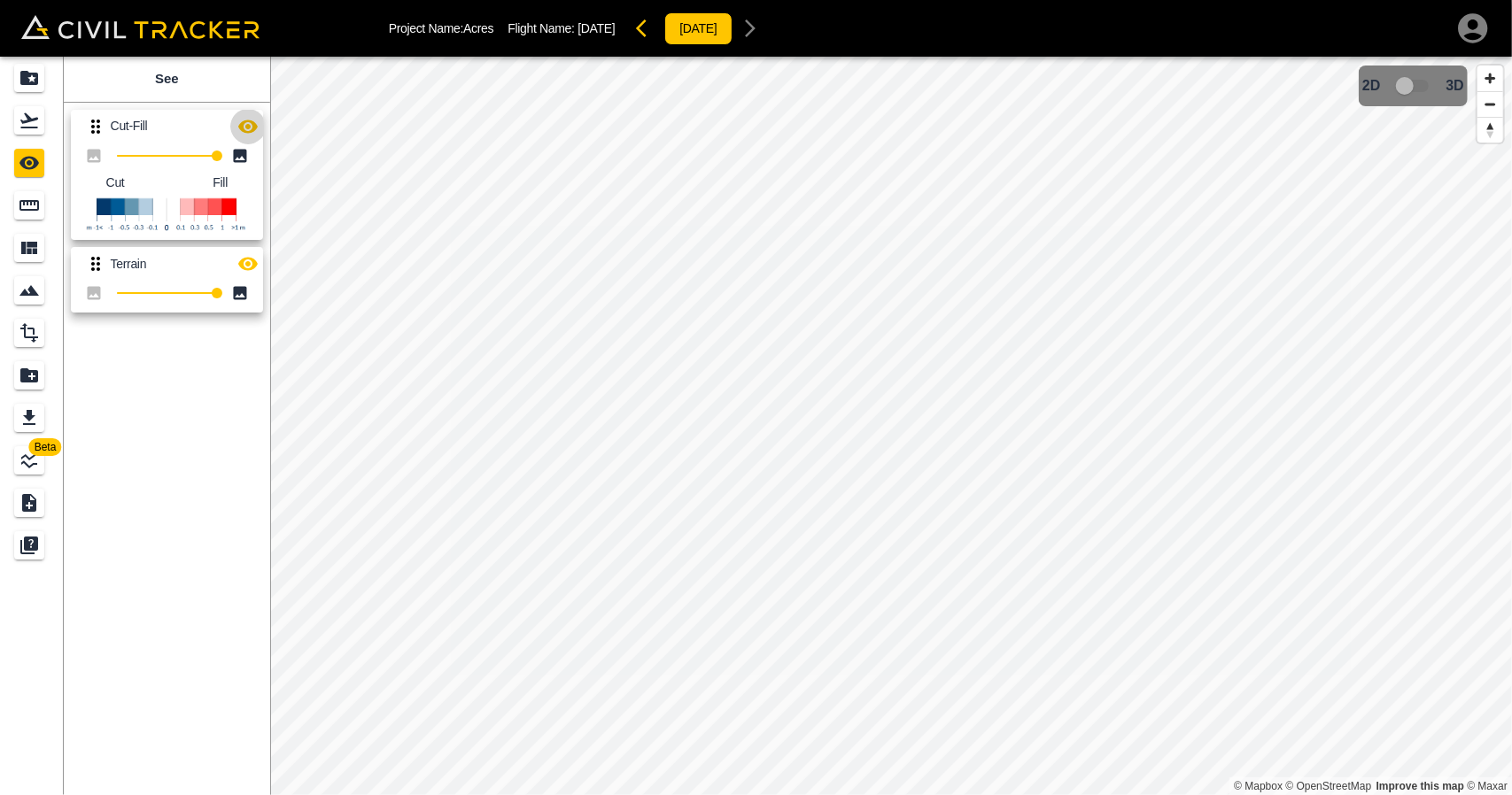
click at [256, 119] on icon "button" at bounding box center [247, 126] width 21 height 21
click at [657, 22] on icon "button" at bounding box center [646, 28] width 21 height 21
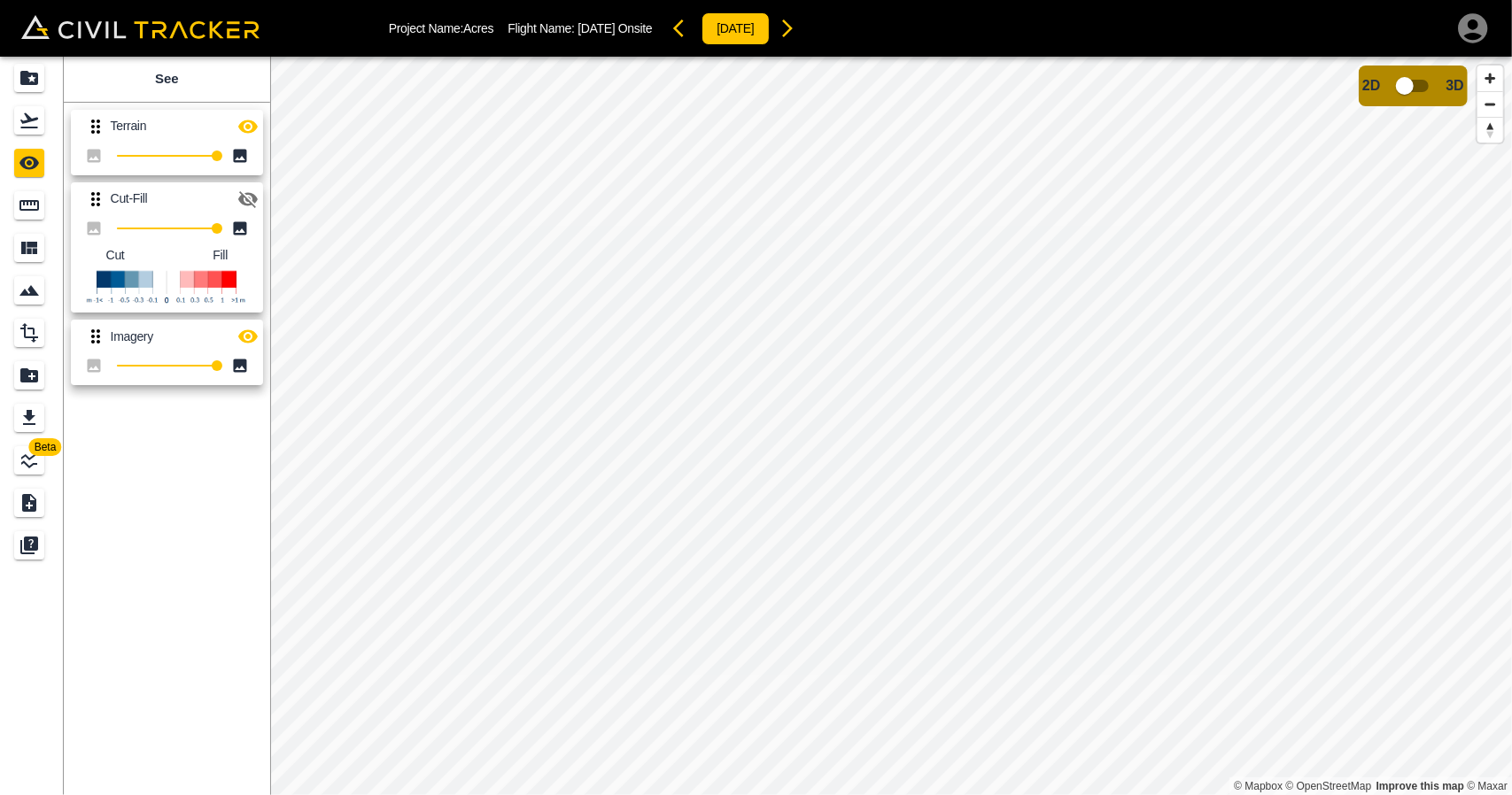
click at [243, 128] on icon "button" at bounding box center [248, 125] width 20 height 13
click at [243, 128] on icon "button" at bounding box center [248, 126] width 20 height 17
click at [798, 35] on icon "button" at bounding box center [786, 28] width 21 height 21
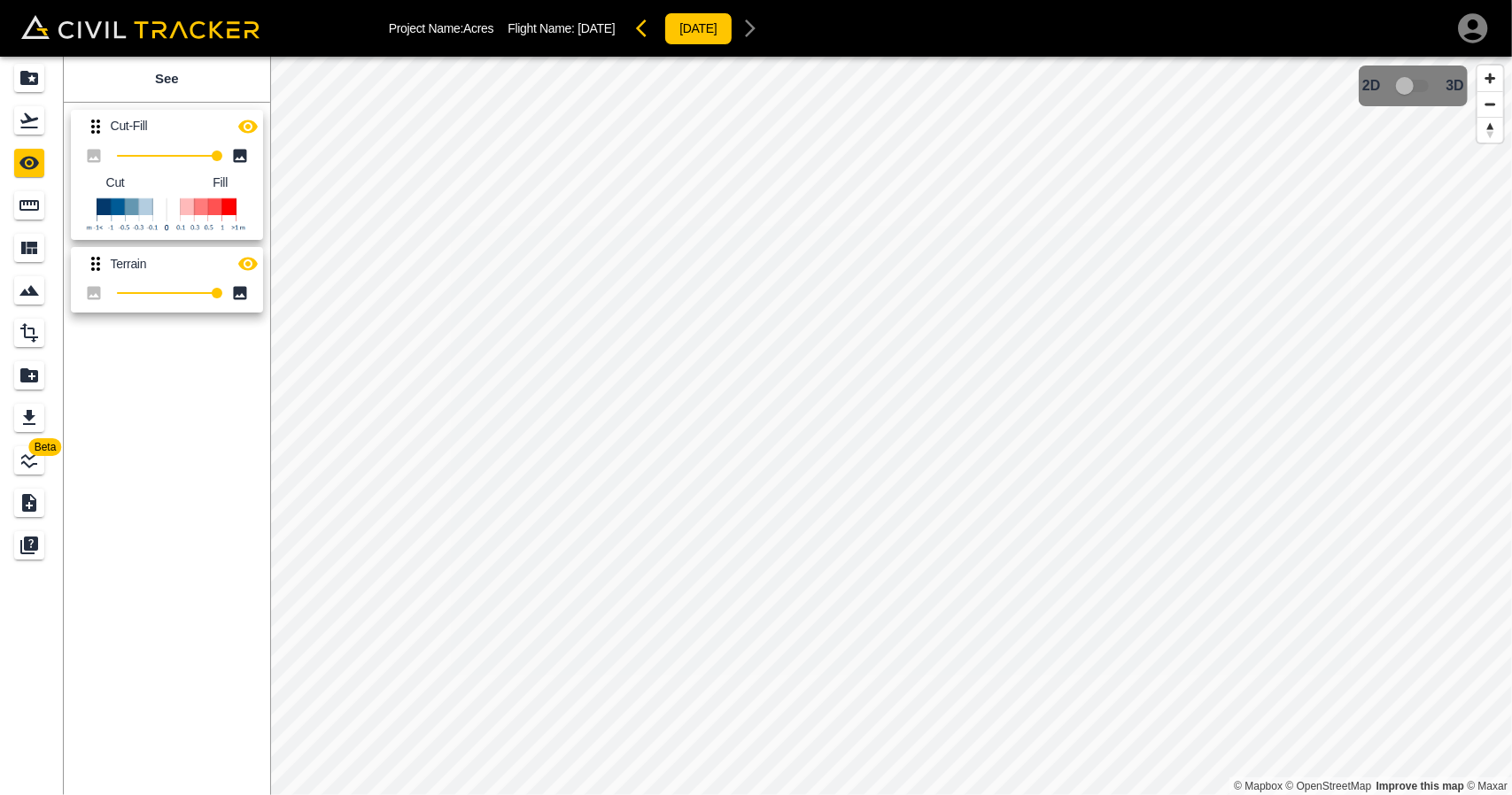
click at [237, 124] on button "button" at bounding box center [248, 126] width 36 height 36
click at [657, 35] on icon "button" at bounding box center [646, 28] width 21 height 21
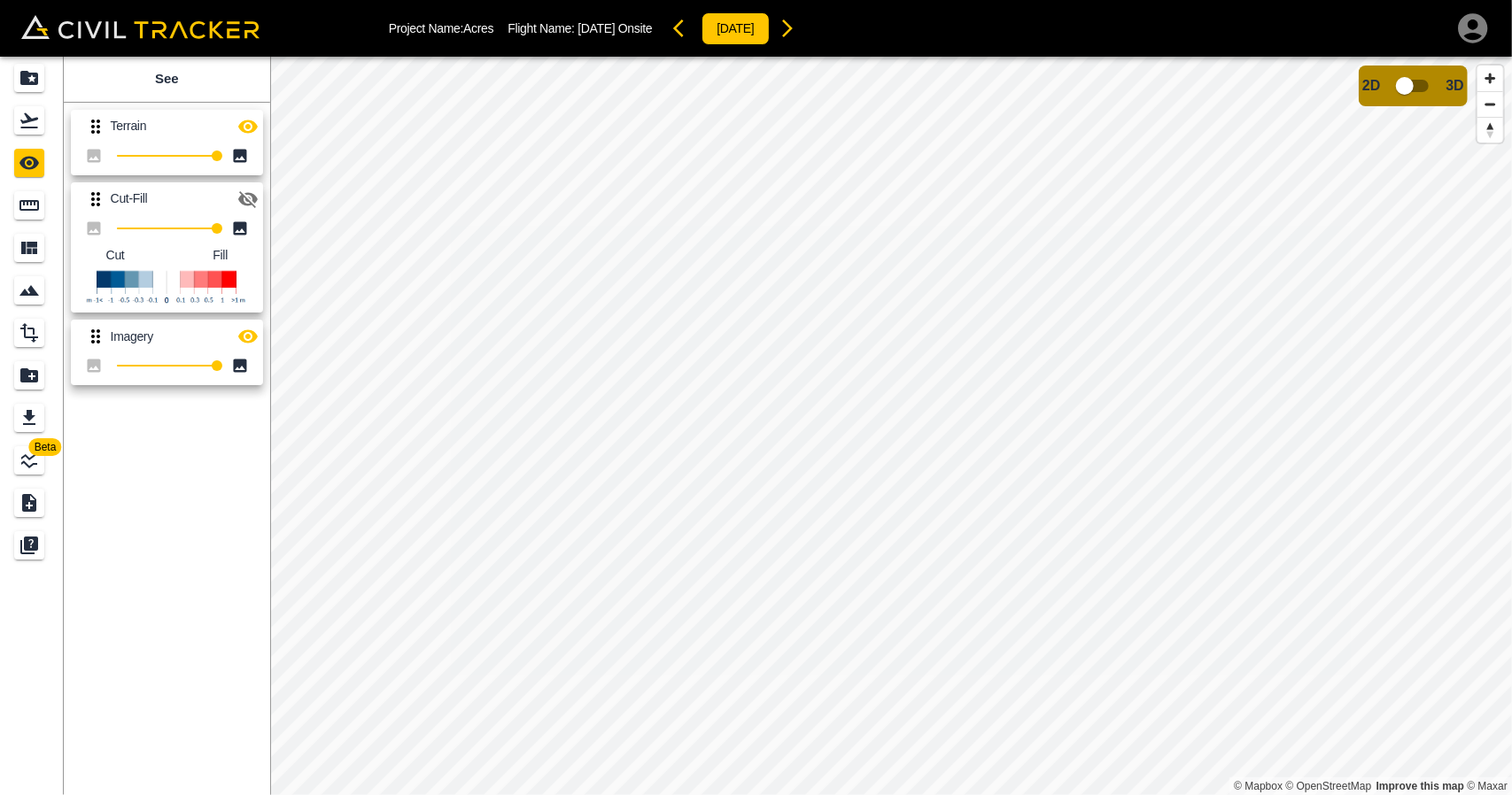
click at [798, 32] on icon "button" at bounding box center [786, 28] width 21 height 21
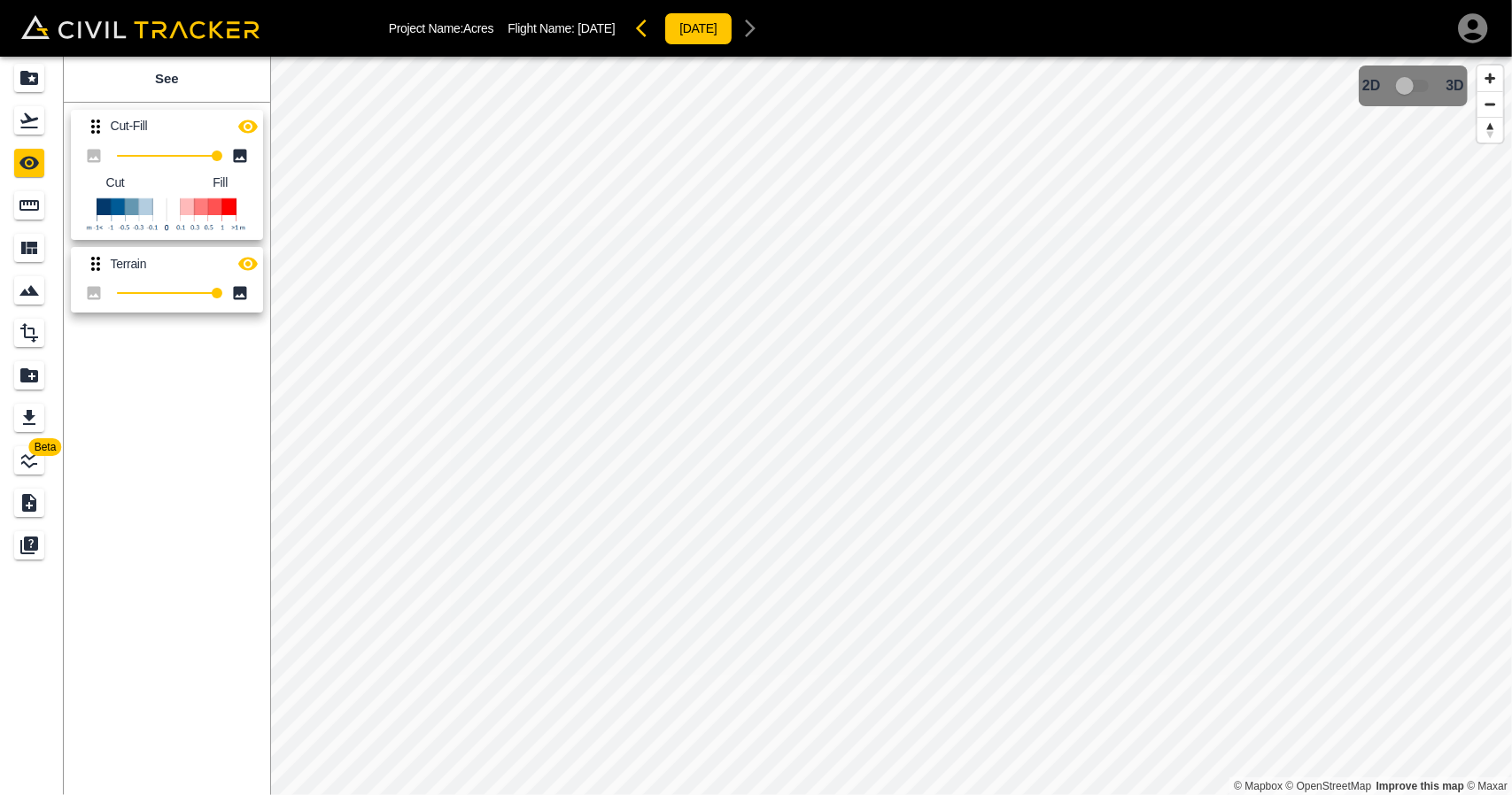
click at [657, 37] on icon "button" at bounding box center [646, 28] width 21 height 21
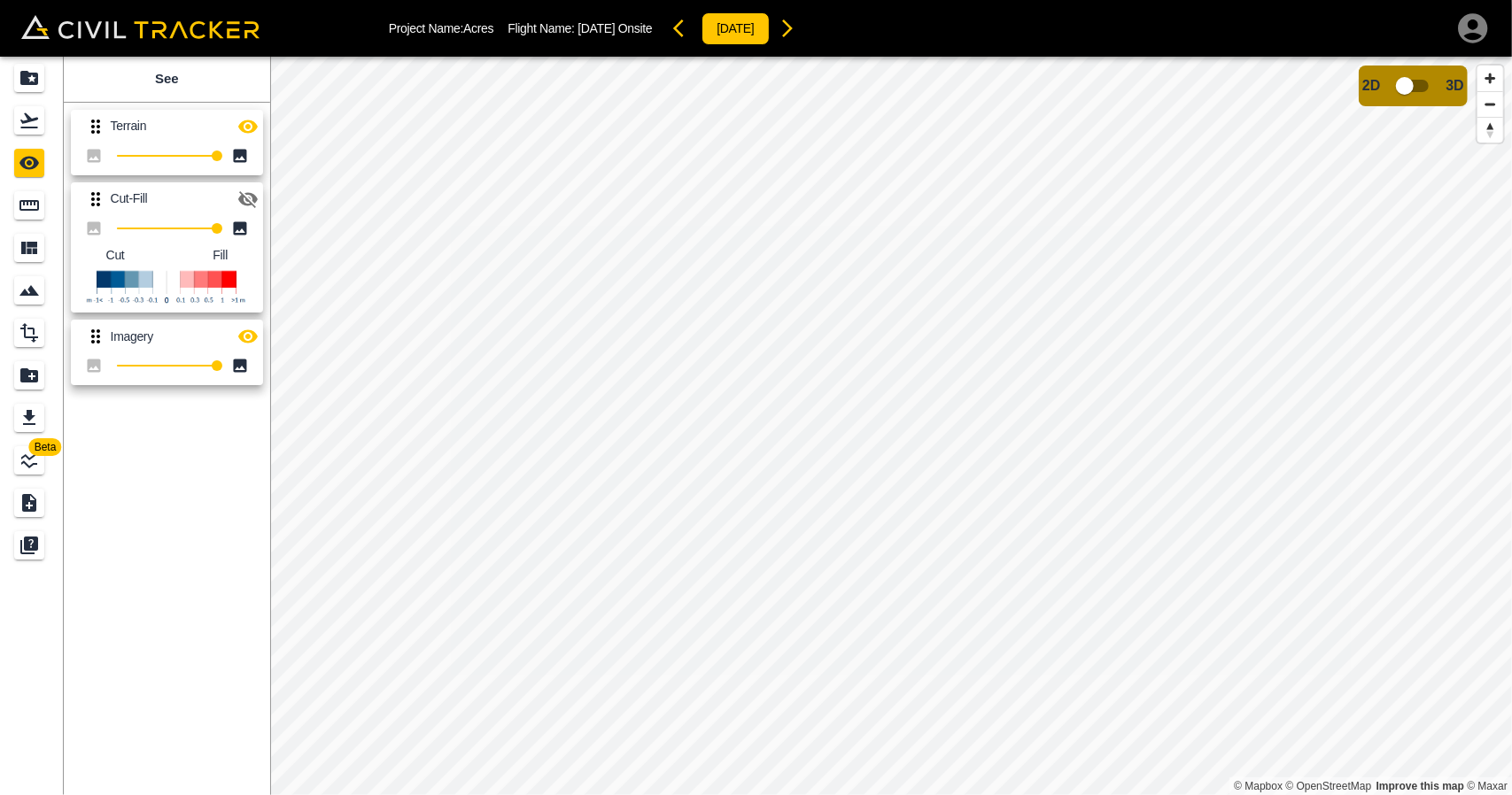
click at [798, 20] on icon "button" at bounding box center [786, 28] width 21 height 21
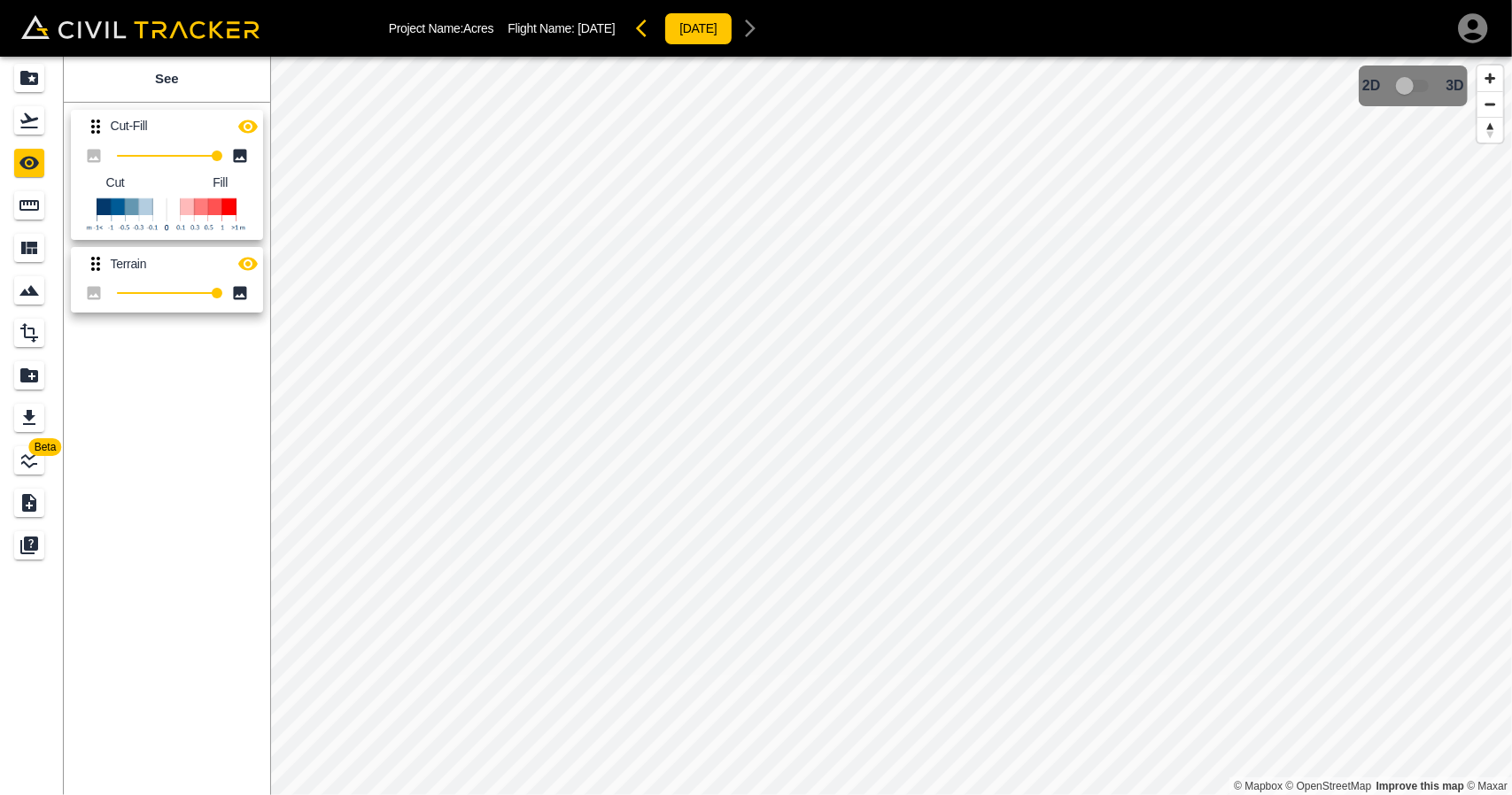
click at [249, 131] on icon "button" at bounding box center [248, 125] width 20 height 13
click at [249, 131] on icon "button" at bounding box center [248, 126] width 20 height 17
click at [243, 123] on icon "button" at bounding box center [248, 125] width 20 height 13
click at [243, 123] on icon "button" at bounding box center [248, 126] width 20 height 17
click at [239, 126] on icon "button" at bounding box center [248, 125] width 20 height 13
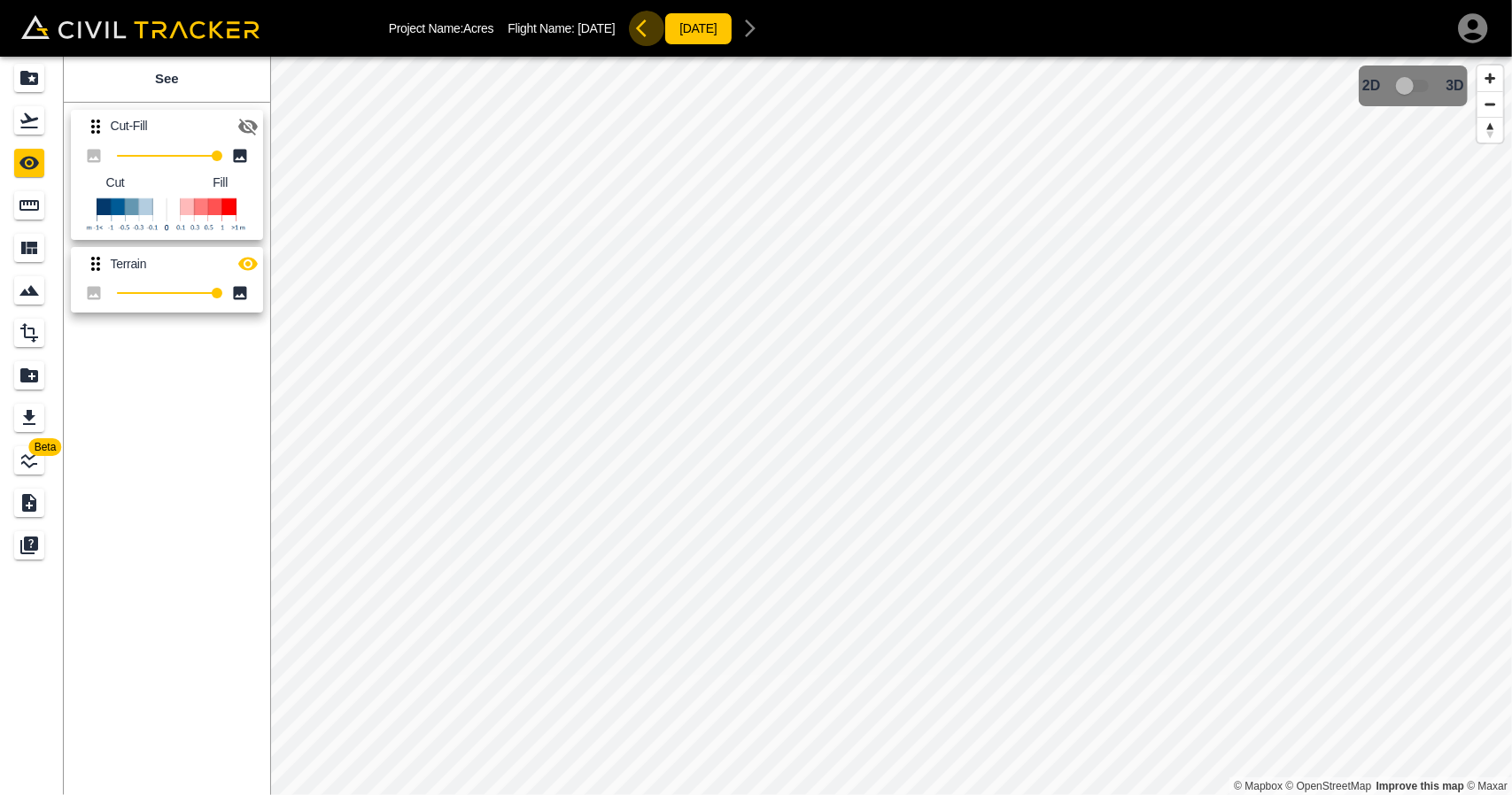
click at [646, 27] on icon "button" at bounding box center [641, 29] width 11 height 18
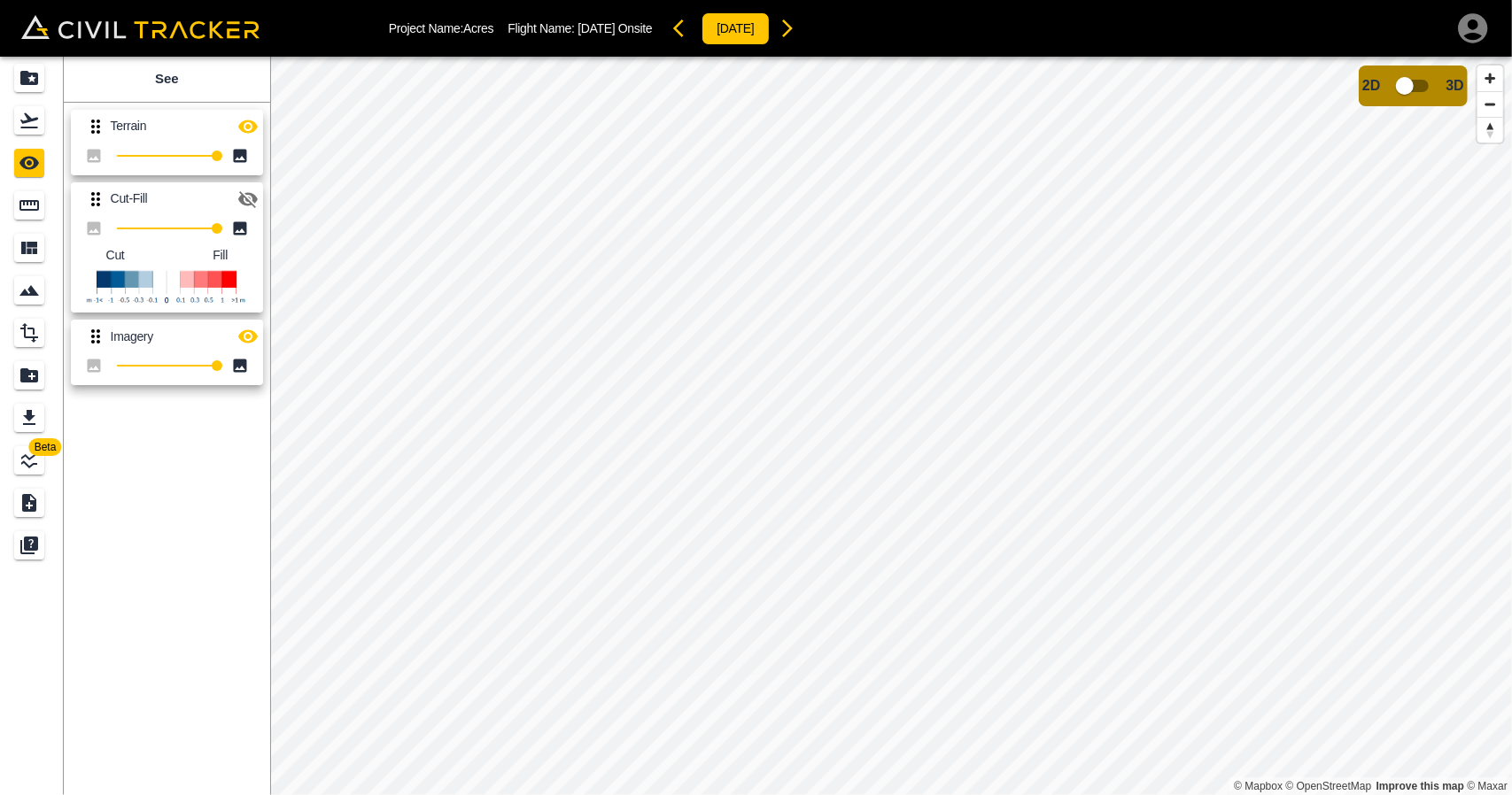
click at [792, 28] on icon "button" at bounding box center [787, 29] width 11 height 18
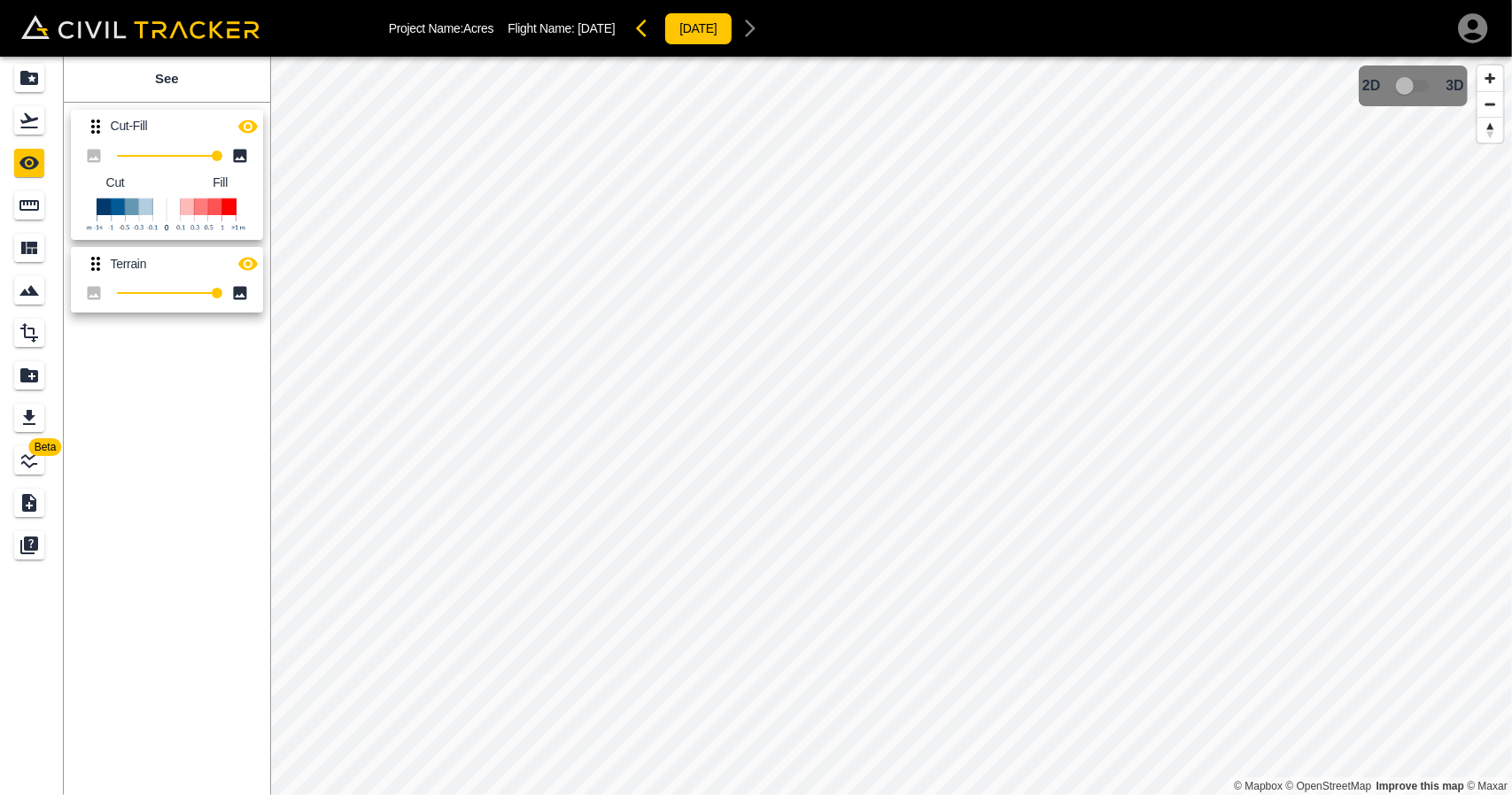
click at [657, 33] on icon "button" at bounding box center [646, 28] width 21 height 21
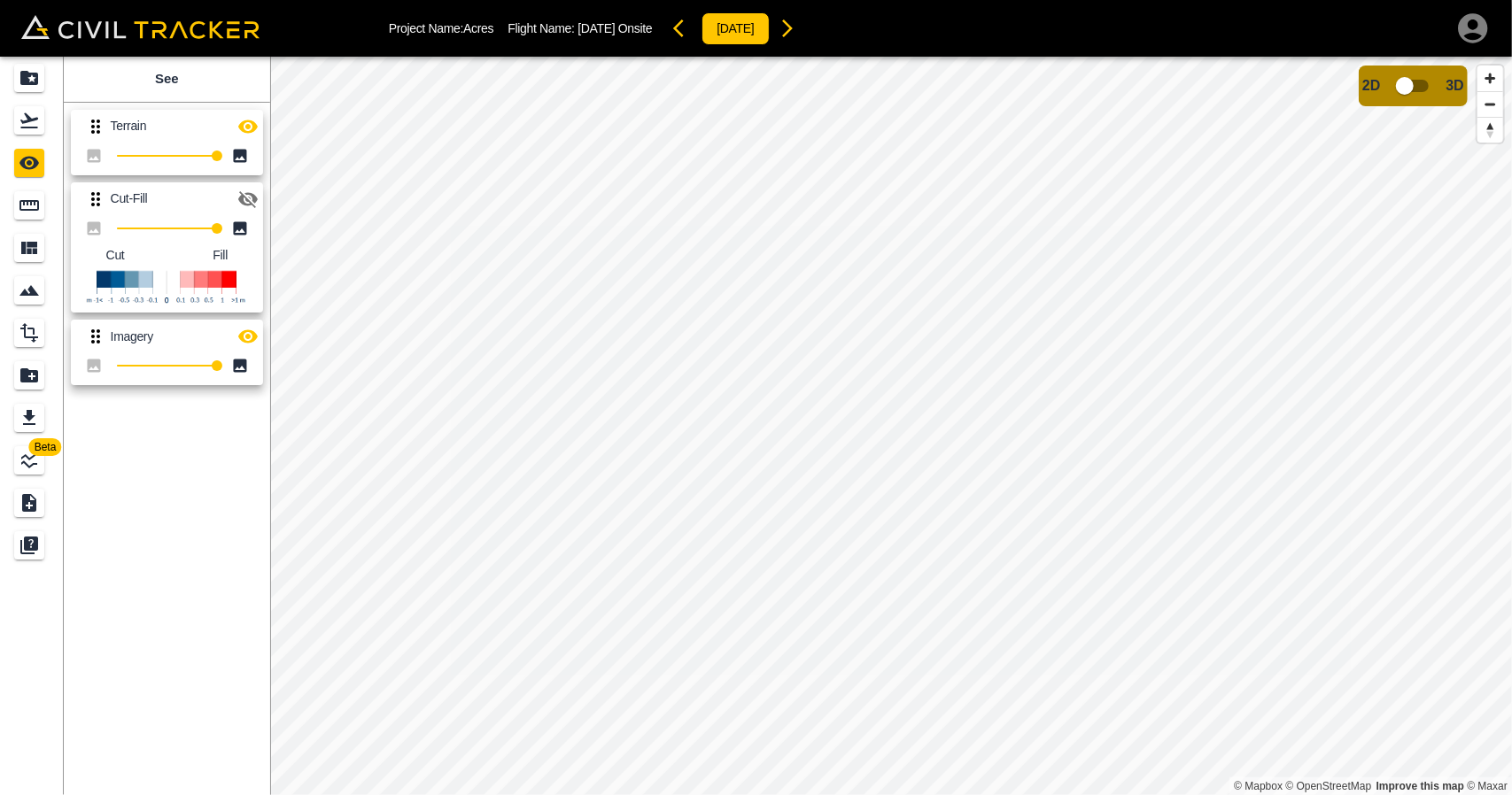
click at [792, 26] on icon "button" at bounding box center [787, 29] width 11 height 18
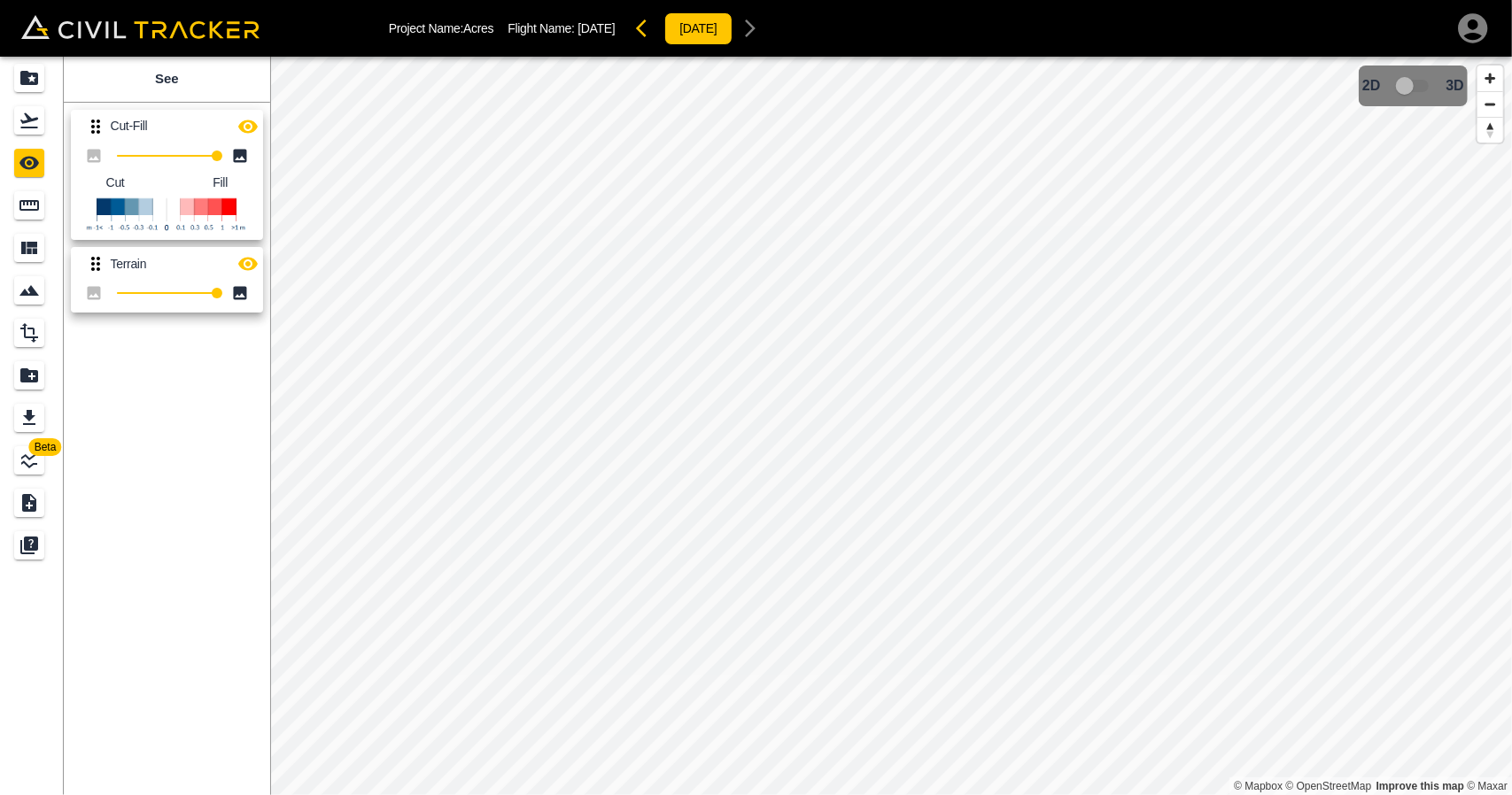
click at [253, 129] on icon "button" at bounding box center [248, 125] width 20 height 13
click at [253, 129] on icon "button" at bounding box center [247, 126] width 21 height 21
click at [657, 26] on icon "button" at bounding box center [646, 28] width 21 height 21
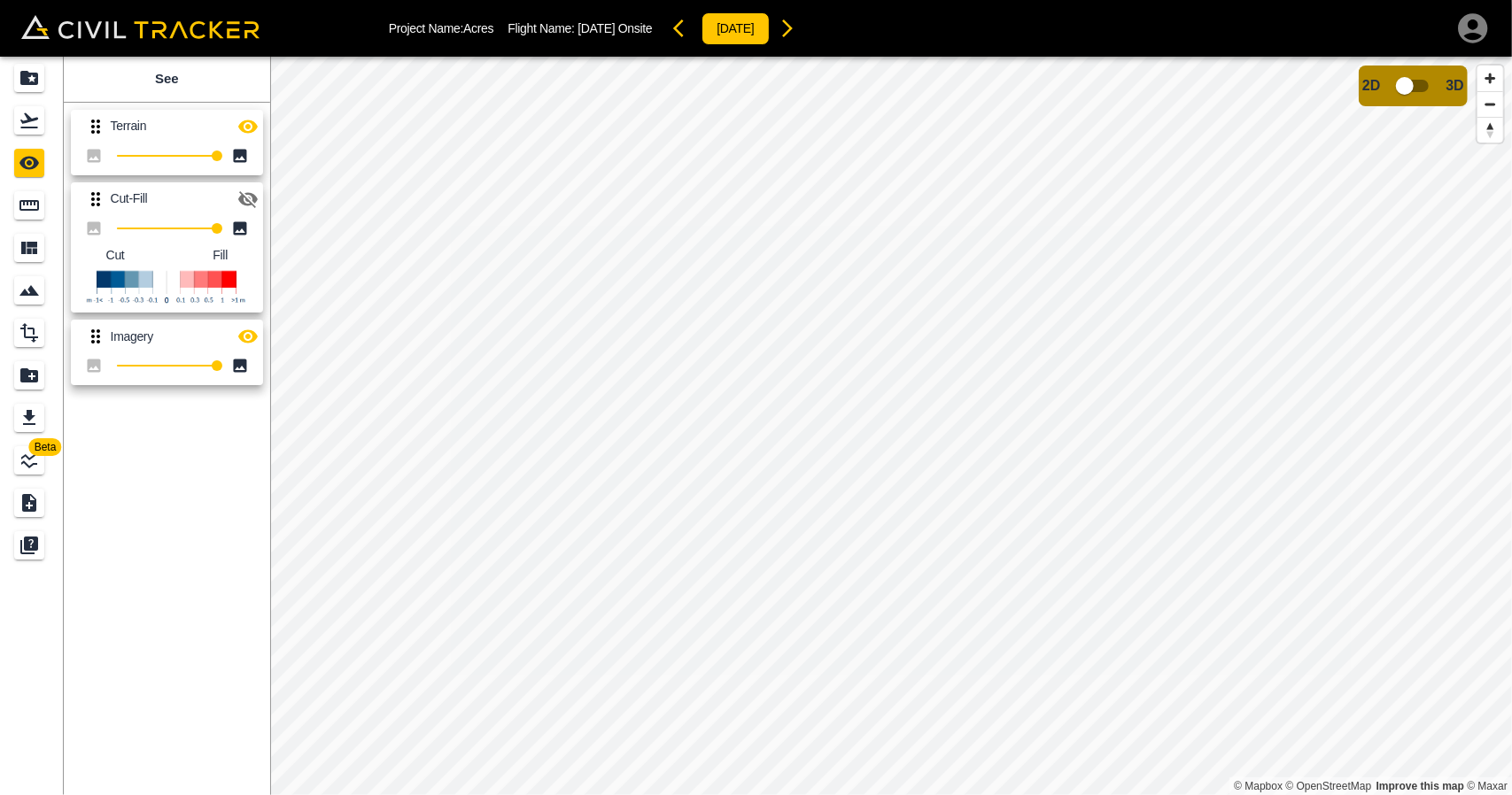
click at [792, 28] on icon "button" at bounding box center [787, 29] width 11 height 18
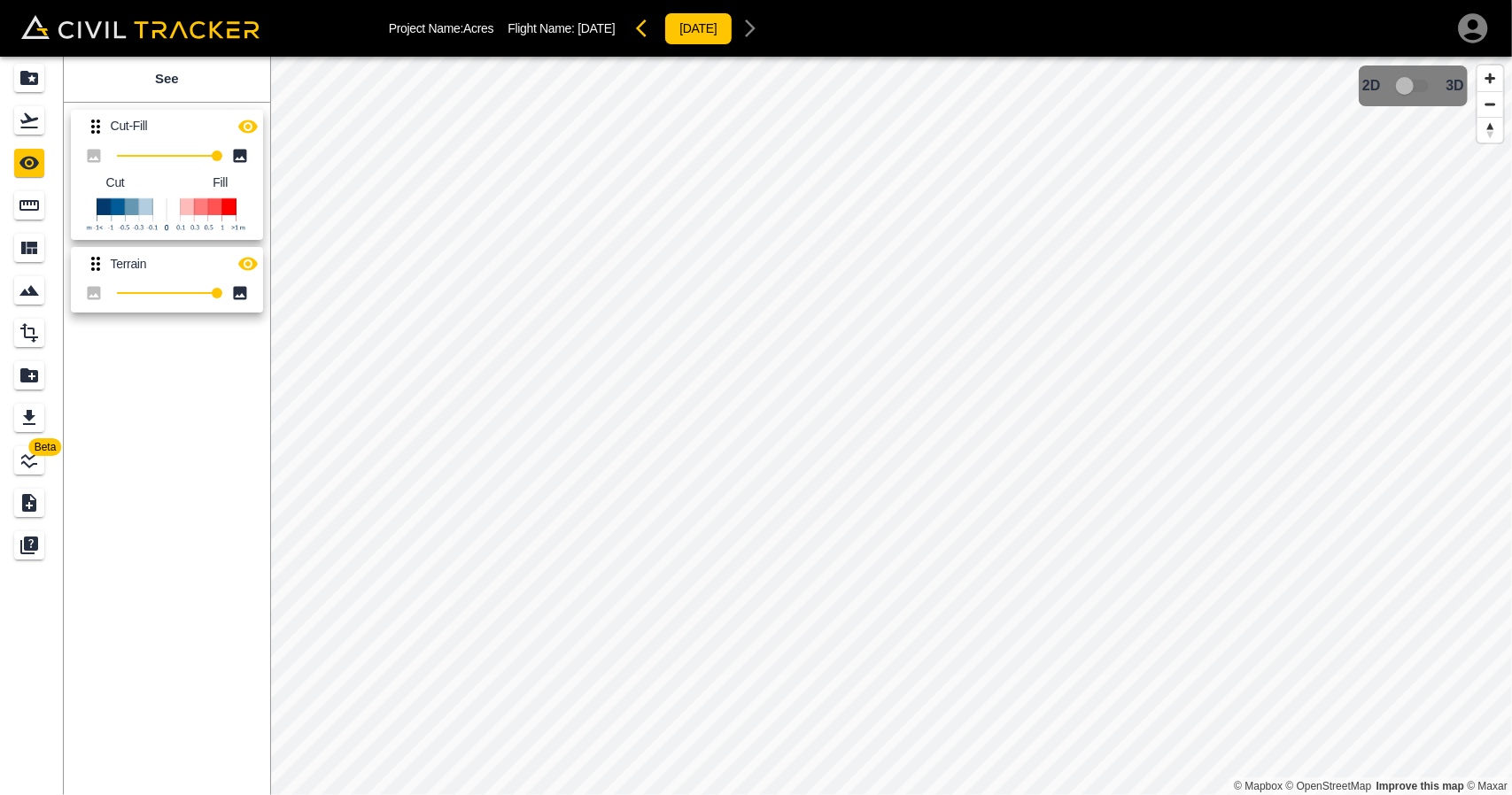
click at [245, 123] on icon "button" at bounding box center [248, 125] width 20 height 13
click at [657, 31] on icon "button" at bounding box center [646, 28] width 21 height 21
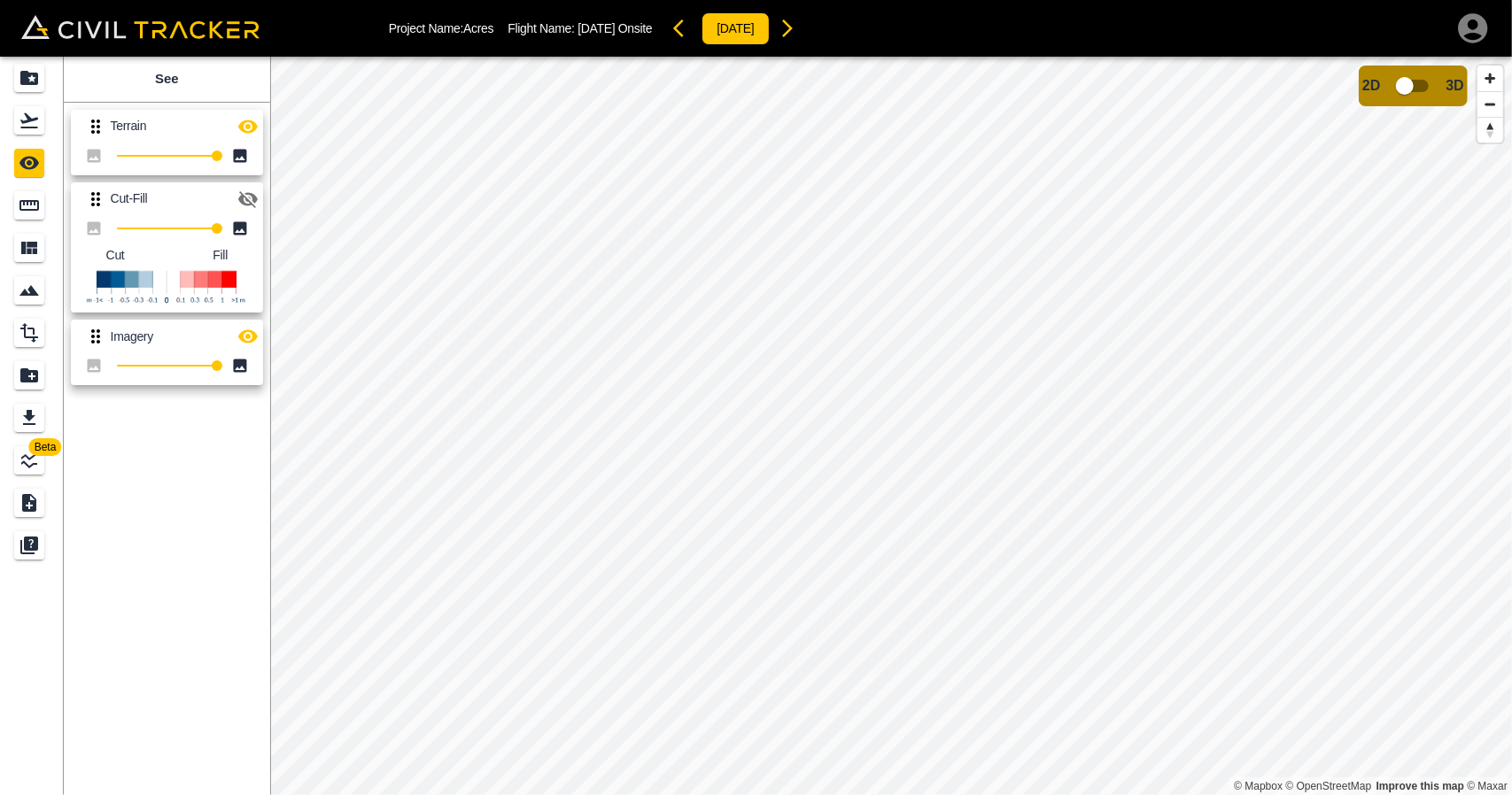
click at [798, 22] on icon "button" at bounding box center [786, 28] width 21 height 21
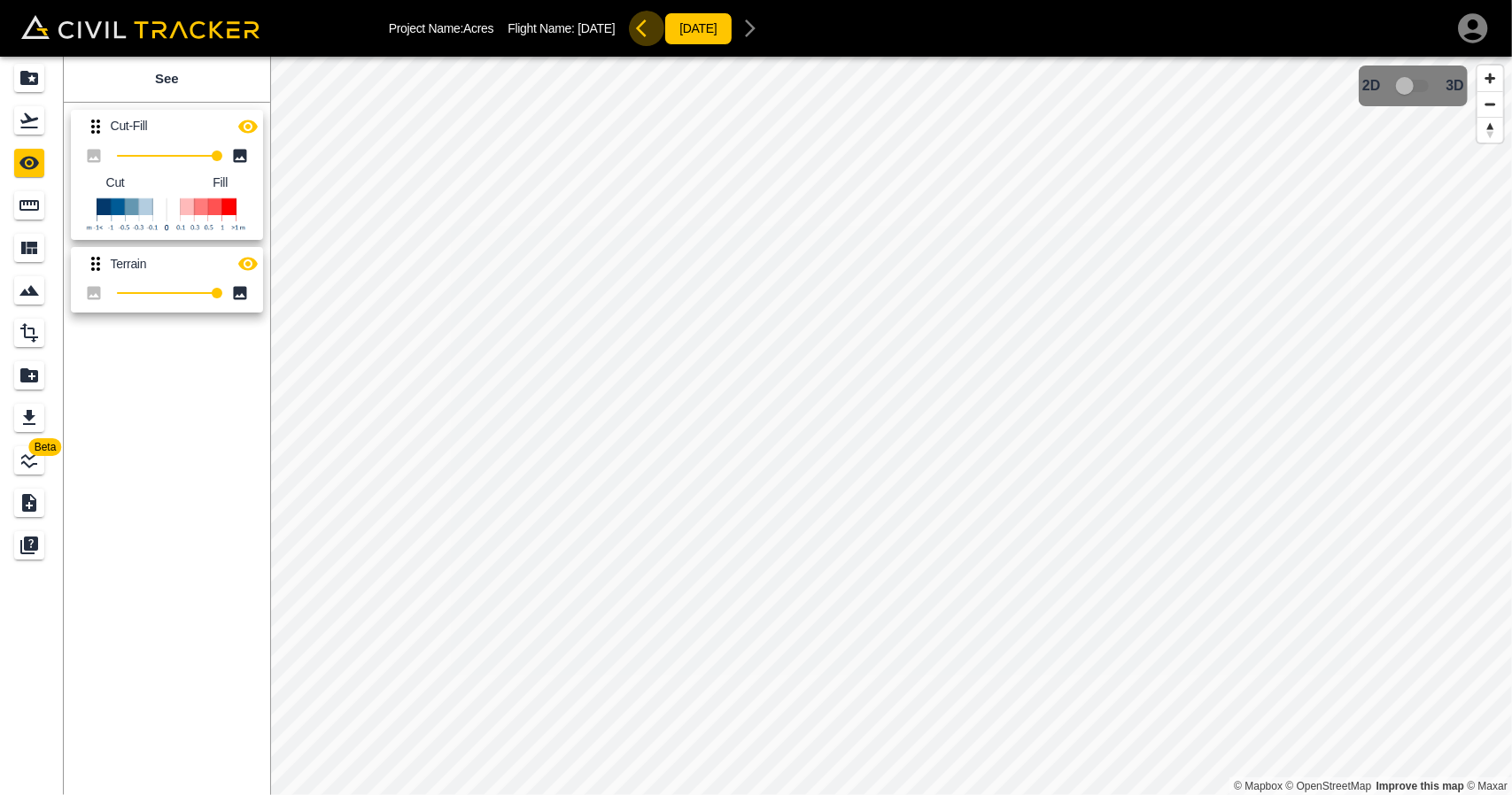
click at [646, 33] on icon "button" at bounding box center [641, 29] width 11 height 18
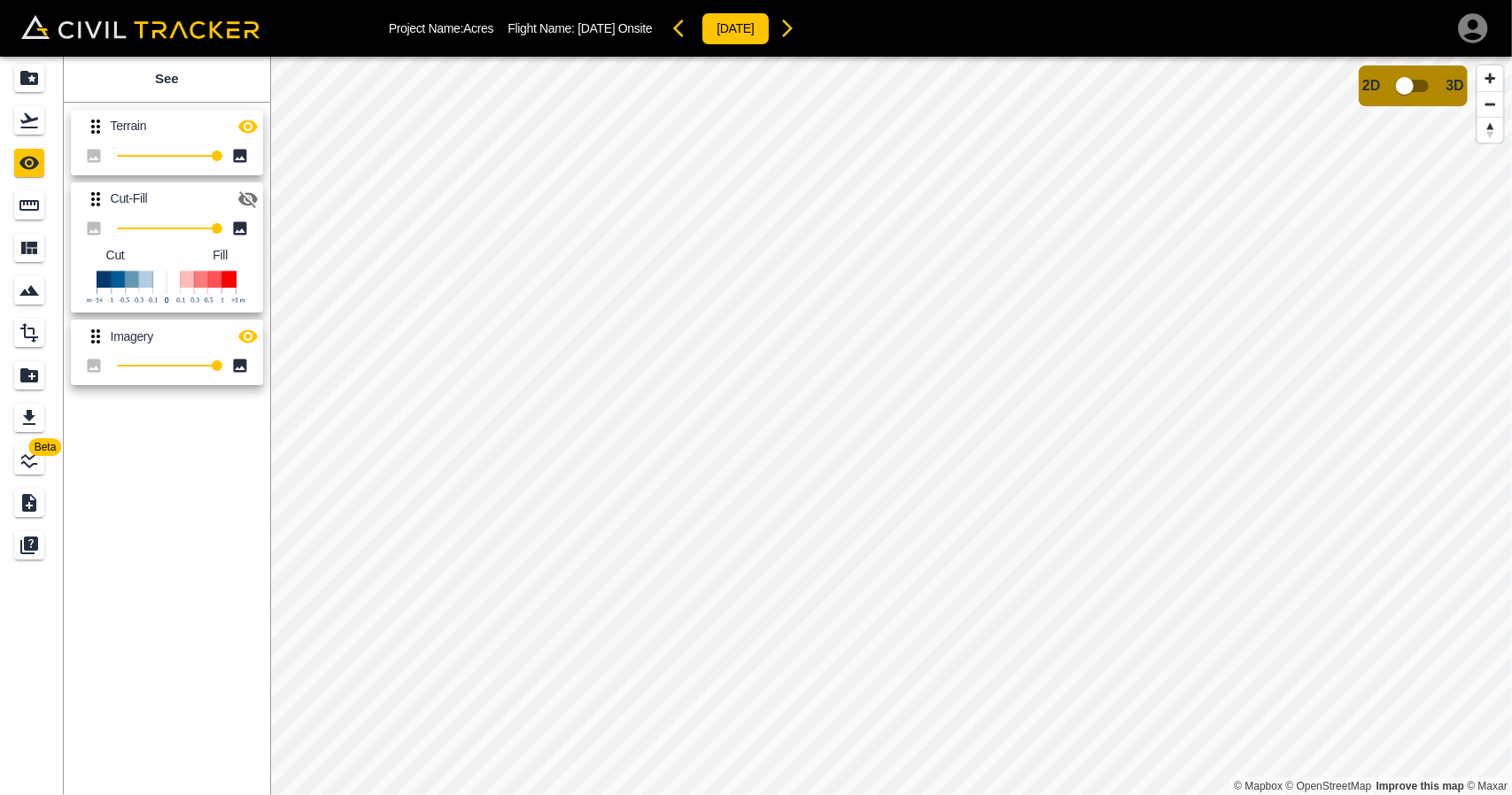
click at [798, 35] on icon "button" at bounding box center [786, 28] width 21 height 21
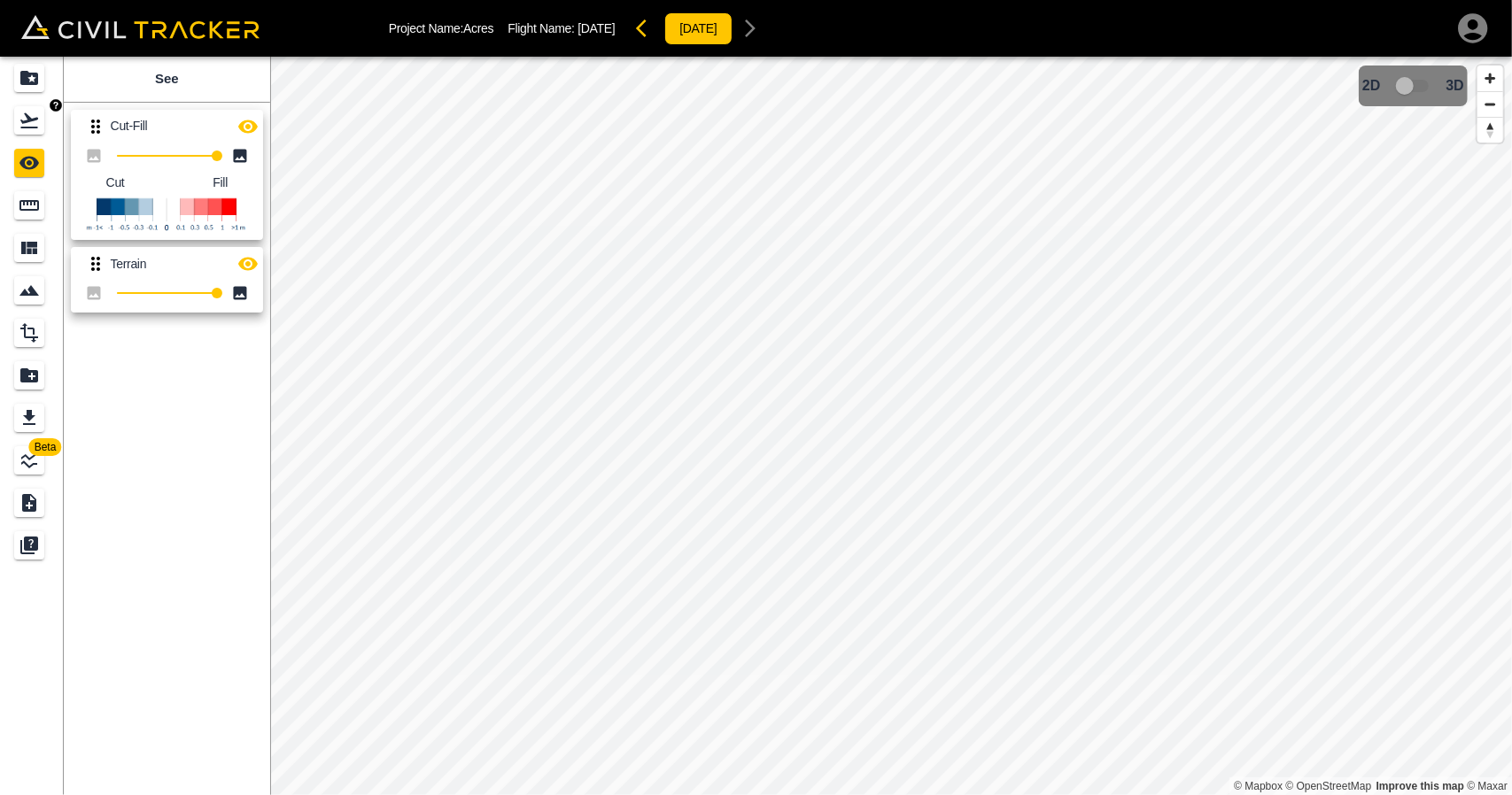
drag, startPoint x: 20, startPoint y: 130, endPoint x: 39, endPoint y: 157, distance: 33.0
click at [21, 130] on icon "Flights" at bounding box center [29, 119] width 21 height 21
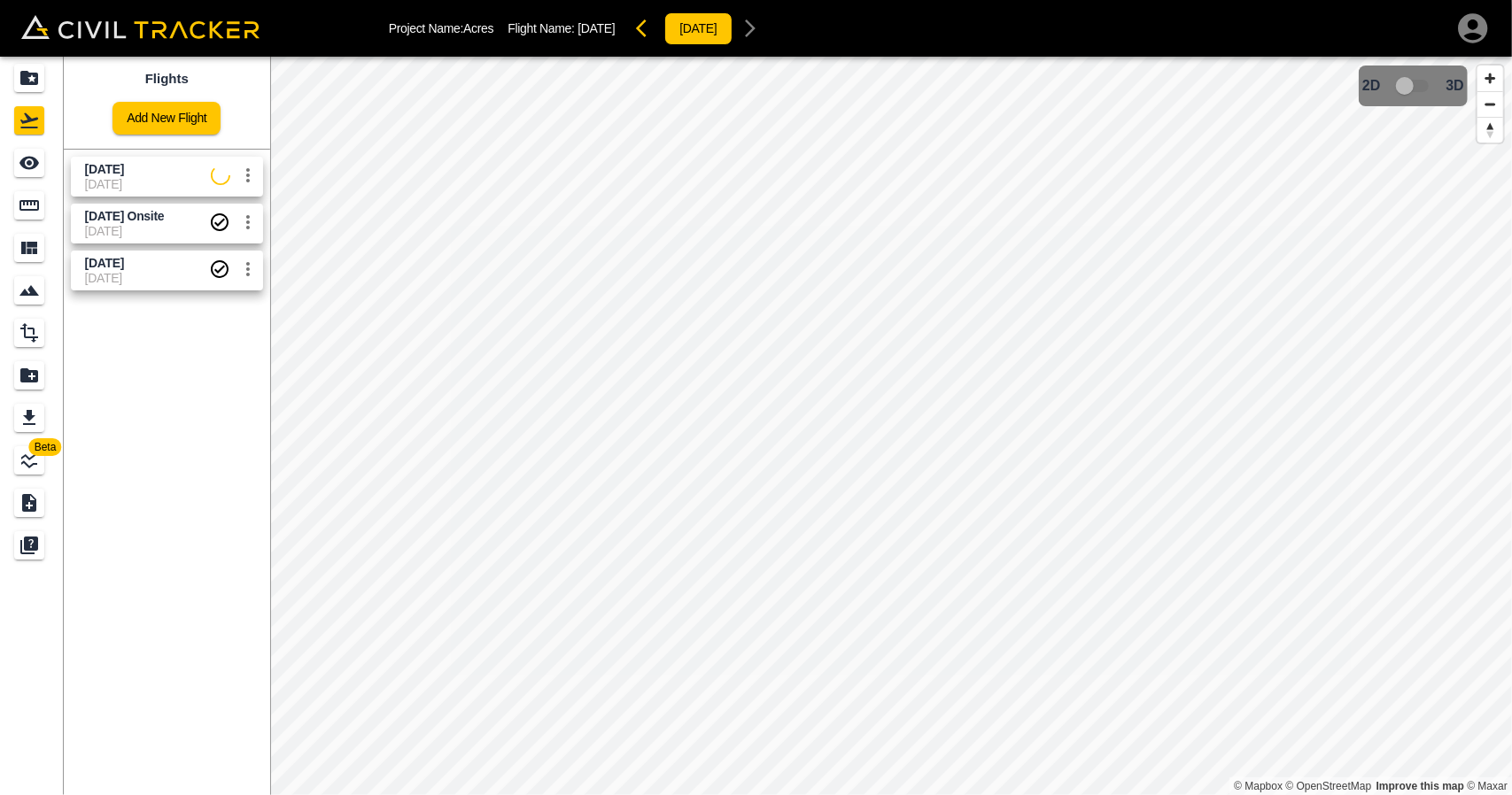
click at [101, 182] on span "[DATE]" at bounding box center [147, 184] width 125 height 14
click at [27, 172] on icon "See" at bounding box center [29, 162] width 21 height 21
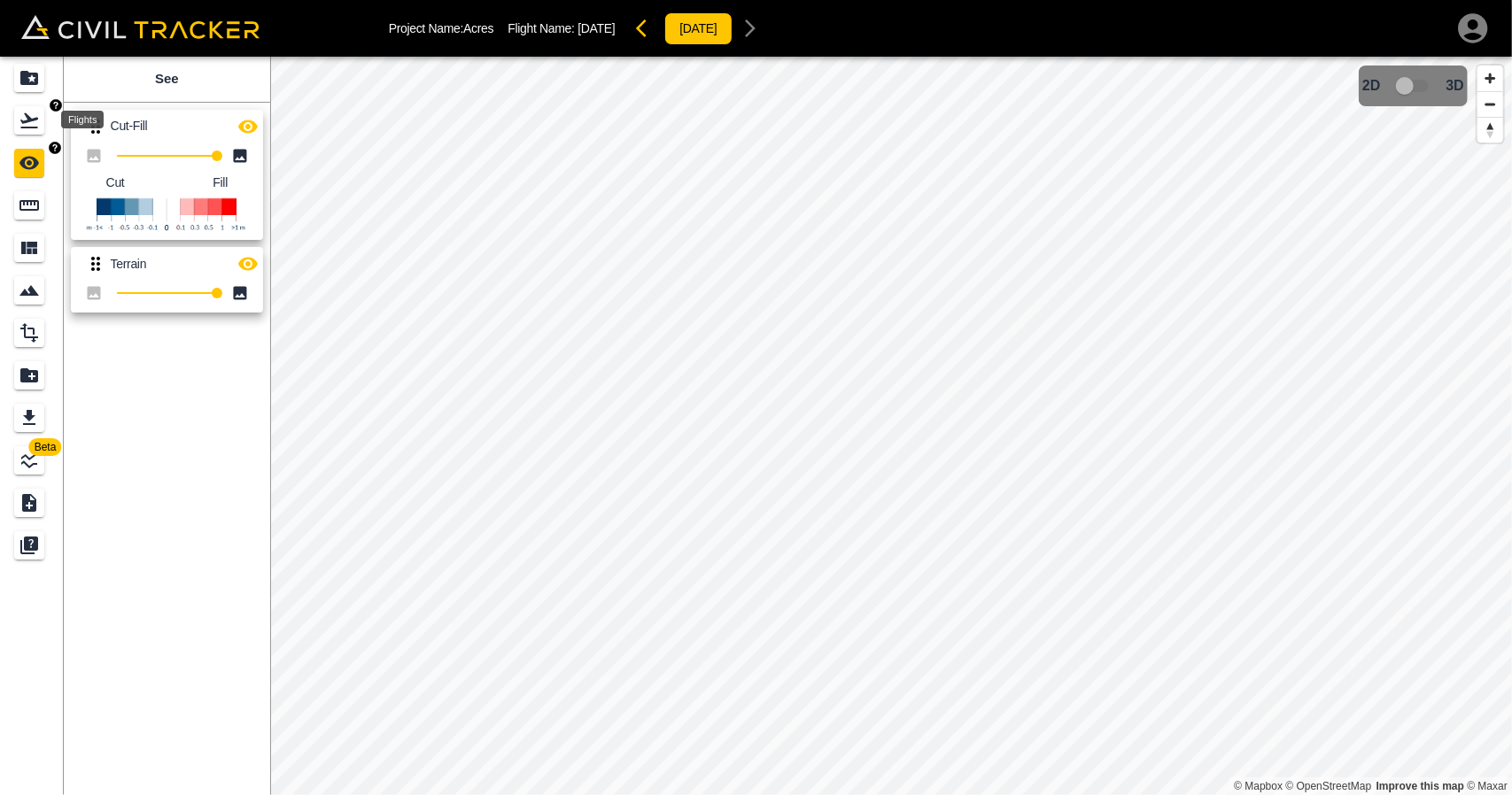
click at [46, 127] on div "Flights" at bounding box center [32, 120] width 36 height 28
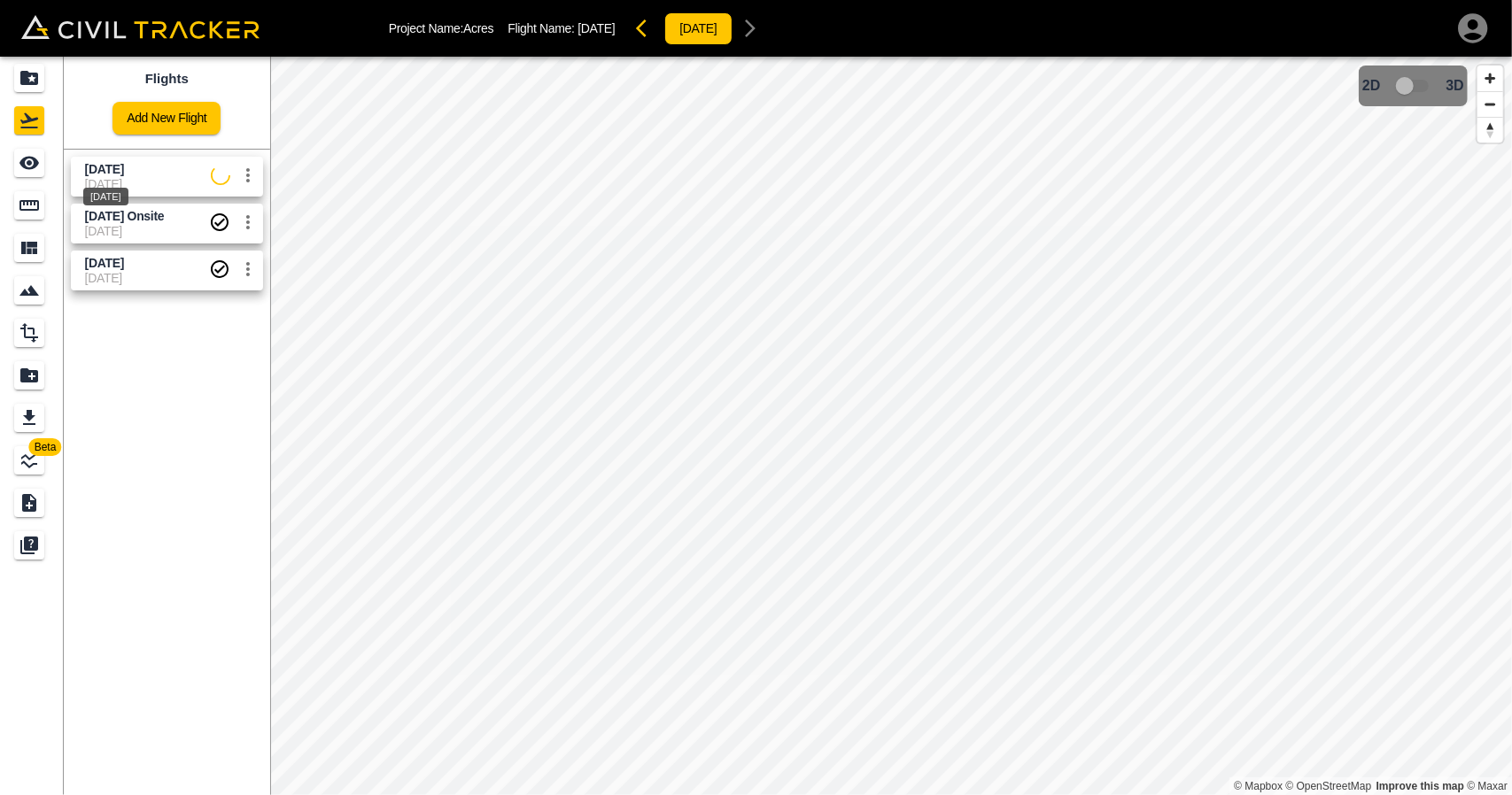
click at [100, 167] on span "[DATE]" at bounding box center [104, 169] width 39 height 14
click at [83, 213] on link "[DATE] Onsite [DATE]" at bounding box center [166, 224] width 192 height 40
click at [80, 171] on link "[DATE] [DATE]" at bounding box center [166, 176] width 192 height 40
click at [43, 164] on div "See" at bounding box center [29, 162] width 30 height 28
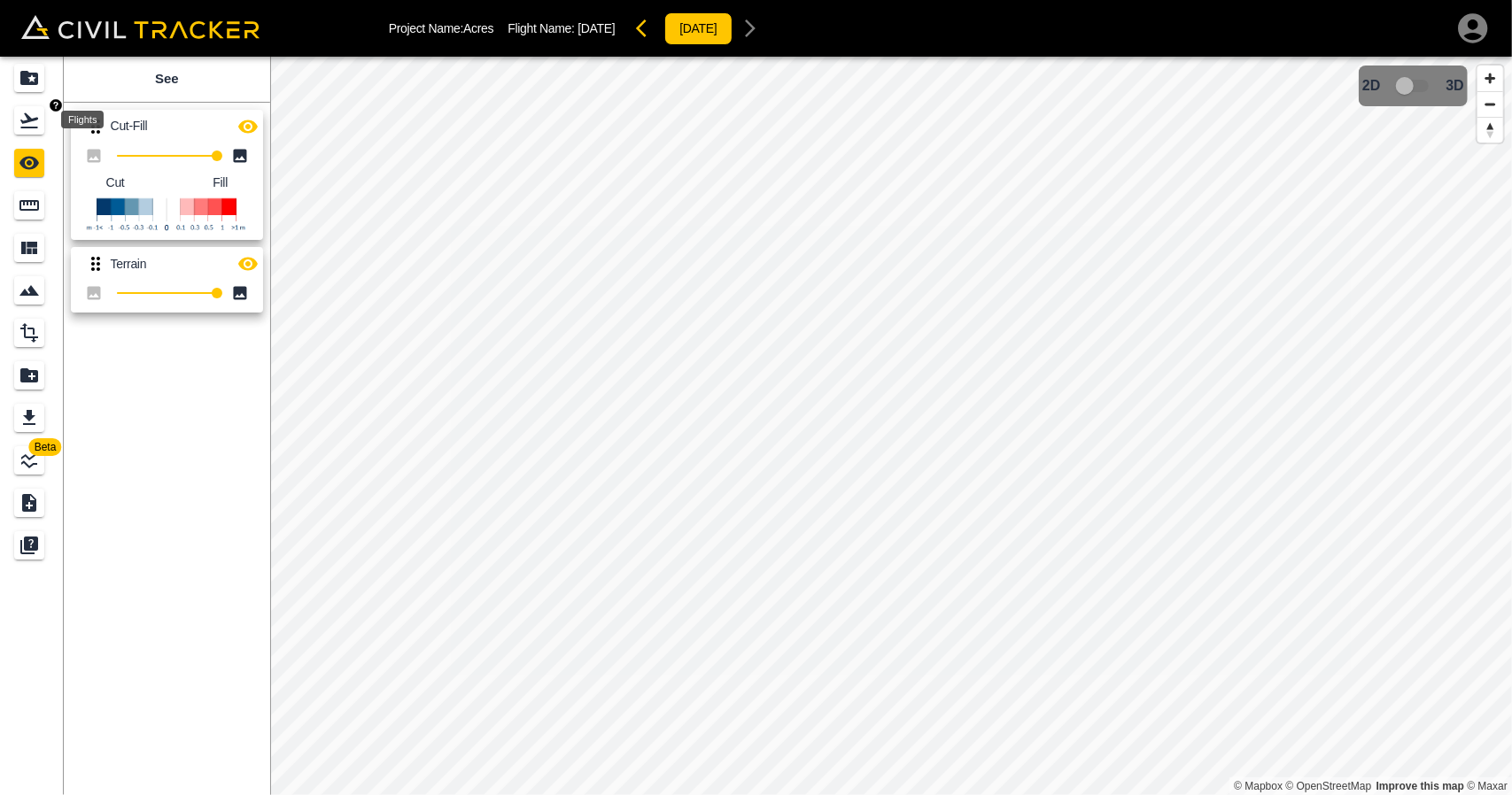
click at [41, 125] on div "Flights" at bounding box center [29, 120] width 30 height 28
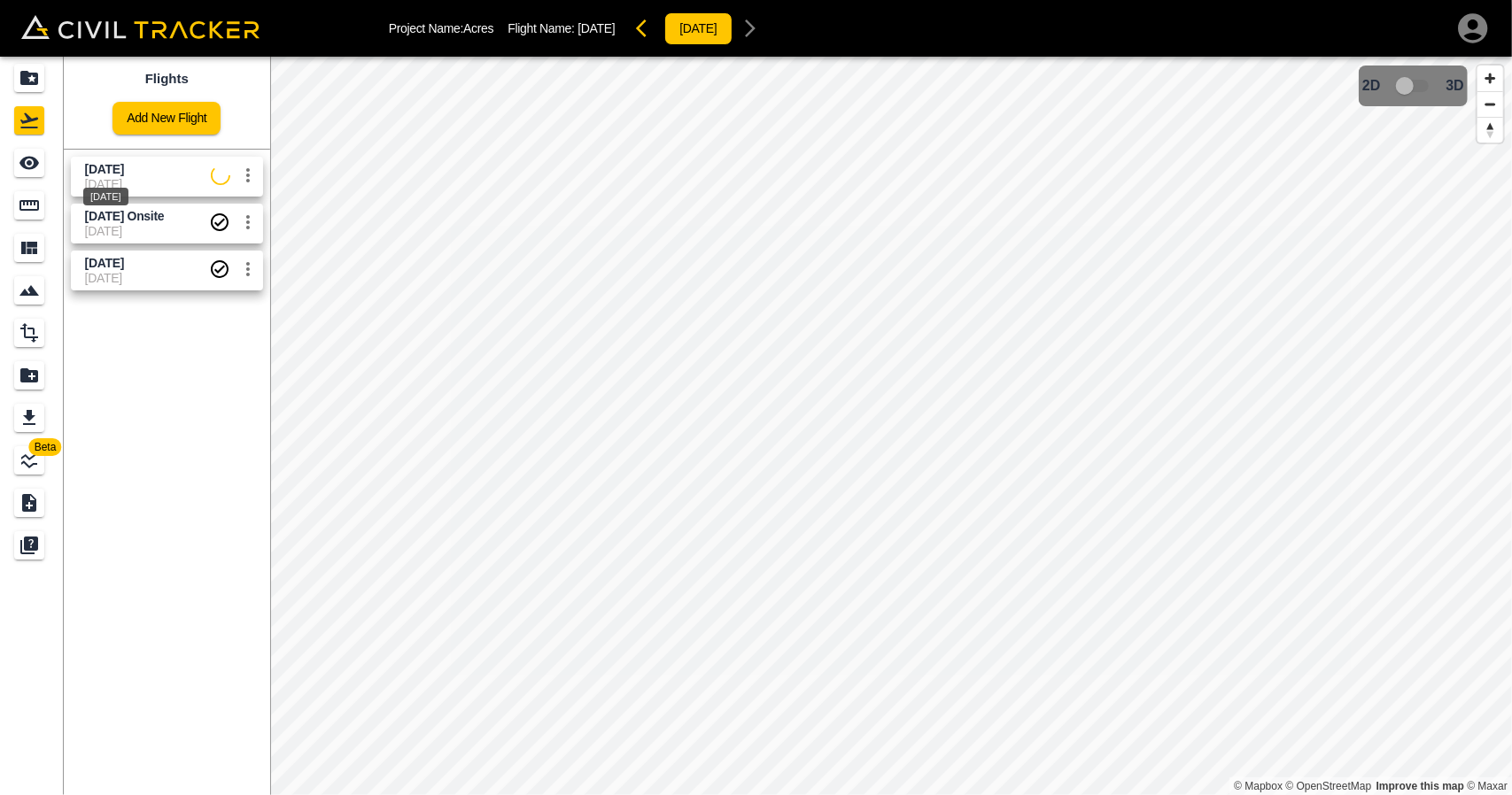
click at [101, 172] on span "[DATE]" at bounding box center [104, 169] width 39 height 14
click at [30, 170] on icon "See" at bounding box center [29, 162] width 21 height 21
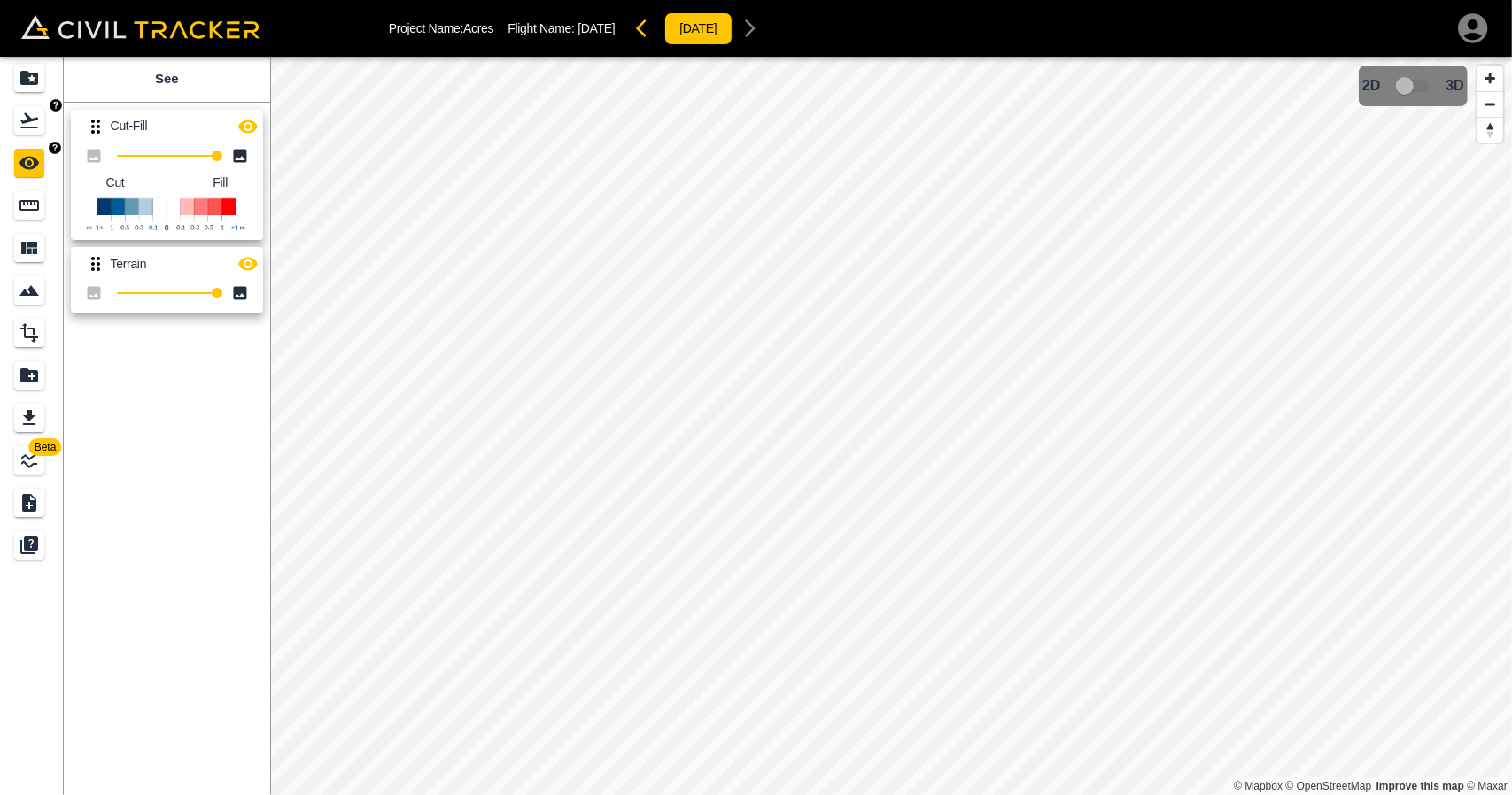
click at [8, 128] on link at bounding box center [32, 120] width 64 height 43
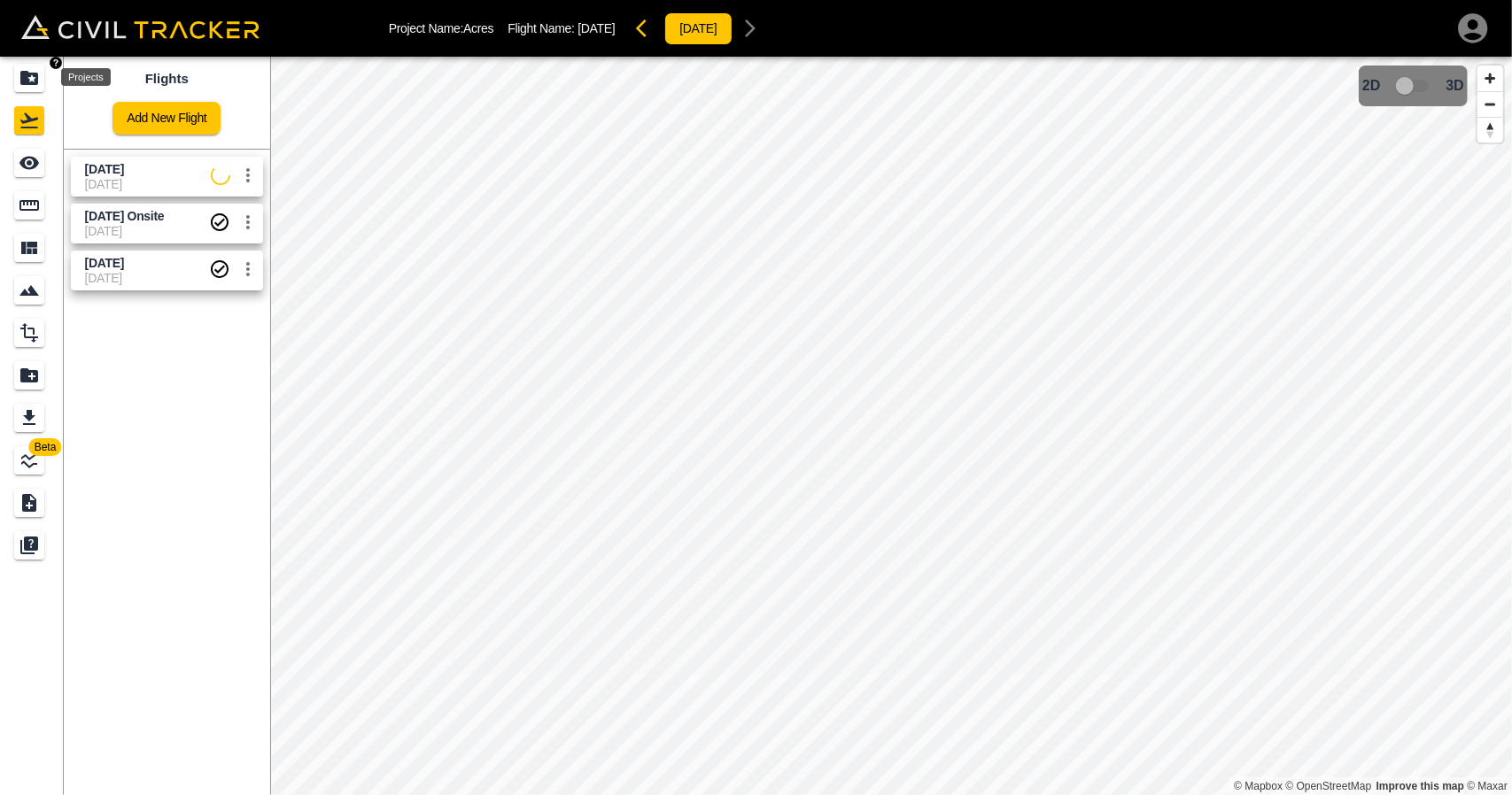
click at [25, 68] on div "Projects" at bounding box center [29, 78] width 30 height 28
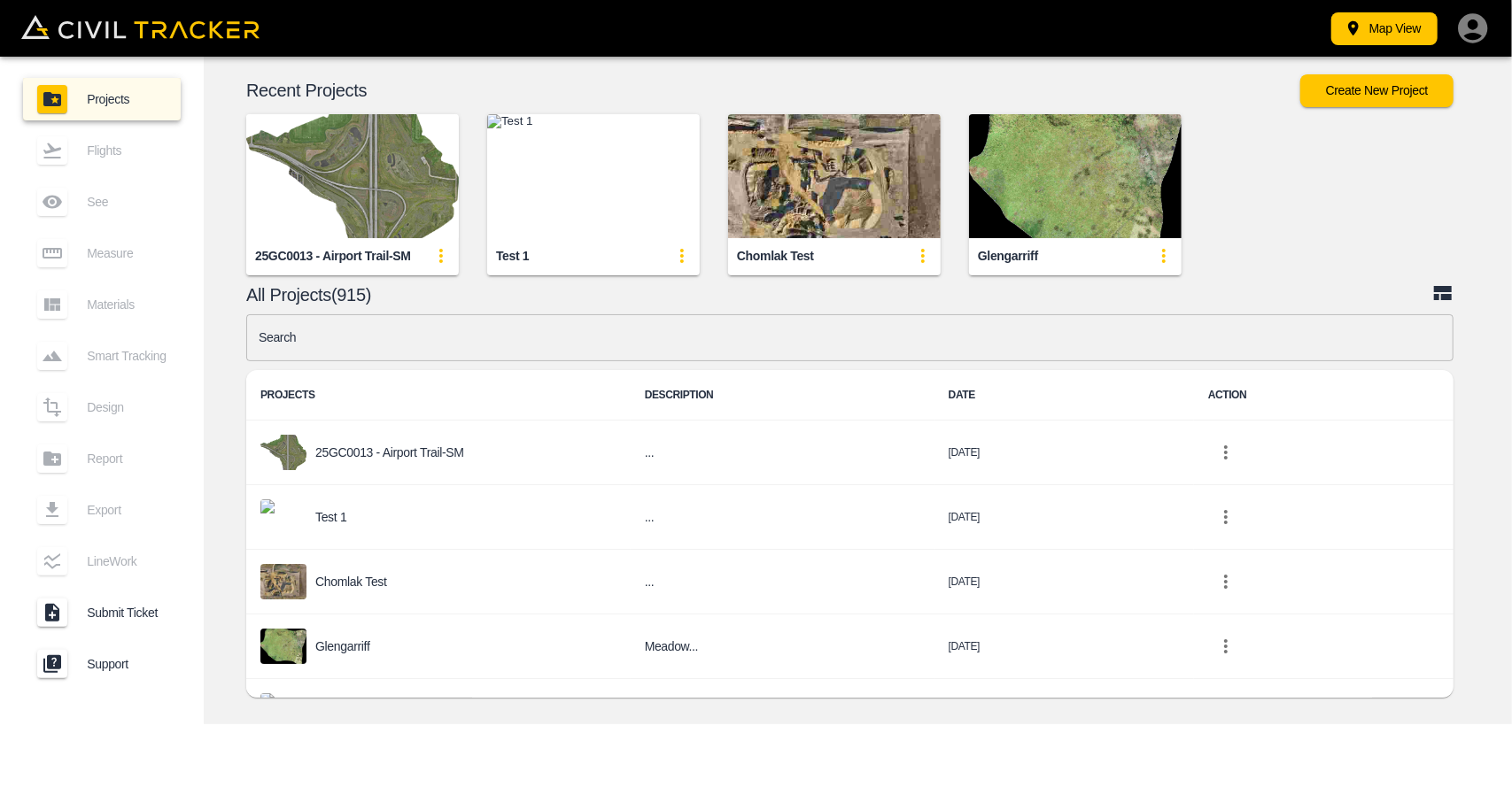
click at [443, 340] on input "text" at bounding box center [849, 337] width 1207 height 47
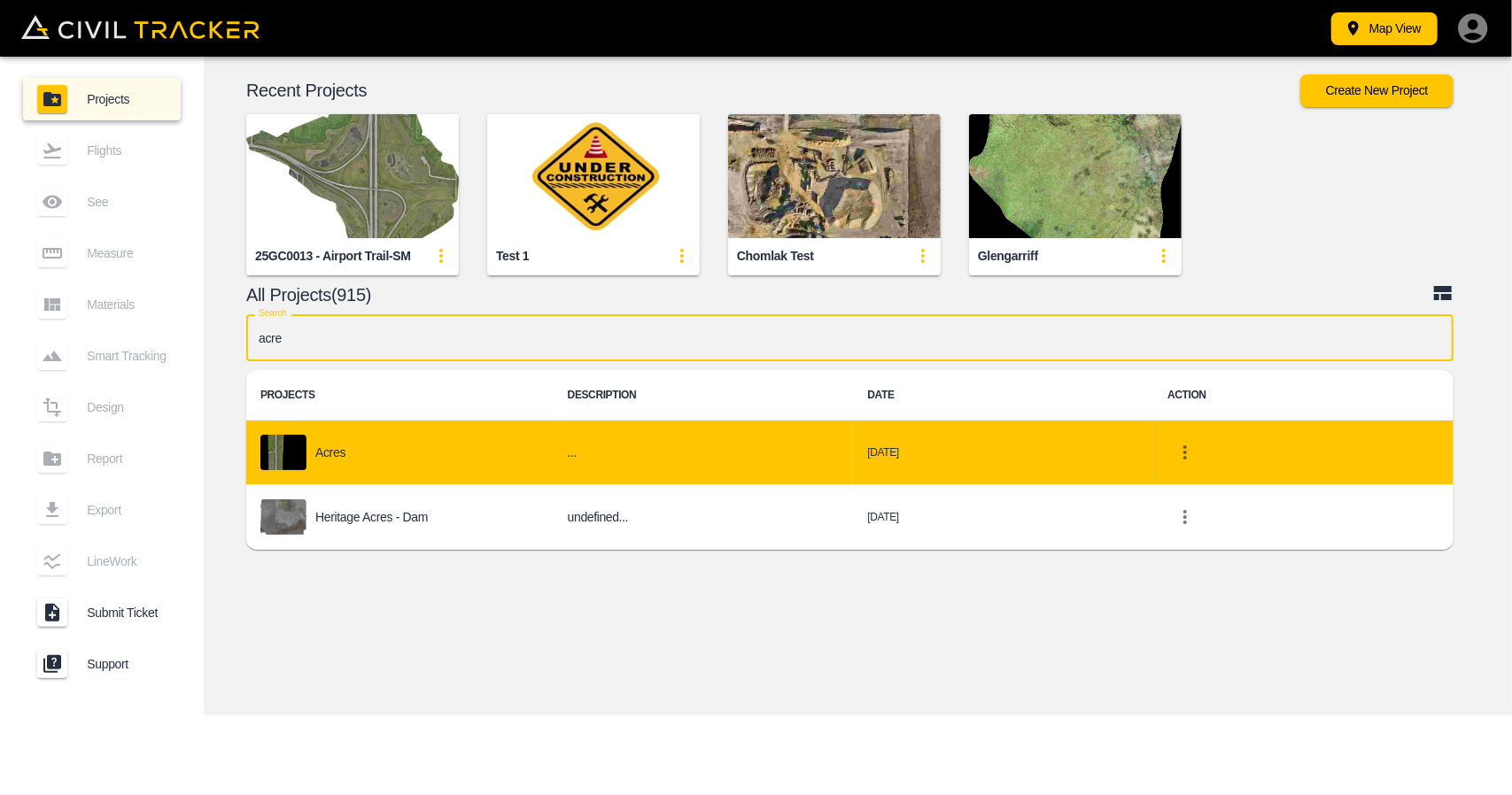
type input "acre"
click at [379, 479] on td "Acres" at bounding box center [399, 453] width 308 height 65
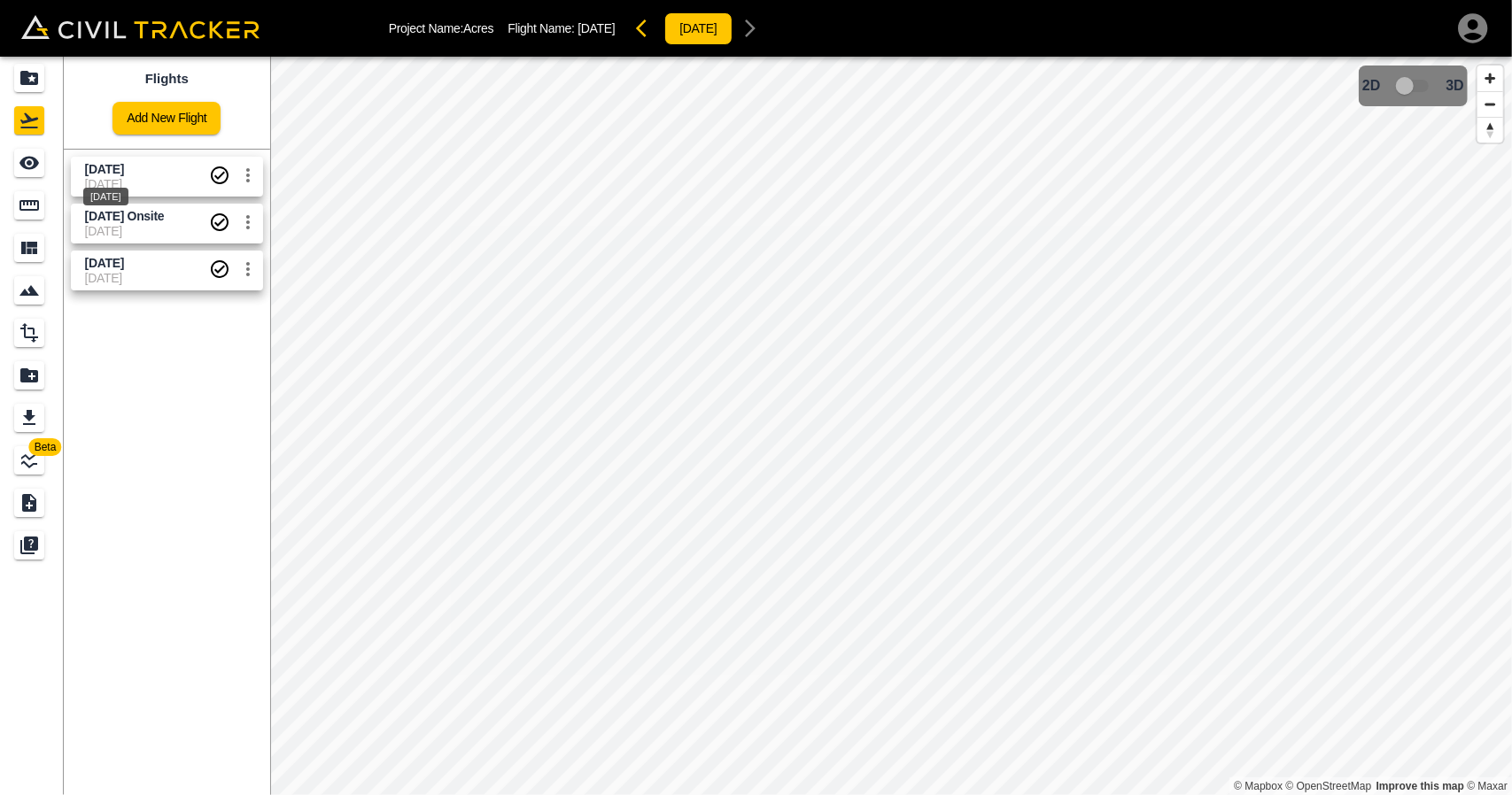
click at [124, 167] on span "[DATE]" at bounding box center [104, 169] width 39 height 14
click at [0, 170] on link at bounding box center [32, 162] width 64 height 43
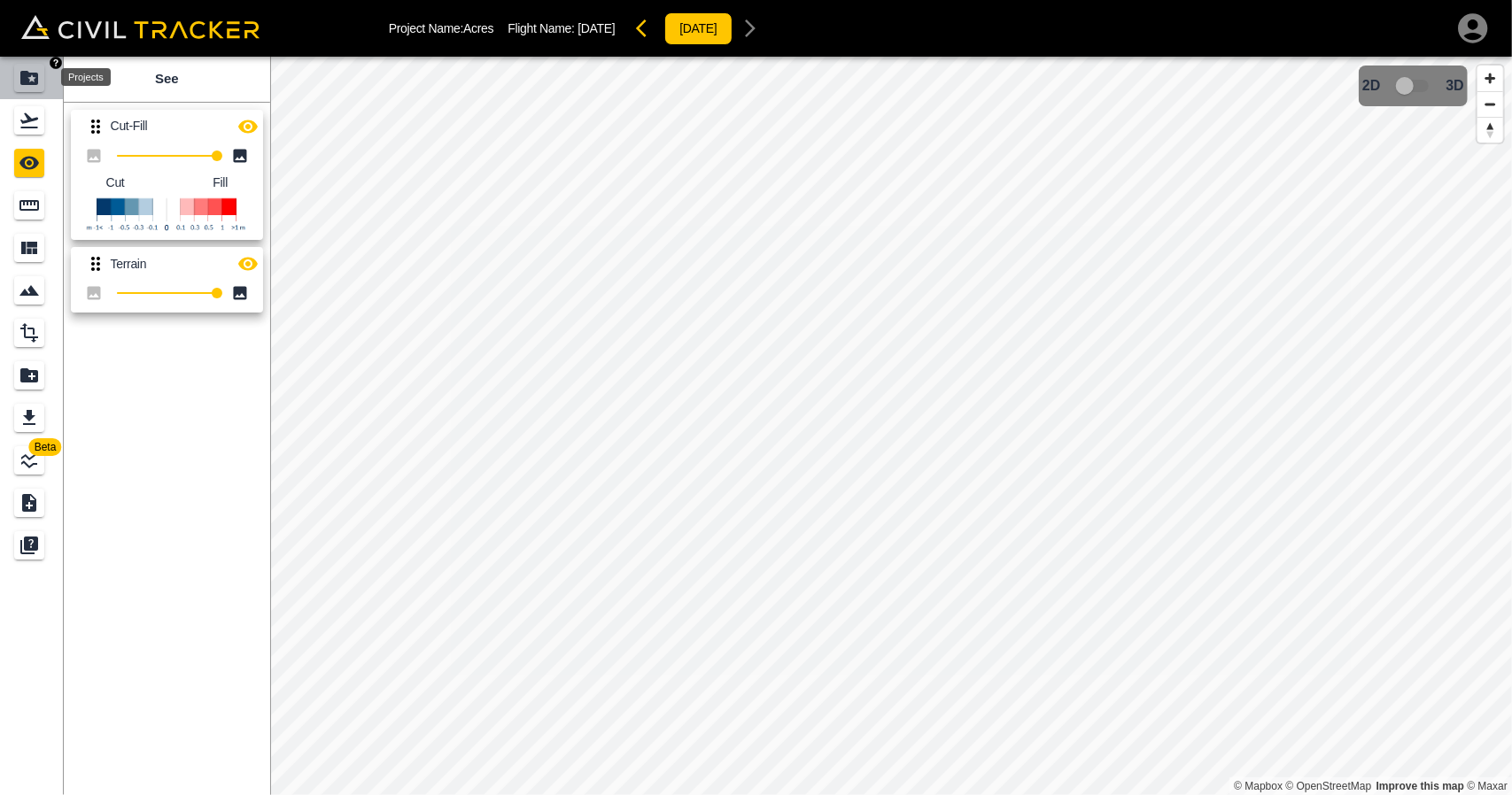
click at [23, 78] on icon "Projects" at bounding box center [29, 78] width 18 height 14
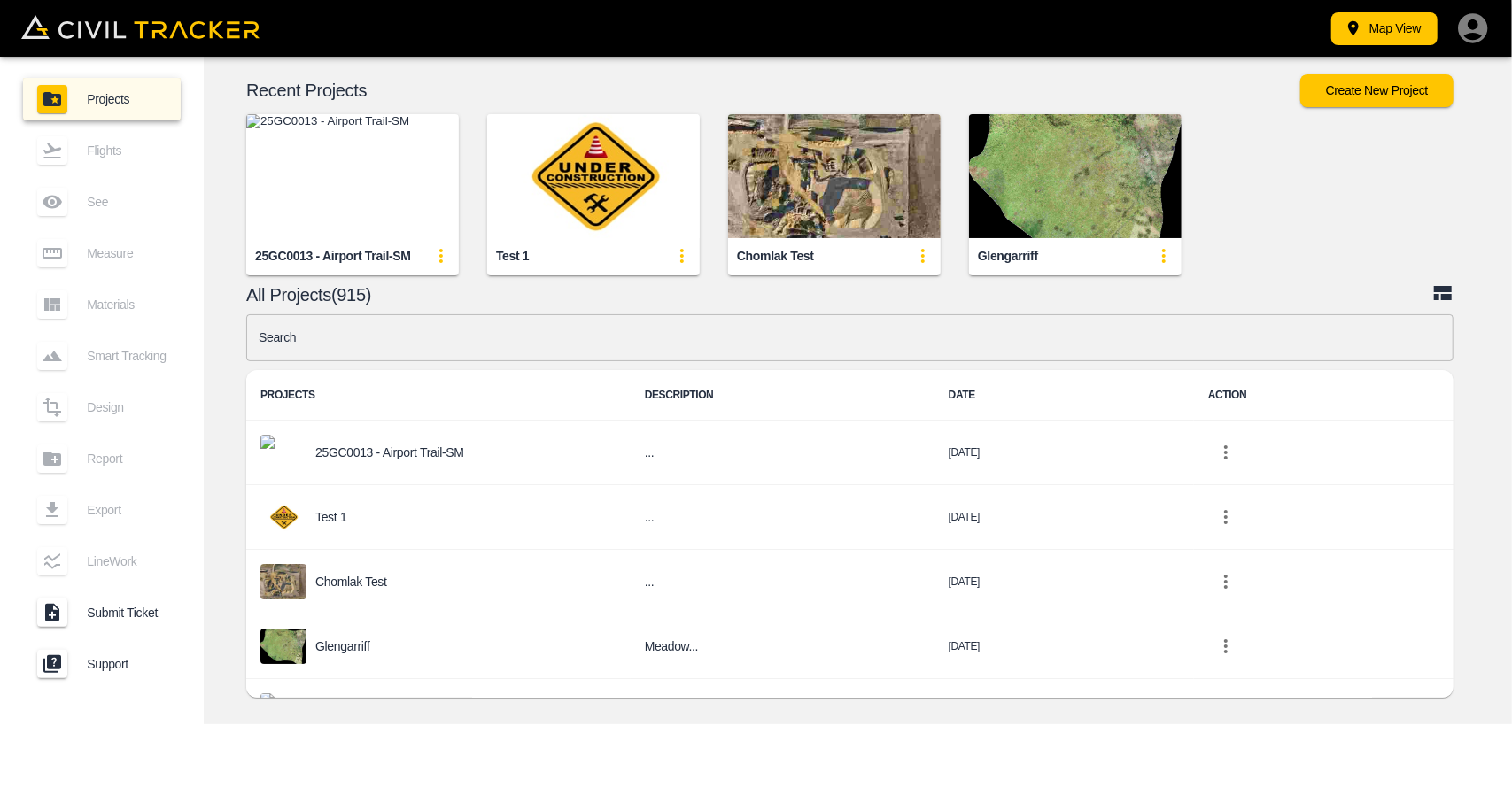
click at [549, 337] on input "text" at bounding box center [849, 337] width 1207 height 47
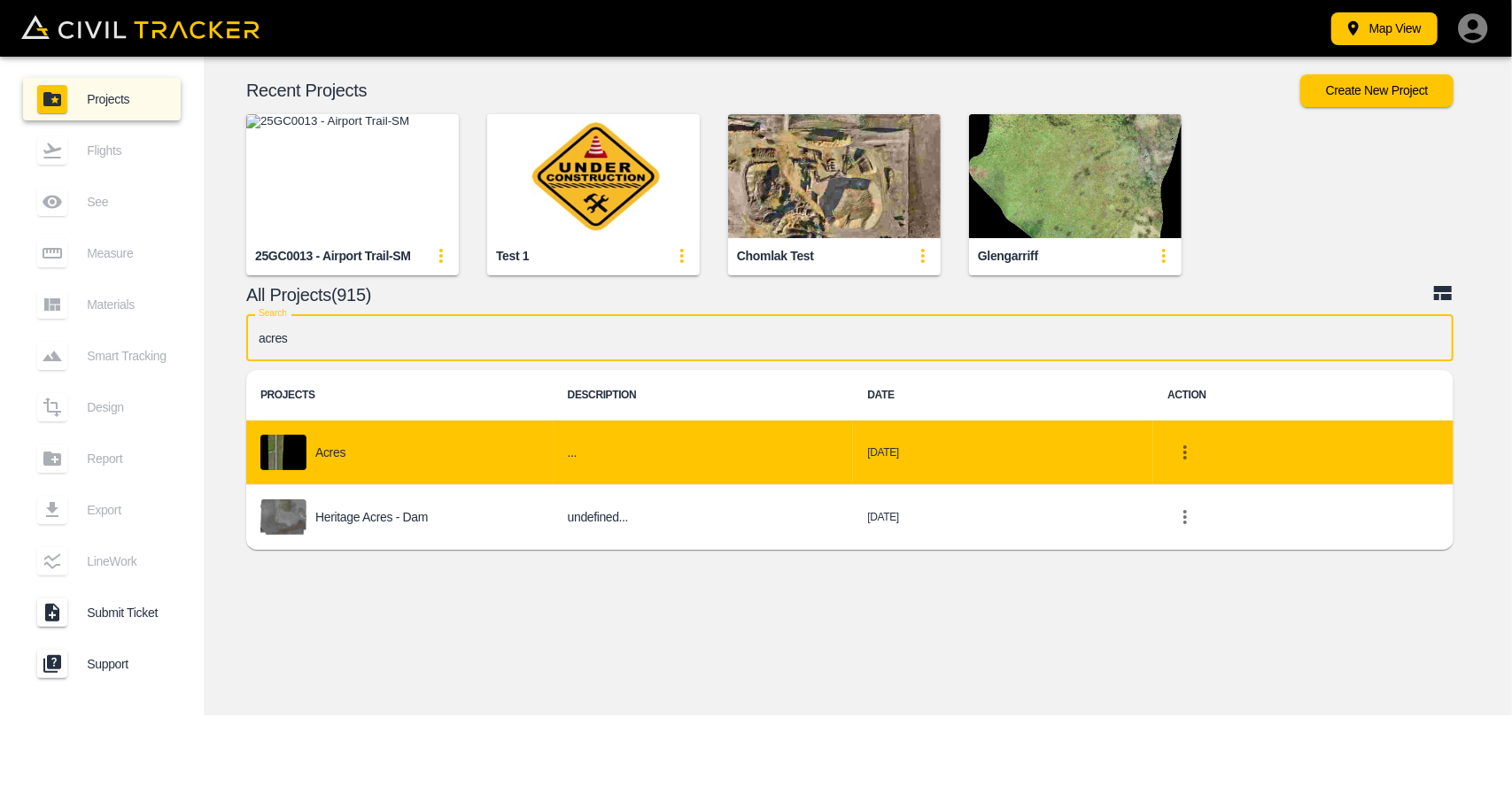
type input "acres"
click at [469, 435] on div "Acres" at bounding box center [400, 453] width 279 height 36
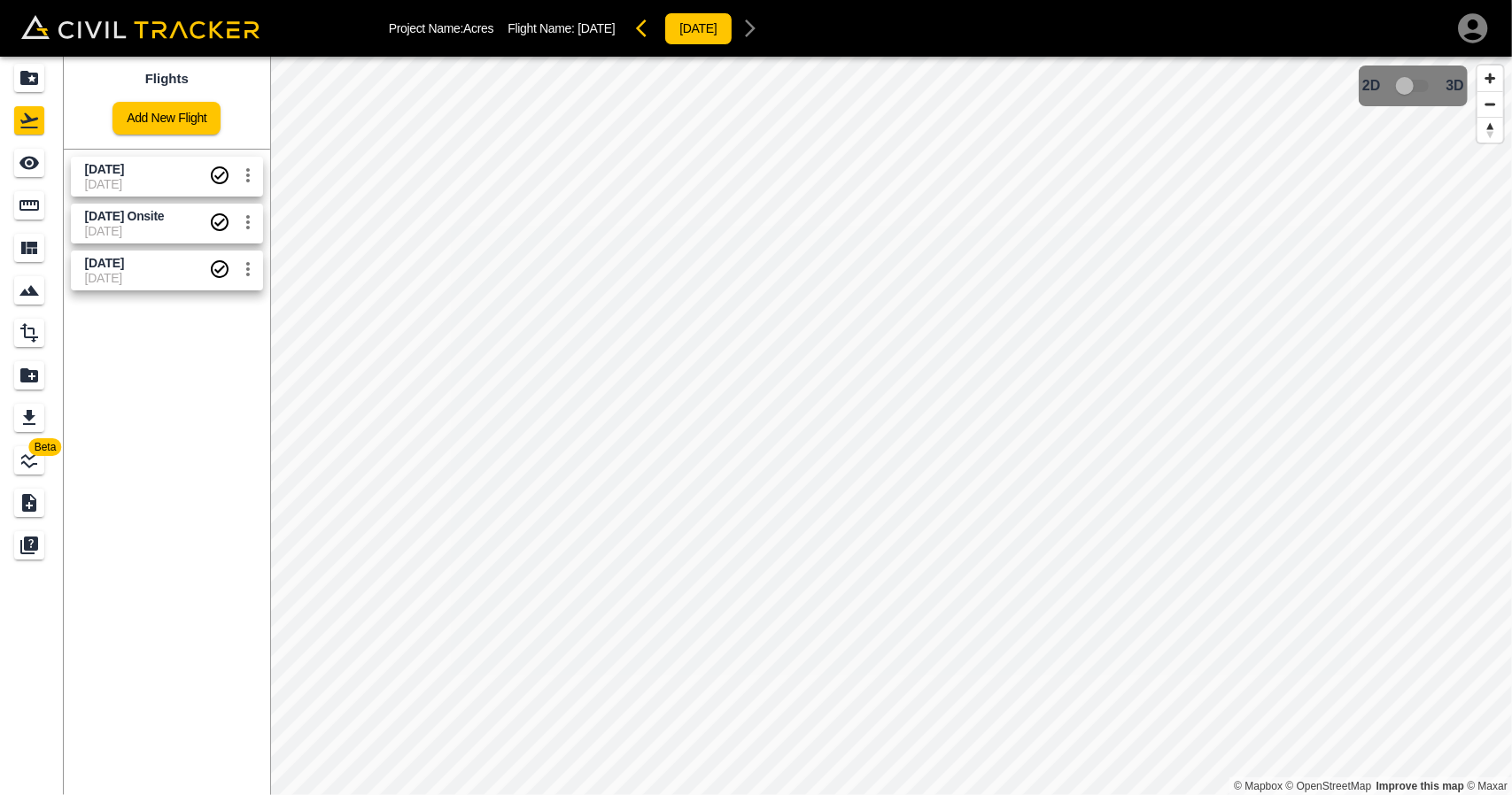
click at [154, 193] on link "[DATE] [DATE]" at bounding box center [166, 176] width 192 height 40
click at [20, 170] on icon "See" at bounding box center [29, 162] width 21 height 21
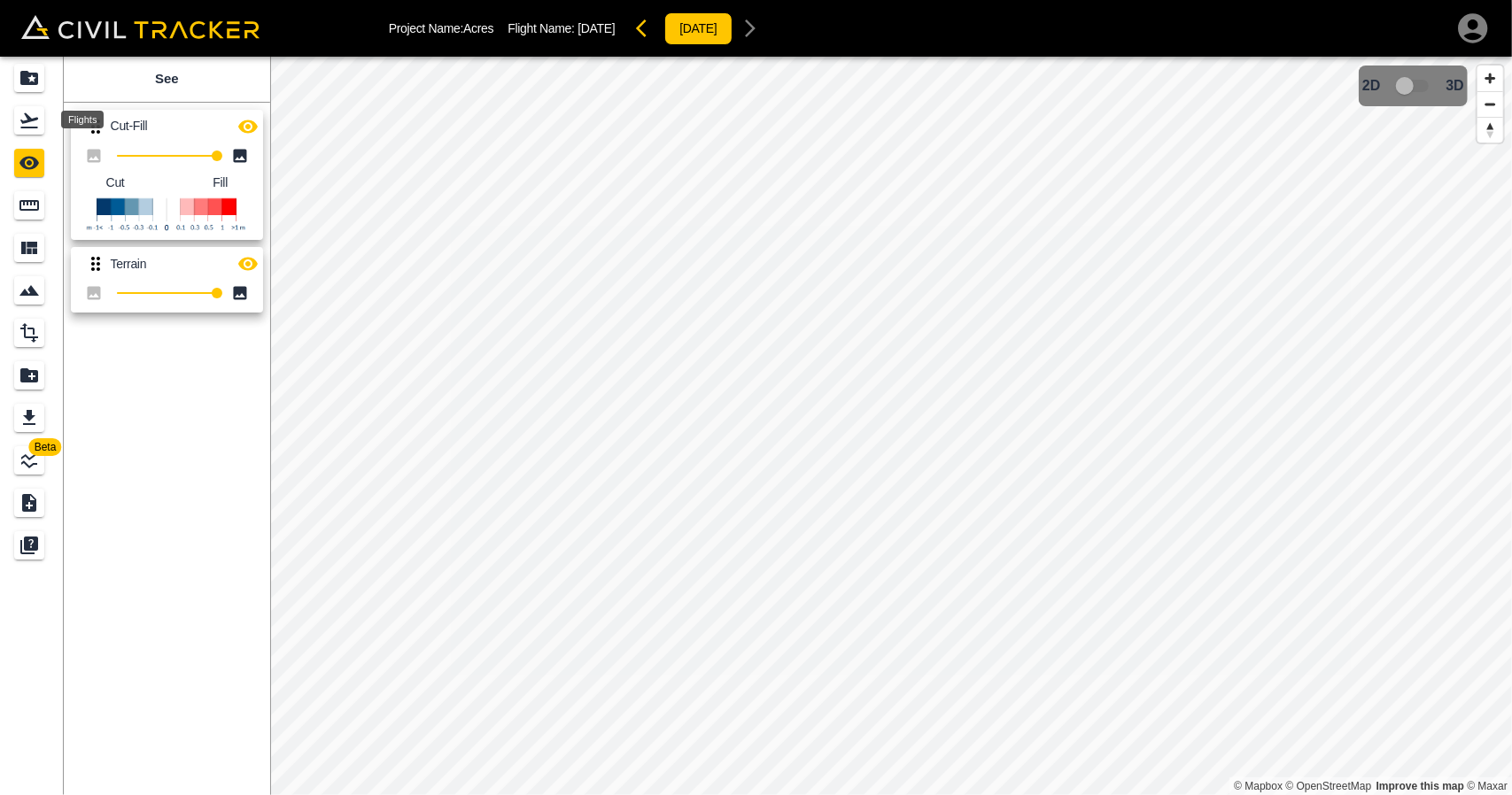
click at [28, 110] on icon "Flights" at bounding box center [29, 119] width 21 height 21
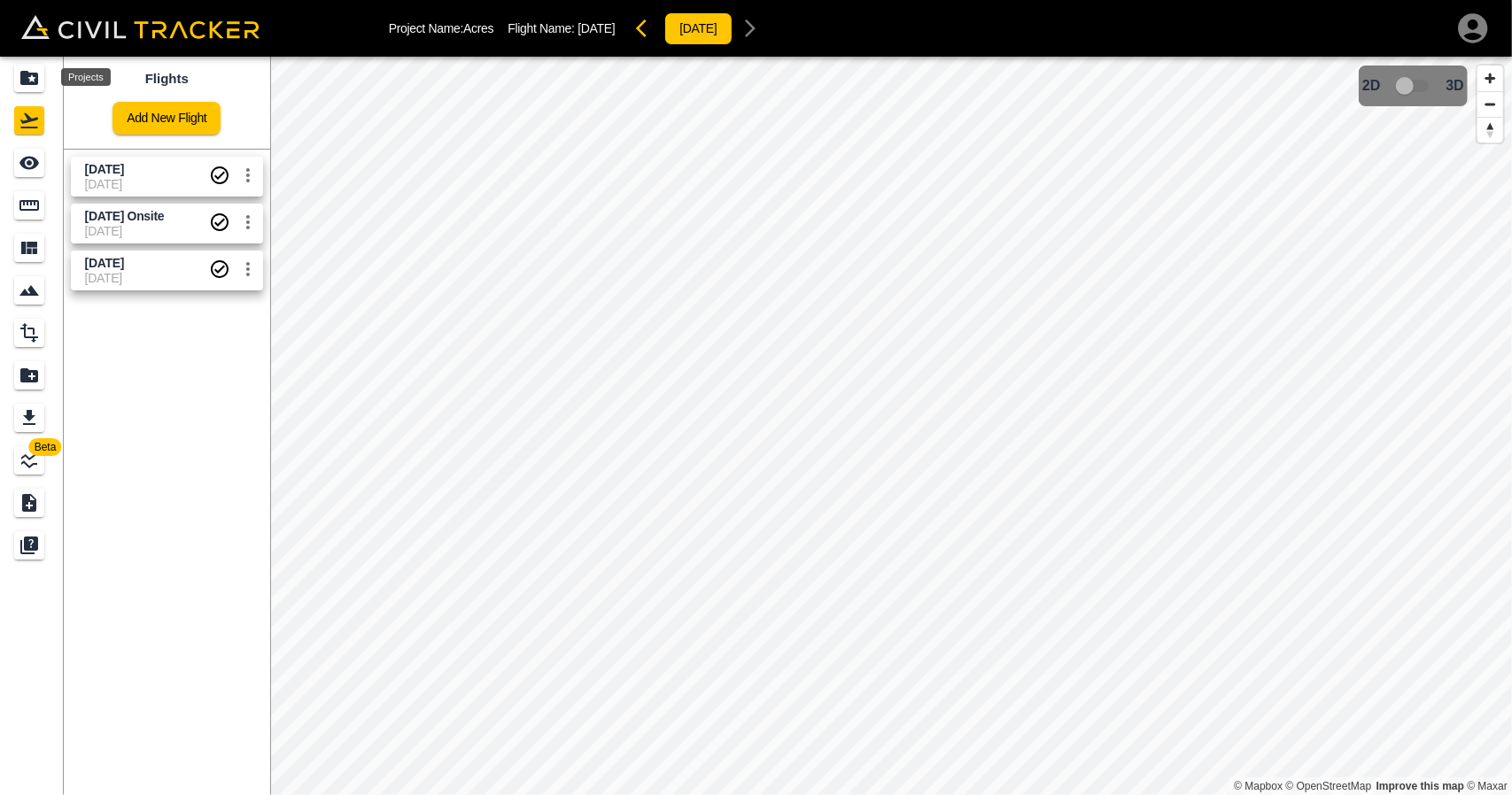
click at [28, 76] on icon "Projects" at bounding box center [29, 78] width 18 height 14
